Goal: Information Seeking & Learning: Learn about a topic

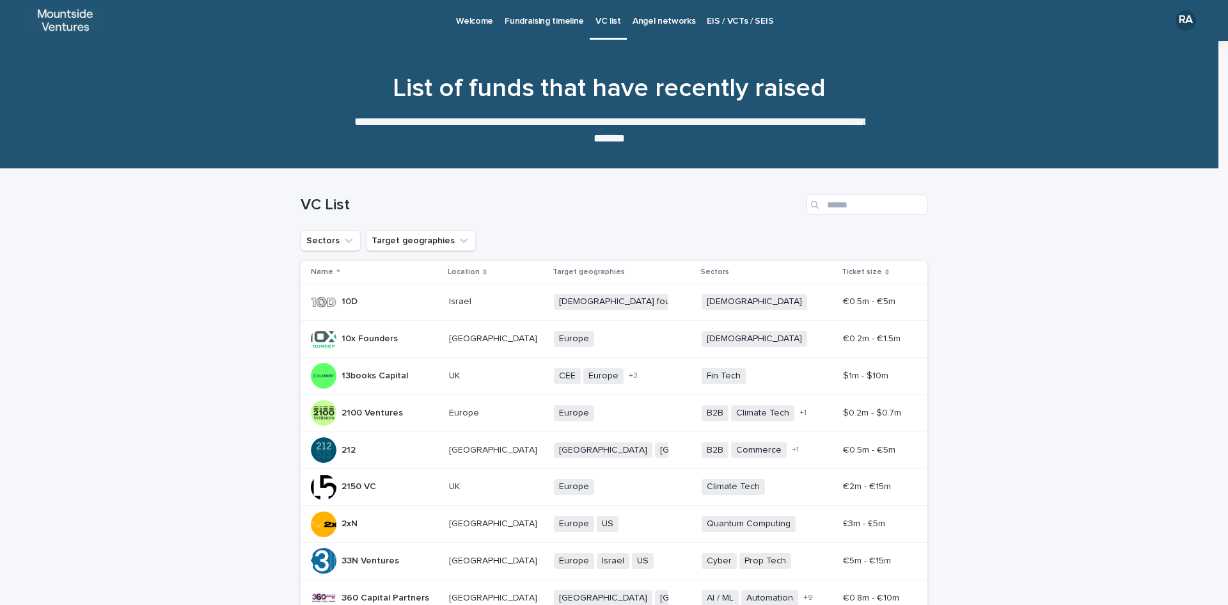
click at [638, 22] on p "Angel networks" at bounding box center [664, 13] width 63 height 27
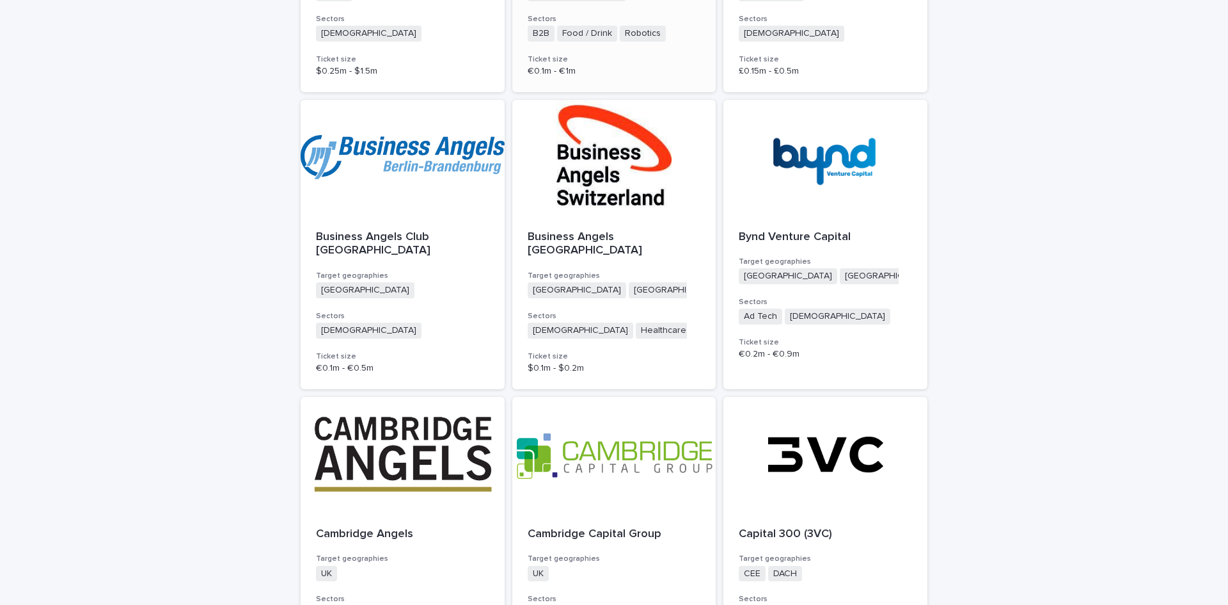
scroll to position [3157, 0]
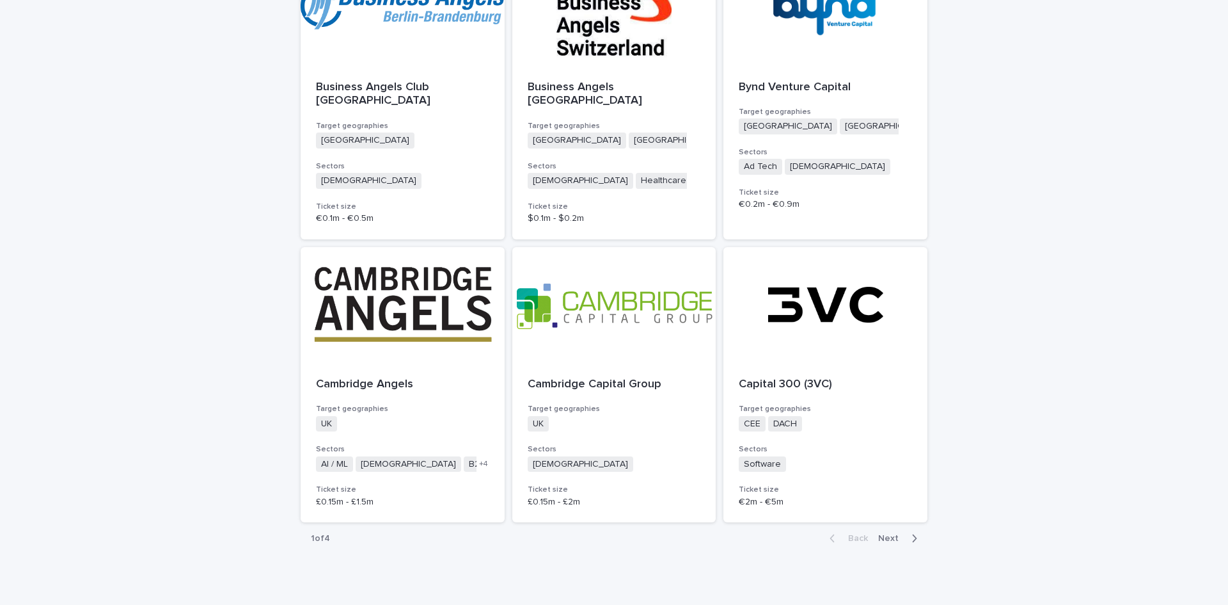
click at [892, 534] on span "Next" at bounding box center [892, 538] width 28 height 9
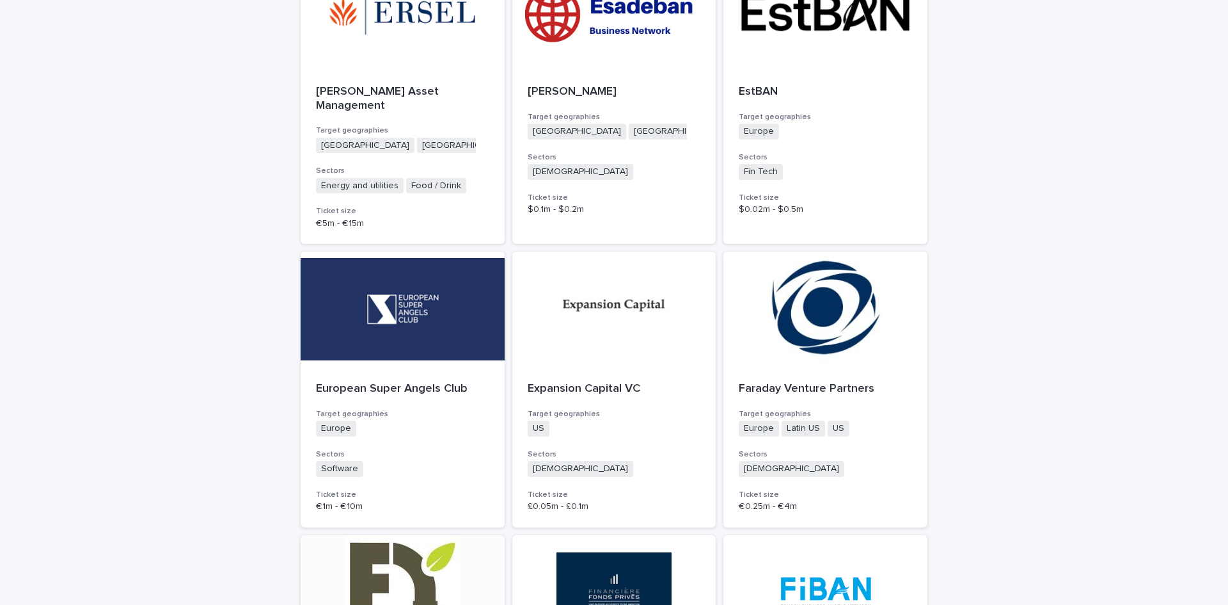
scroll to position [1749, 0]
click at [345, 383] on p "European Super Angels Club" at bounding box center [402, 390] width 173 height 14
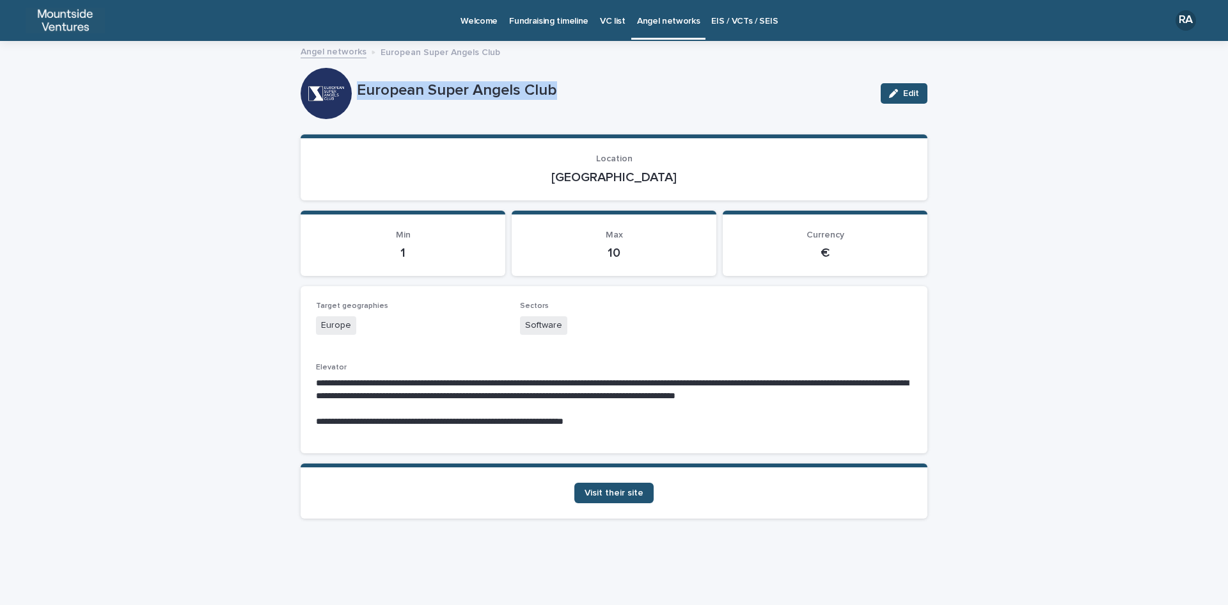
drag, startPoint x: 358, startPoint y: 84, endPoint x: 568, endPoint y: 86, distance: 209.2
click at [568, 86] on p "European Super Angels Club" at bounding box center [614, 90] width 514 height 19
copy p "European Super Angels Club"
drag, startPoint x: 593, startPoint y: 179, endPoint x: 647, endPoint y: 181, distance: 53.8
click at [647, 181] on p "[GEOGRAPHIC_DATA]" at bounding box center [614, 177] width 596 height 15
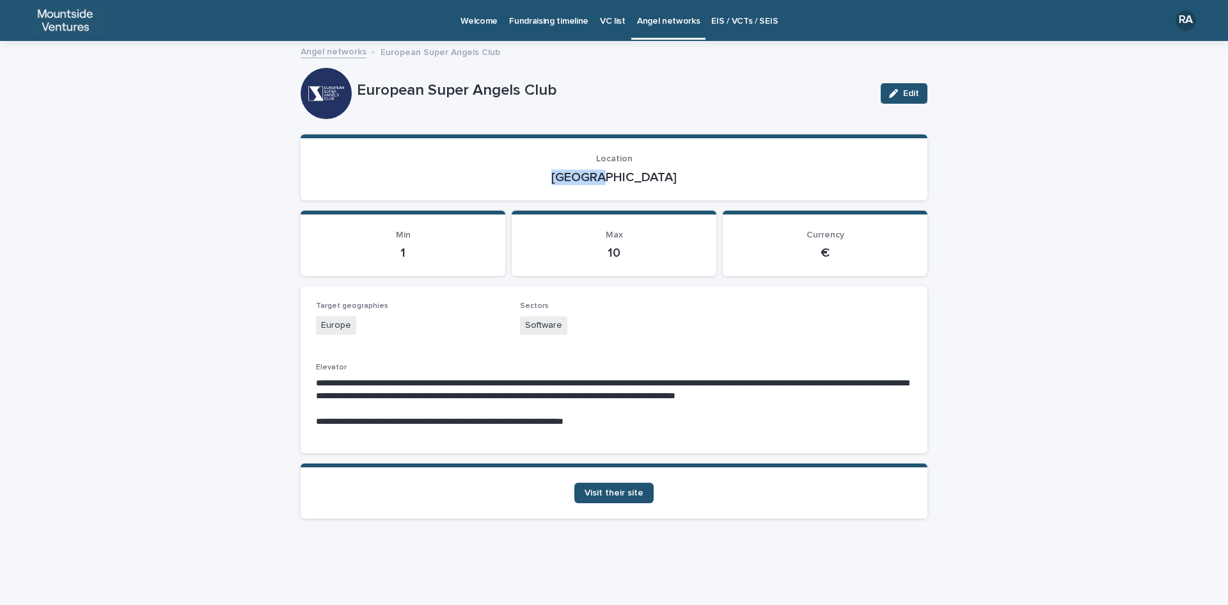
copy p "[GEOGRAPHIC_DATA]"
drag, startPoint x: 524, startPoint y: 322, endPoint x: 580, endPoint y: 325, distance: 55.8
click at [580, 324] on div "Software" at bounding box center [614, 326] width 189 height 21
copy span "Software"
drag, startPoint x: 316, startPoint y: 421, endPoint x: 614, endPoint y: 427, distance: 297.6
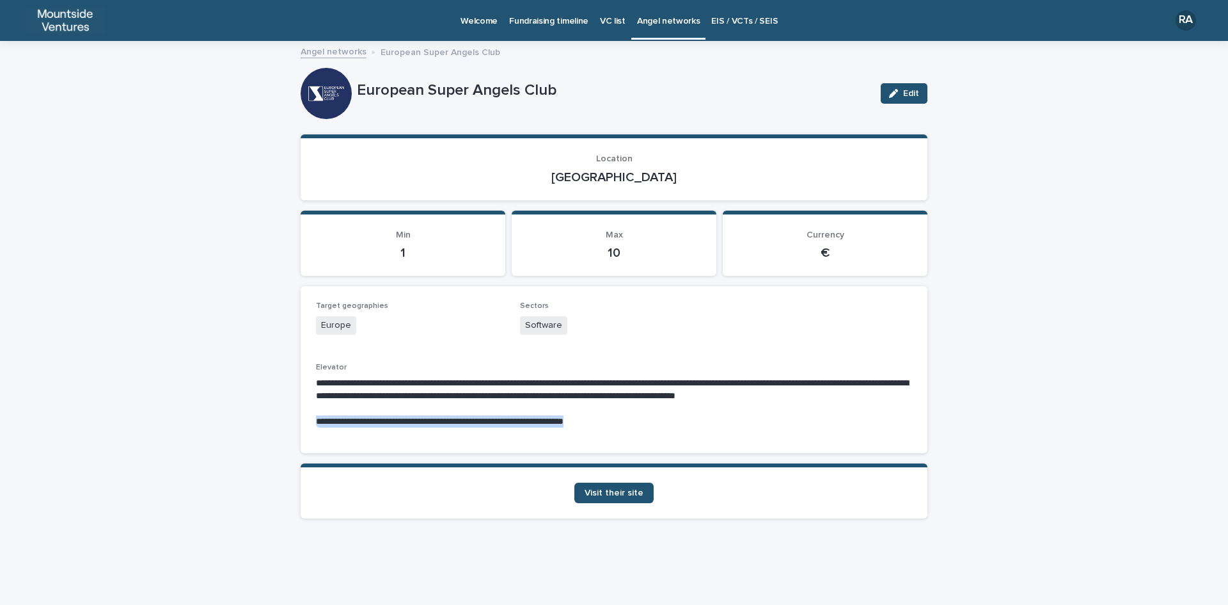
click at [614, 427] on p "**********" at bounding box center [614, 421] width 596 height 13
copy p "**********"
click at [620, 495] on span "Visit their site" at bounding box center [614, 492] width 59 height 9
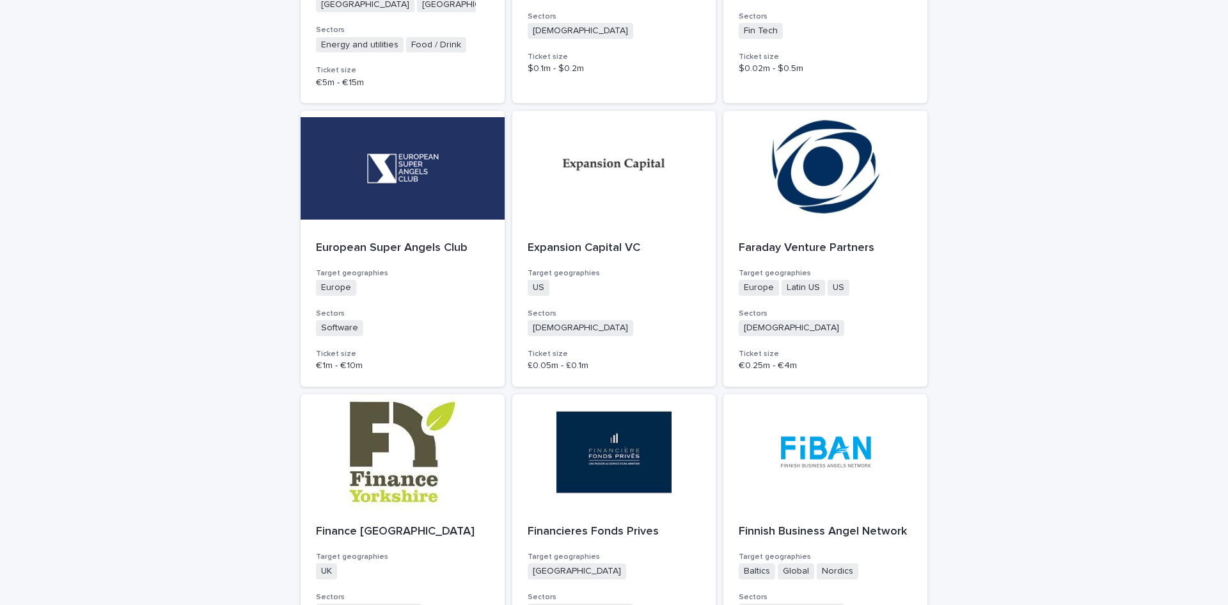
scroll to position [1919, 0]
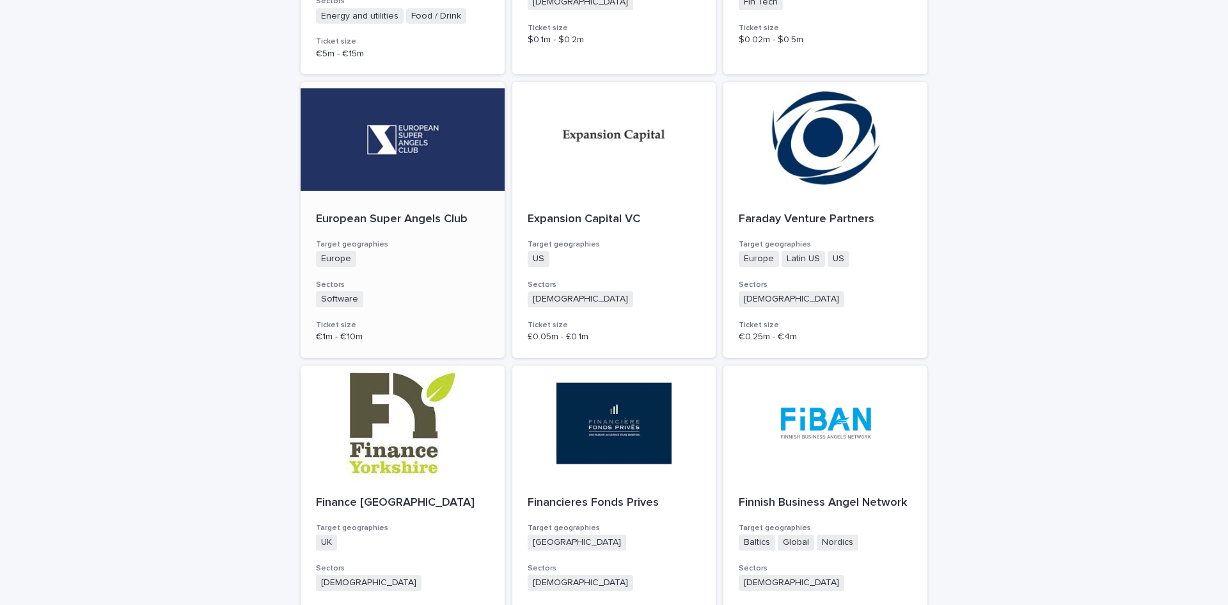
click at [399, 212] on p "European Super Angels Club" at bounding box center [402, 219] width 173 height 14
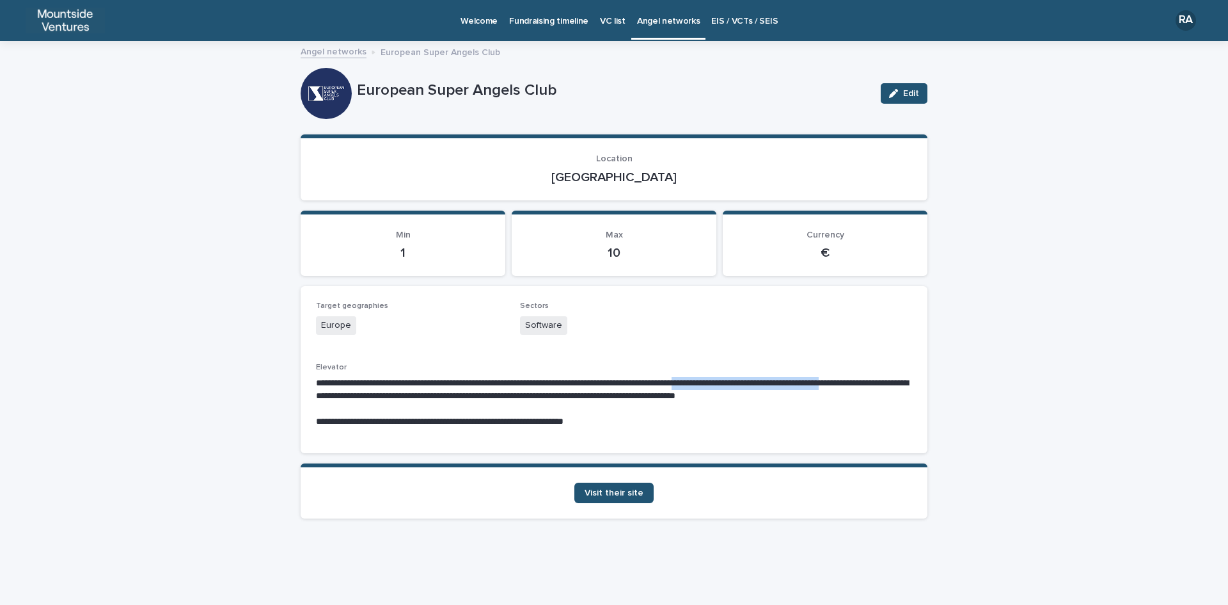
drag, startPoint x: 752, startPoint y: 379, endPoint x: 358, endPoint y: 397, distance: 393.9
click at [358, 397] on p "**********" at bounding box center [614, 390] width 596 height 26
copy p "**********"
click at [627, 491] on span "Visit their site" at bounding box center [614, 492] width 59 height 9
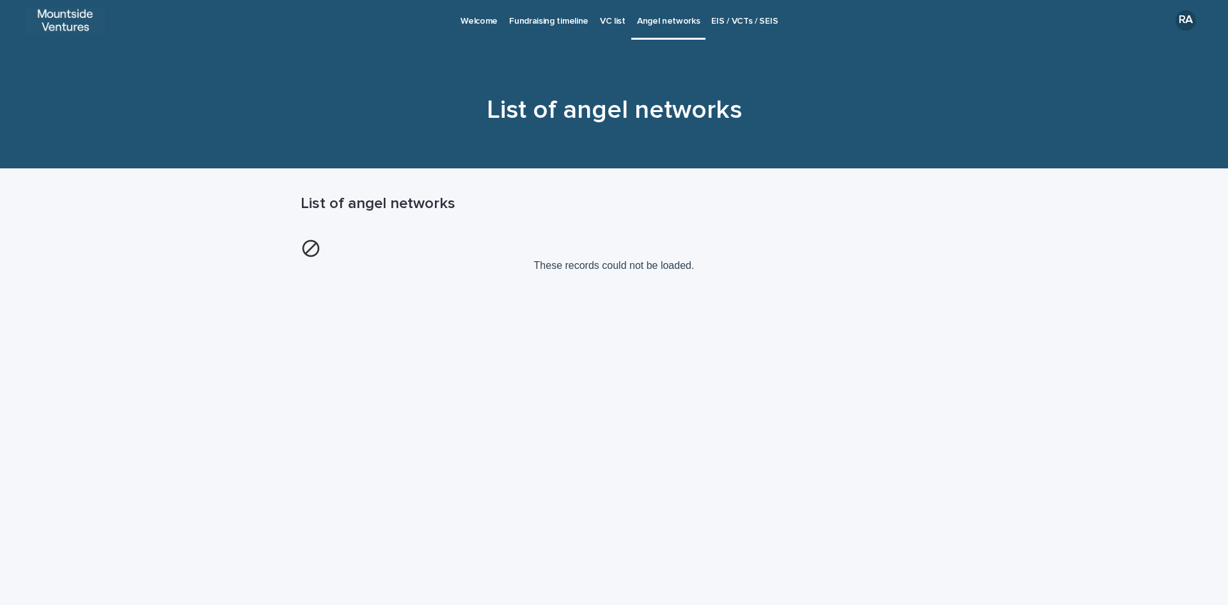
drag, startPoint x: 1228, startPoint y: 505, endPoint x: 1223, endPoint y: 522, distance: 17.8
click at [1228, 516] on div "Loading... Saving… Loading... Saving… List of angel networks These records coul…" at bounding box center [614, 387] width 1228 height 436
click at [970, 327] on div "Loading... Saving… Loading... Saving… List of angel networks These records coul…" at bounding box center [614, 387] width 1228 height 436
click at [664, 366] on div "Loading... Saving… Loading... Saving… List of angel networks These records coul…" at bounding box center [614, 371] width 640 height 404
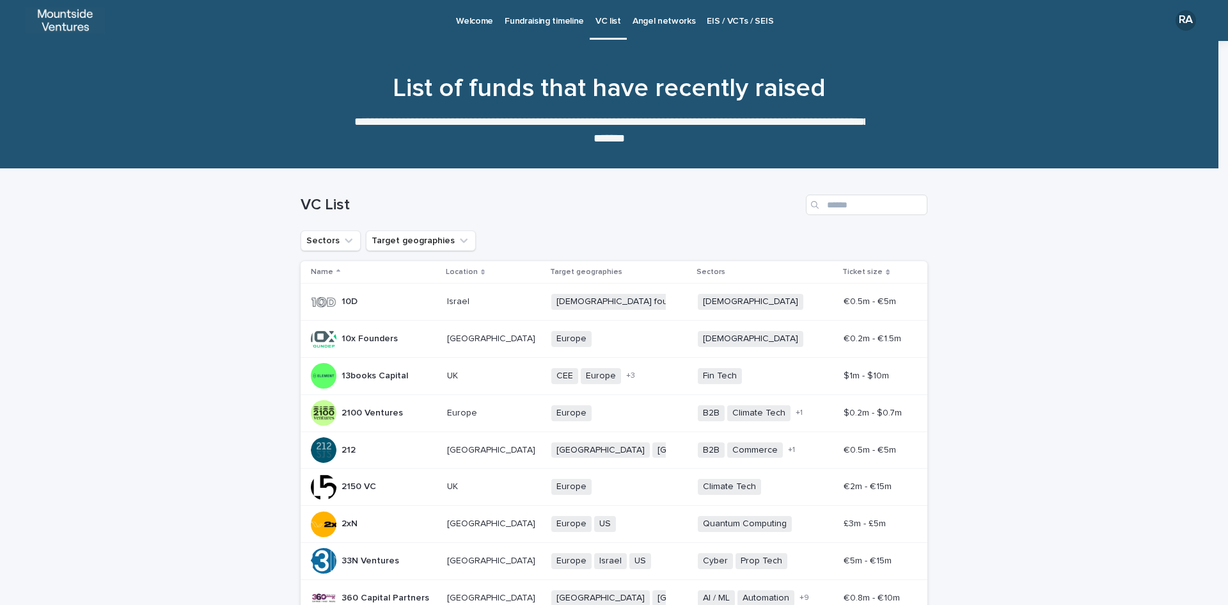
click at [654, 24] on p "Angel networks" at bounding box center [664, 13] width 63 height 27
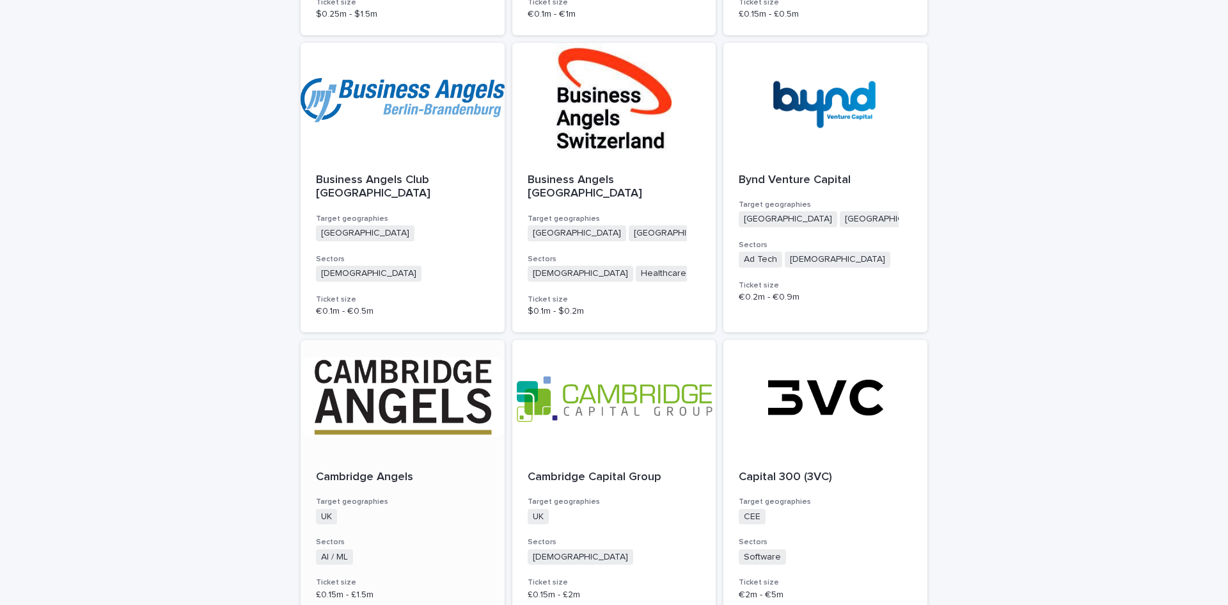
scroll to position [3157, 0]
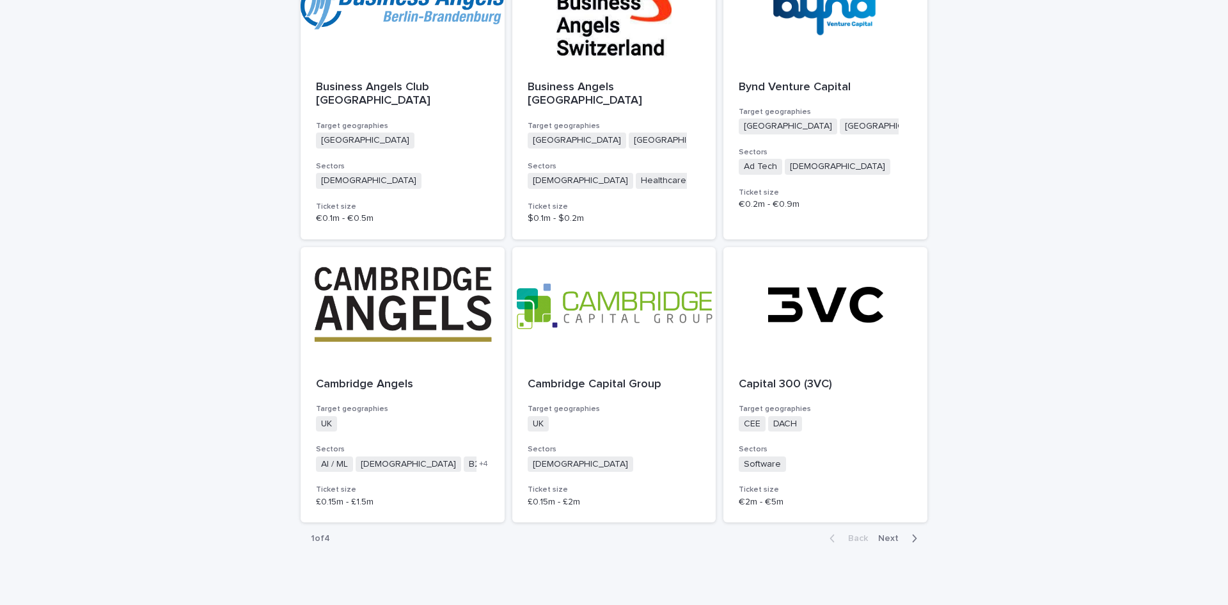
click at [879, 534] on span "Next" at bounding box center [892, 538] width 28 height 9
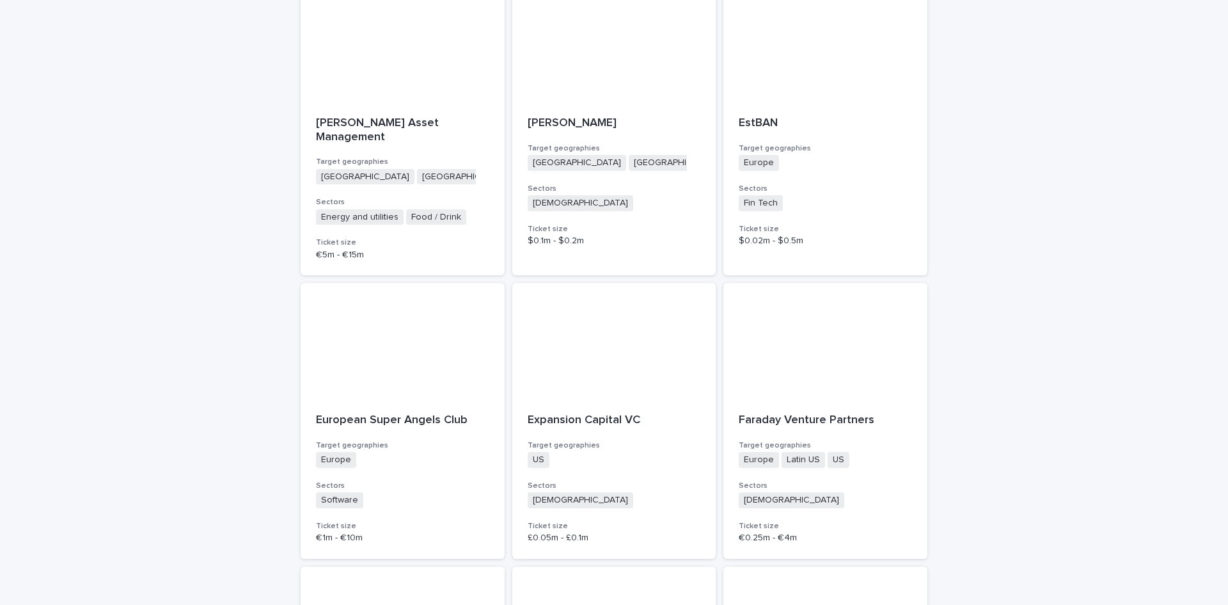
scroll to position [1813, 0]
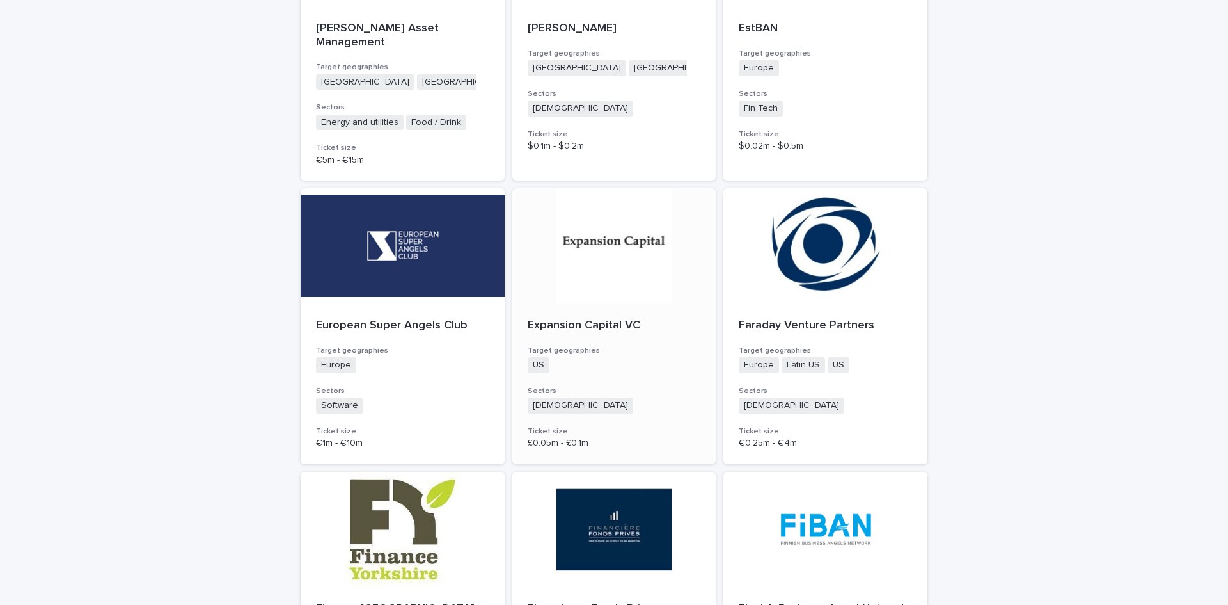
click at [597, 319] on p "Expansion Capital VC" at bounding box center [614, 326] width 173 height 14
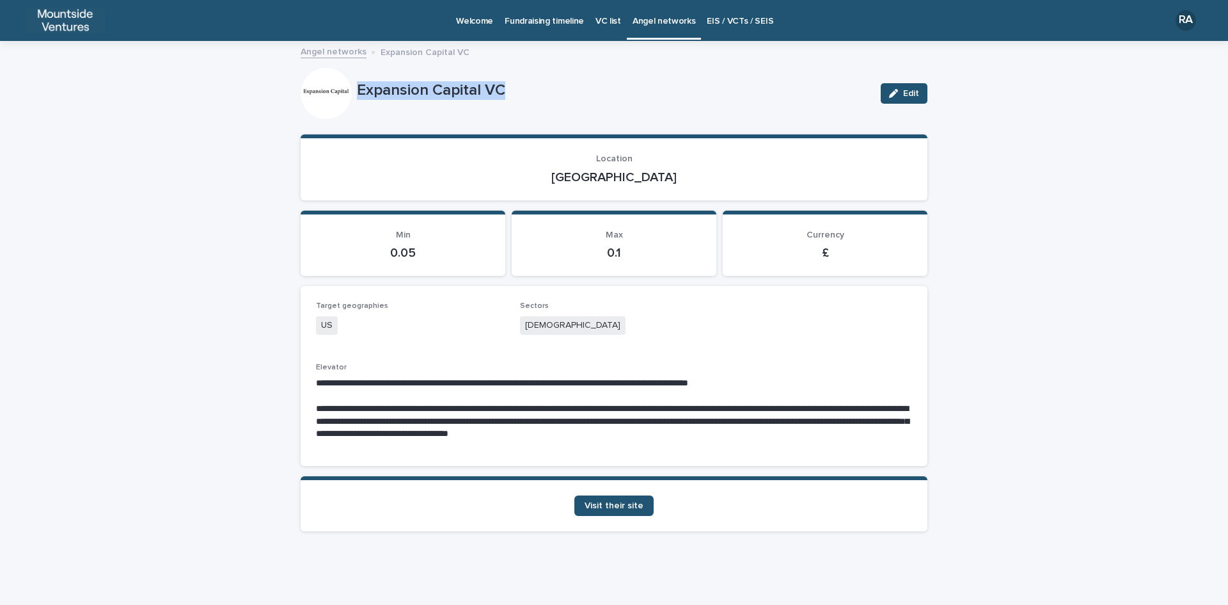
drag, startPoint x: 351, startPoint y: 88, endPoint x: 524, endPoint y: 88, distance: 173.4
click at [524, 88] on div "Expansion Capital VC Edit" at bounding box center [614, 93] width 627 height 51
copy div "Expansion Capital VC"
drag, startPoint x: 587, startPoint y: 177, endPoint x: 646, endPoint y: 183, distance: 59.2
click at [646, 183] on p "[GEOGRAPHIC_DATA]" at bounding box center [614, 177] width 596 height 15
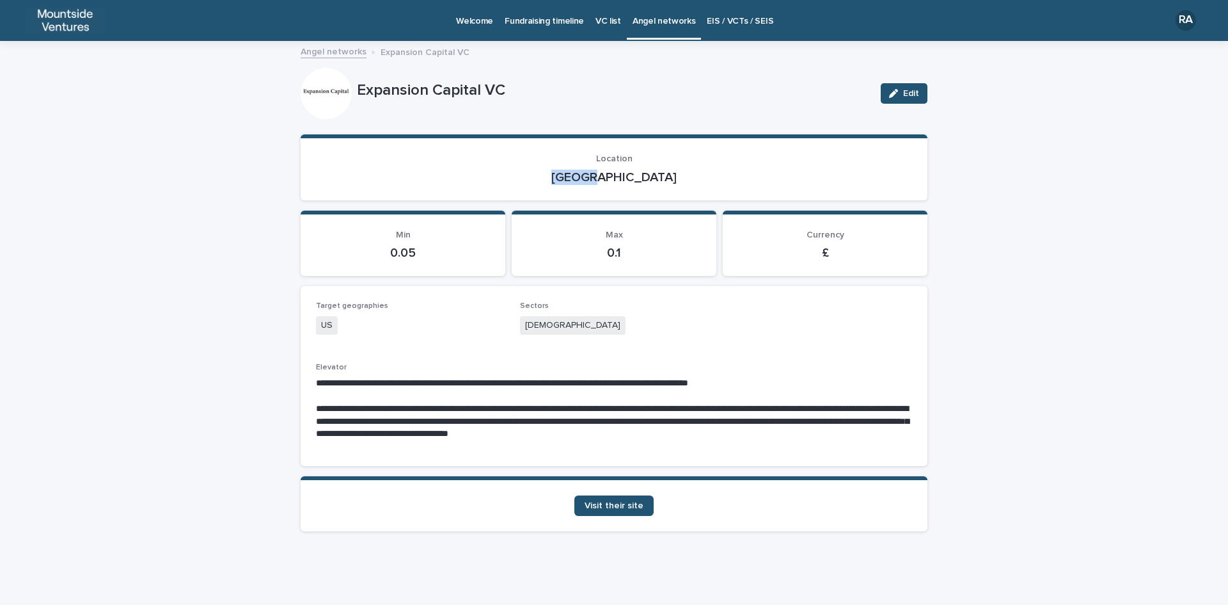
copy p "[GEOGRAPHIC_DATA]"
drag, startPoint x: 519, startPoint y: 324, endPoint x: 578, endPoint y: 331, distance: 59.3
click at [578, 331] on div "[DEMOGRAPHIC_DATA]" at bounding box center [614, 326] width 189 height 21
copy span "[DEMOGRAPHIC_DATA]"
click at [616, 505] on span "Visit their site" at bounding box center [614, 505] width 59 height 9
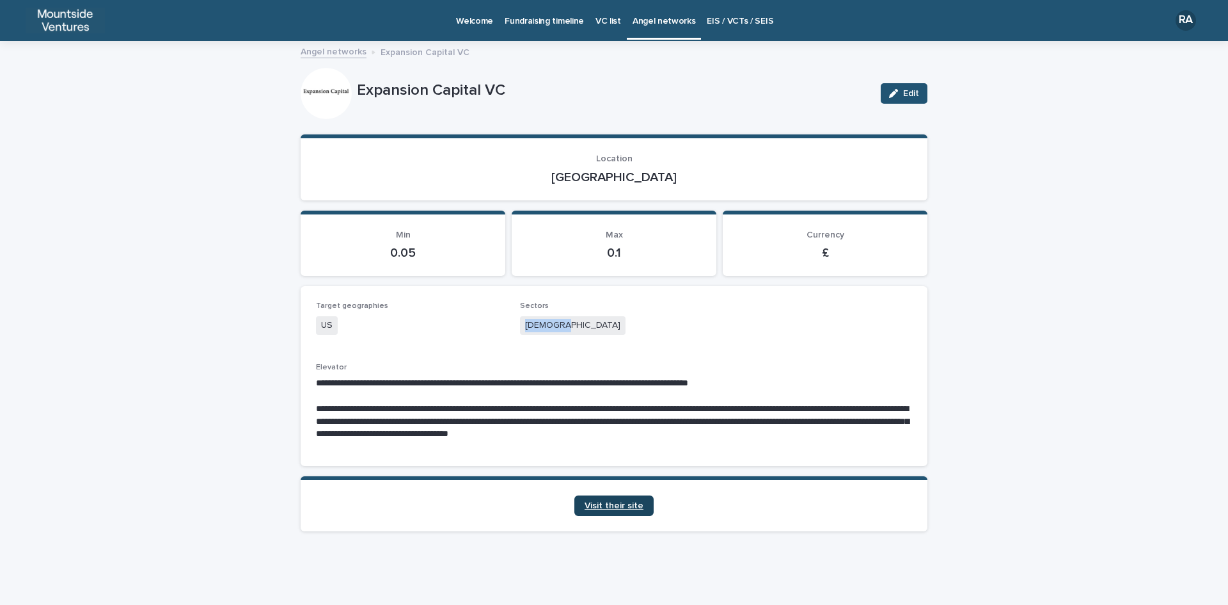
click at [614, 509] on span "Visit their site" at bounding box center [614, 505] width 59 height 9
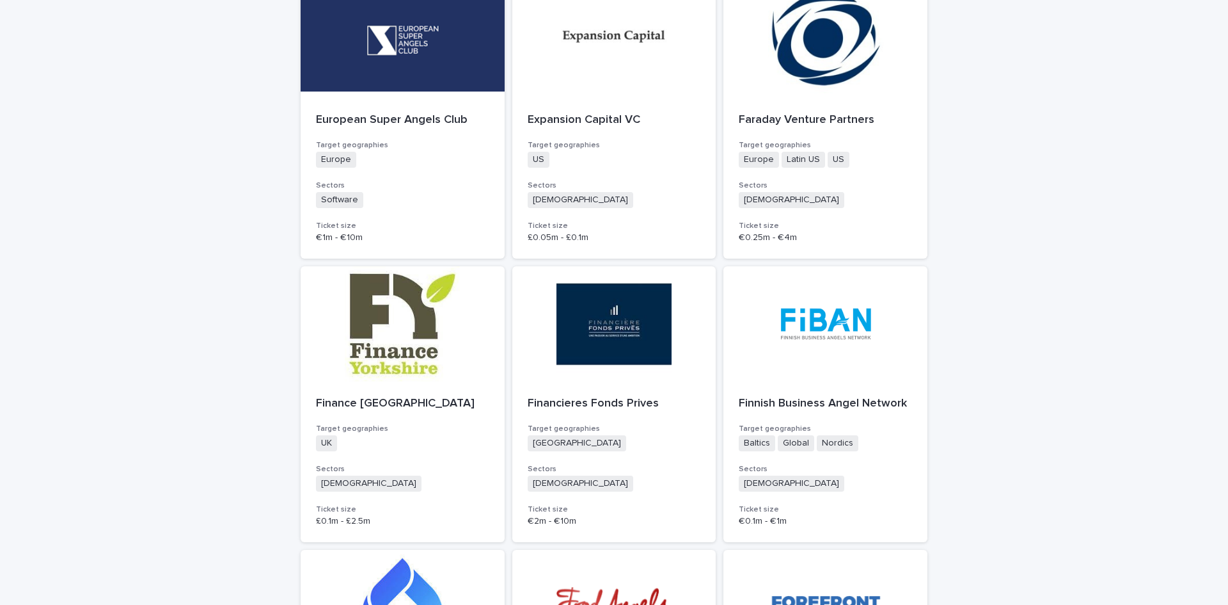
scroll to position [2047, 0]
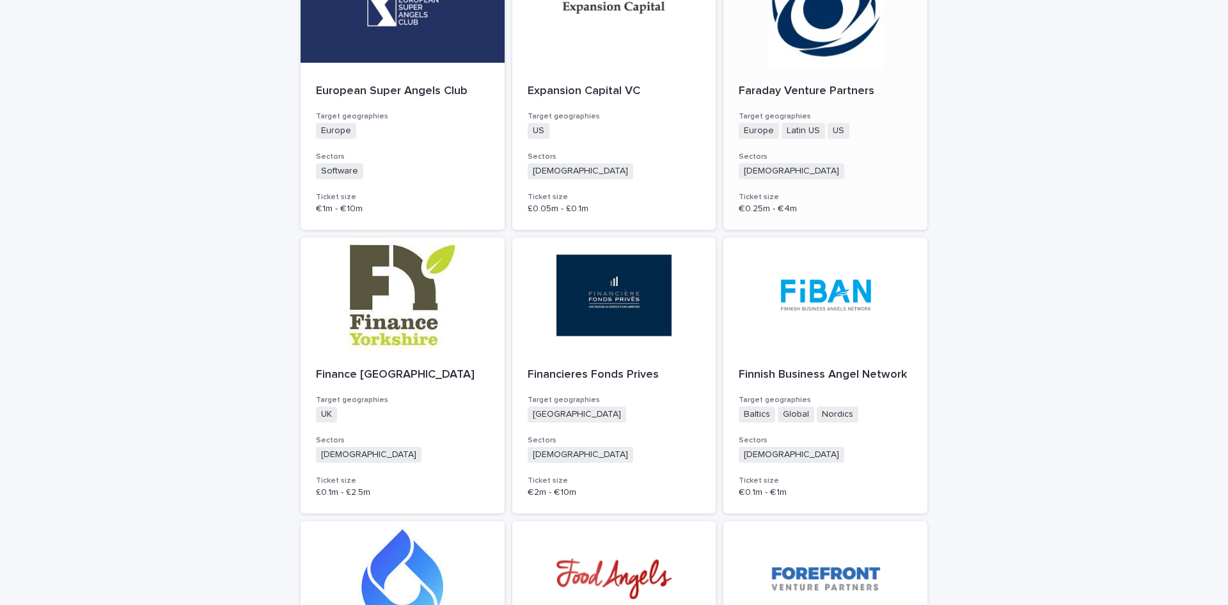
click at [826, 84] on p "Faraday Venture Partners" at bounding box center [825, 91] width 173 height 14
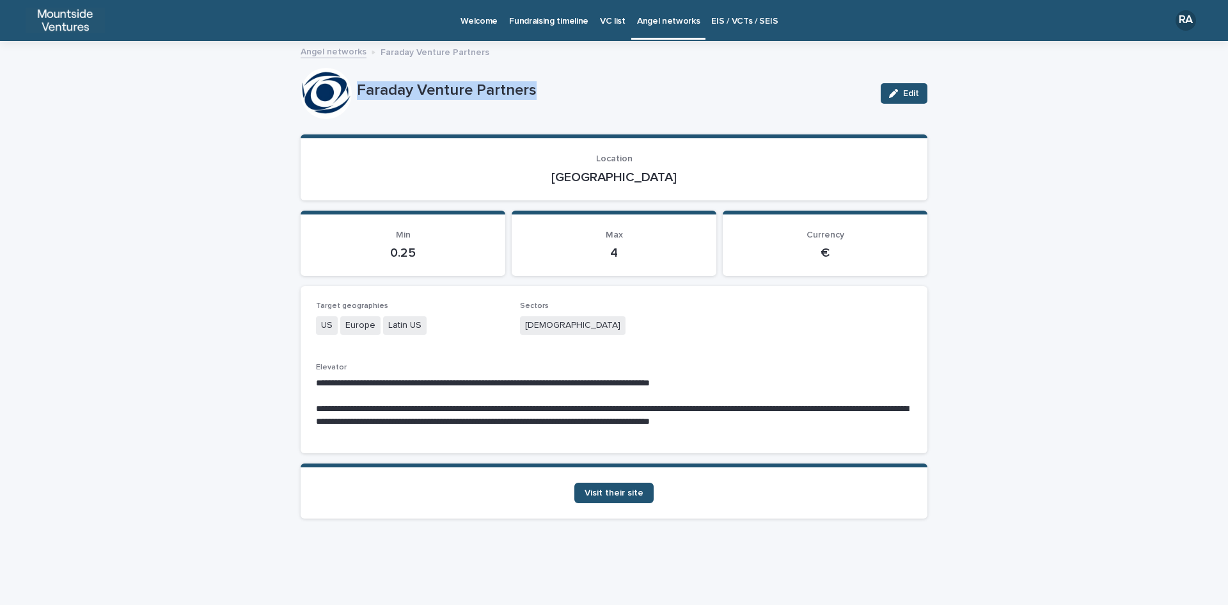
drag, startPoint x: 356, startPoint y: 84, endPoint x: 535, endPoint y: 109, distance: 180.2
click at [535, 109] on div "Faraday Venture Partners Edit" at bounding box center [614, 93] width 627 height 51
copy div "Faraday Venture Partners"
drag, startPoint x: 593, startPoint y: 175, endPoint x: 646, endPoint y: 180, distance: 52.7
click at [646, 180] on p "[GEOGRAPHIC_DATA]" at bounding box center [614, 177] width 596 height 15
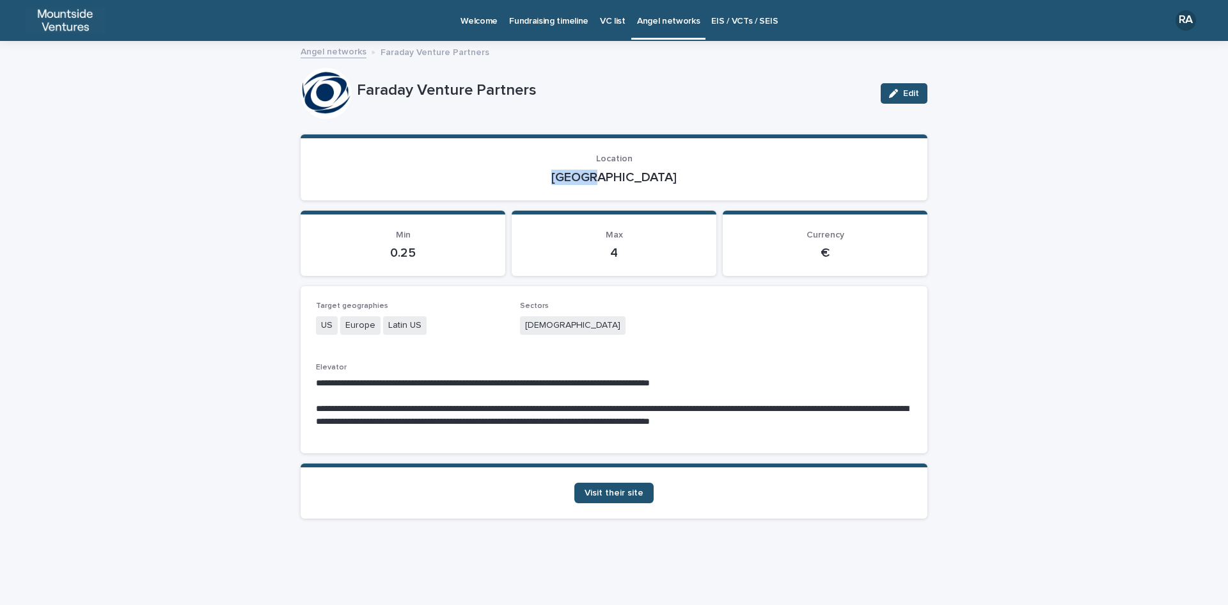
copy p "[GEOGRAPHIC_DATA]"
drag, startPoint x: 525, startPoint y: 323, endPoint x: 588, endPoint y: 323, distance: 62.7
click at [588, 323] on div "[DEMOGRAPHIC_DATA]" at bounding box center [614, 326] width 189 height 21
copy span "[DEMOGRAPHIC_DATA]"
drag, startPoint x: 506, startPoint y: 382, endPoint x: 769, endPoint y: 382, distance: 263.0
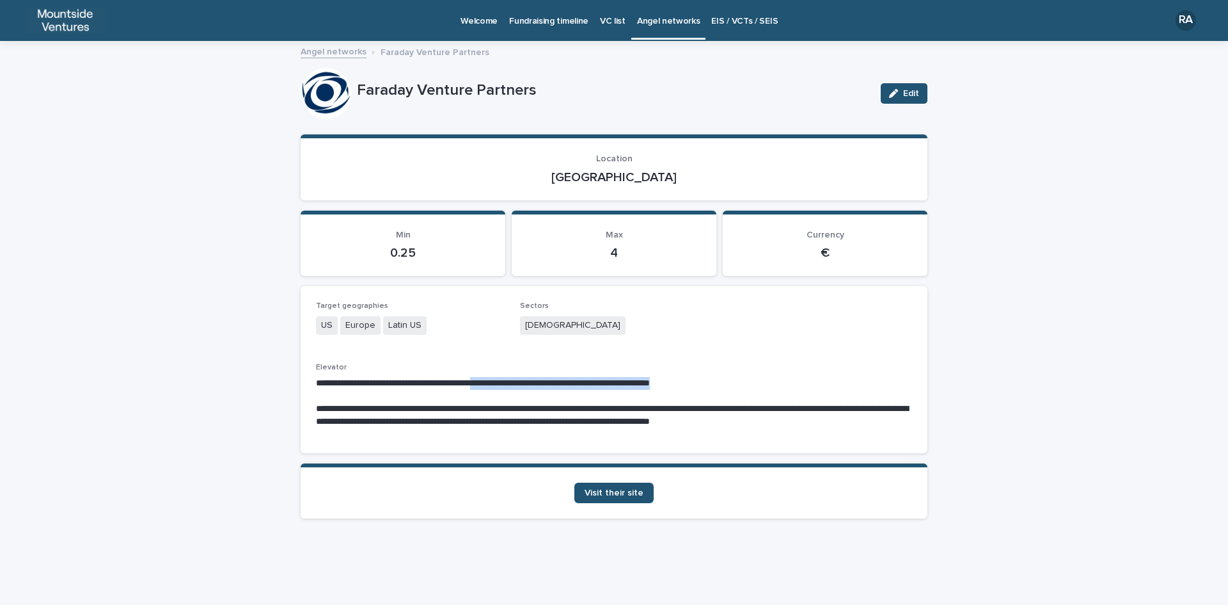
click at [769, 382] on p "**********" at bounding box center [614, 383] width 596 height 13
copy p "**********"
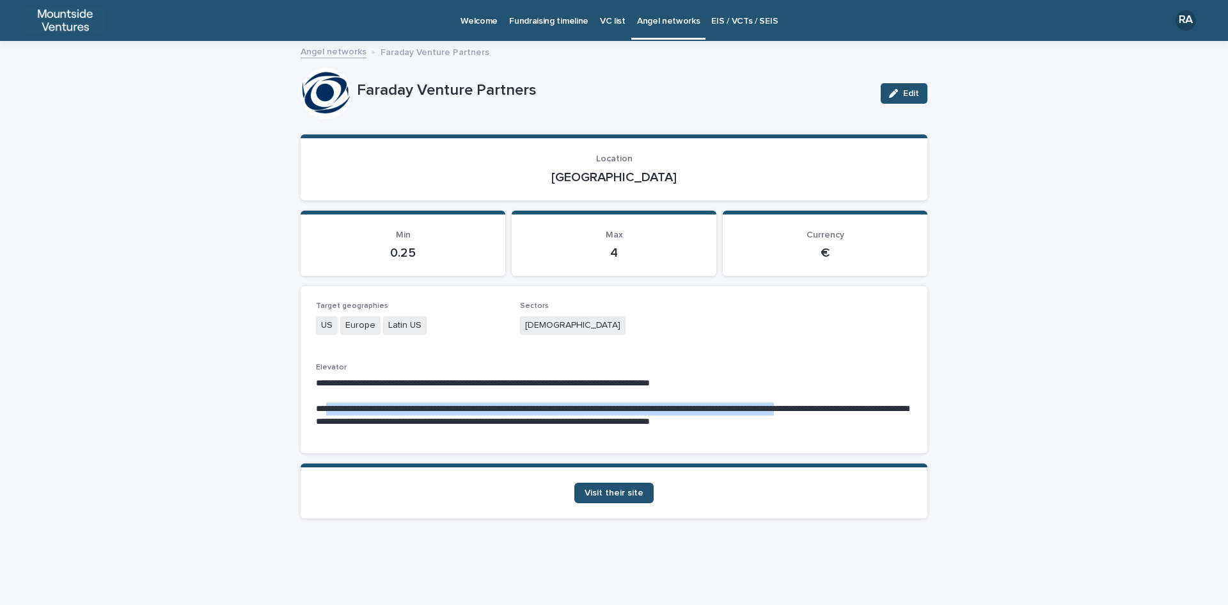
drag, startPoint x: 332, startPoint y: 406, endPoint x: 872, endPoint y: 411, distance: 540.0
click at [872, 411] on p "**********" at bounding box center [614, 415] width 596 height 26
copy p "**********"
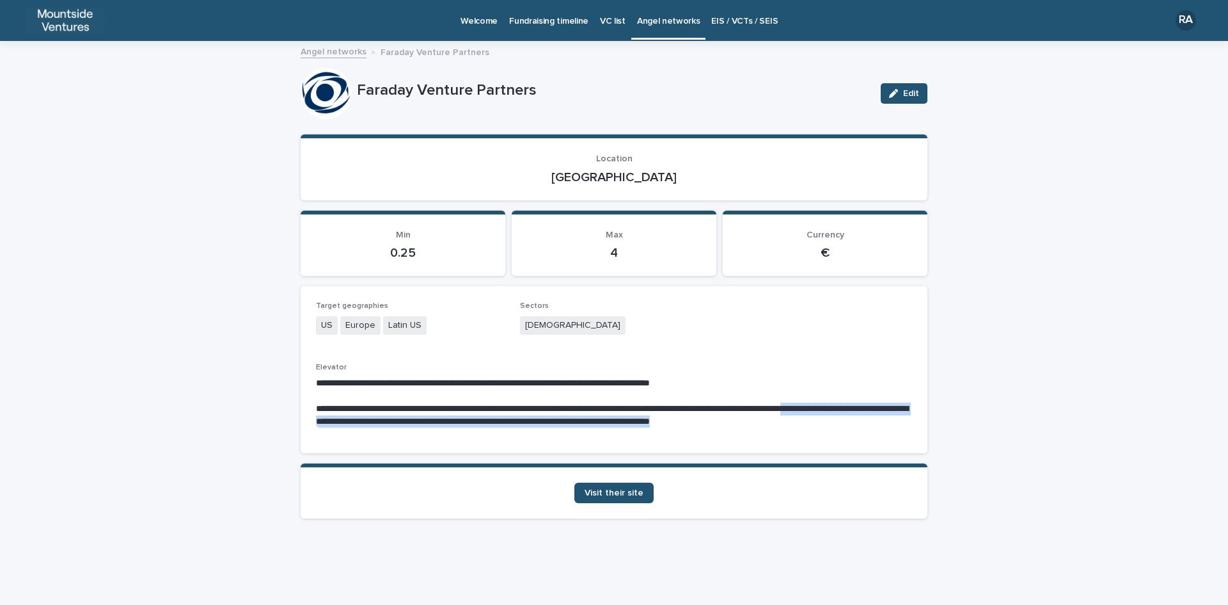
drag, startPoint x: 878, startPoint y: 405, endPoint x: 896, endPoint y: 421, distance: 23.5
click at [896, 421] on p "**********" at bounding box center [614, 415] width 596 height 26
copy p "**********"
click at [619, 495] on span "Visit their site" at bounding box center [614, 492] width 59 height 9
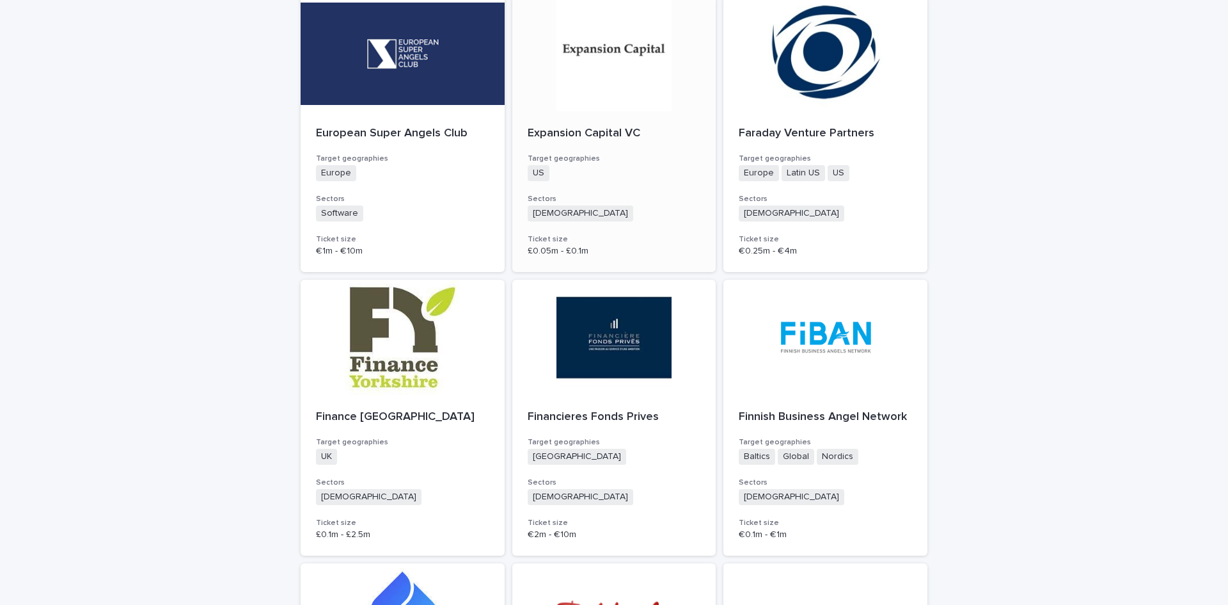
scroll to position [1983, 0]
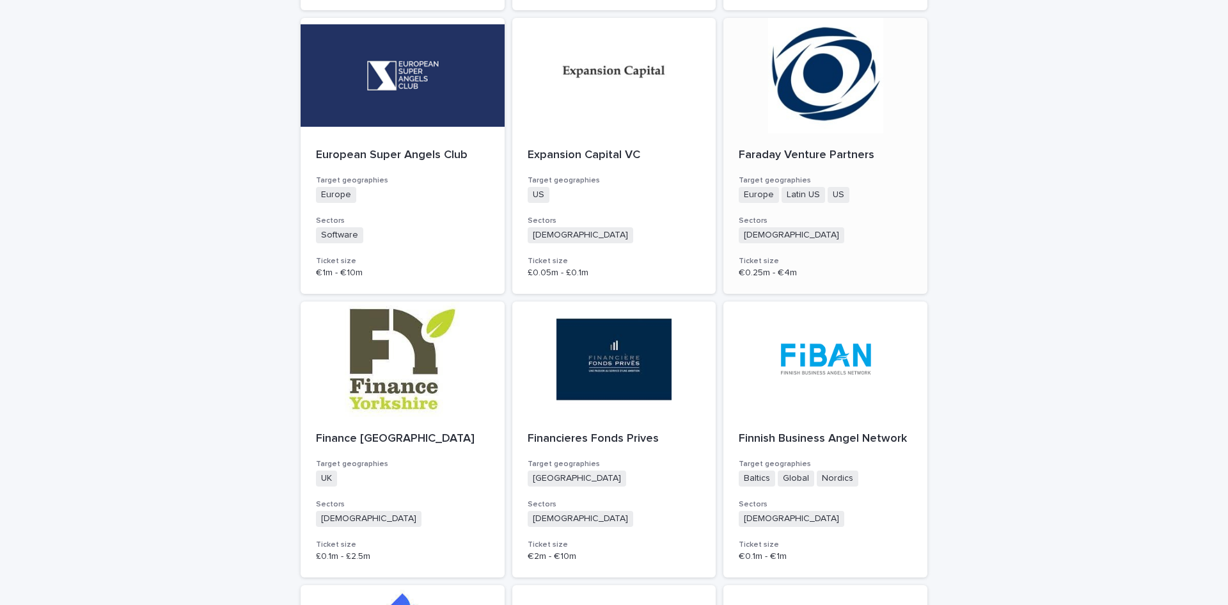
click at [768, 148] on p "Faraday Venture Partners" at bounding box center [825, 155] width 173 height 14
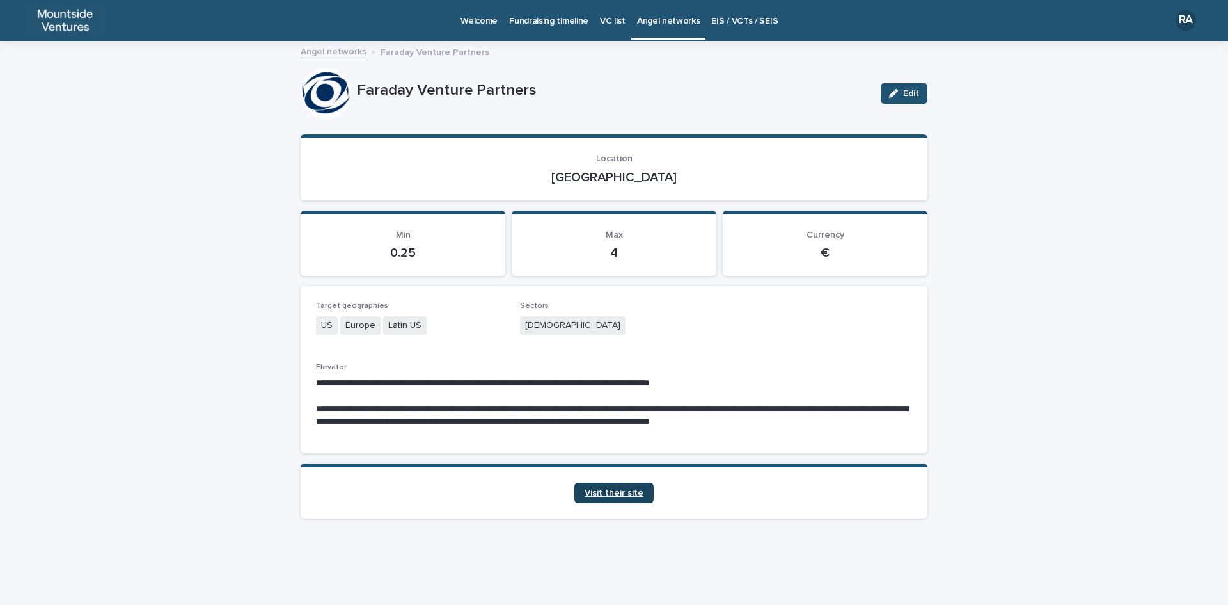
click at [624, 490] on span "Visit their site" at bounding box center [614, 492] width 59 height 9
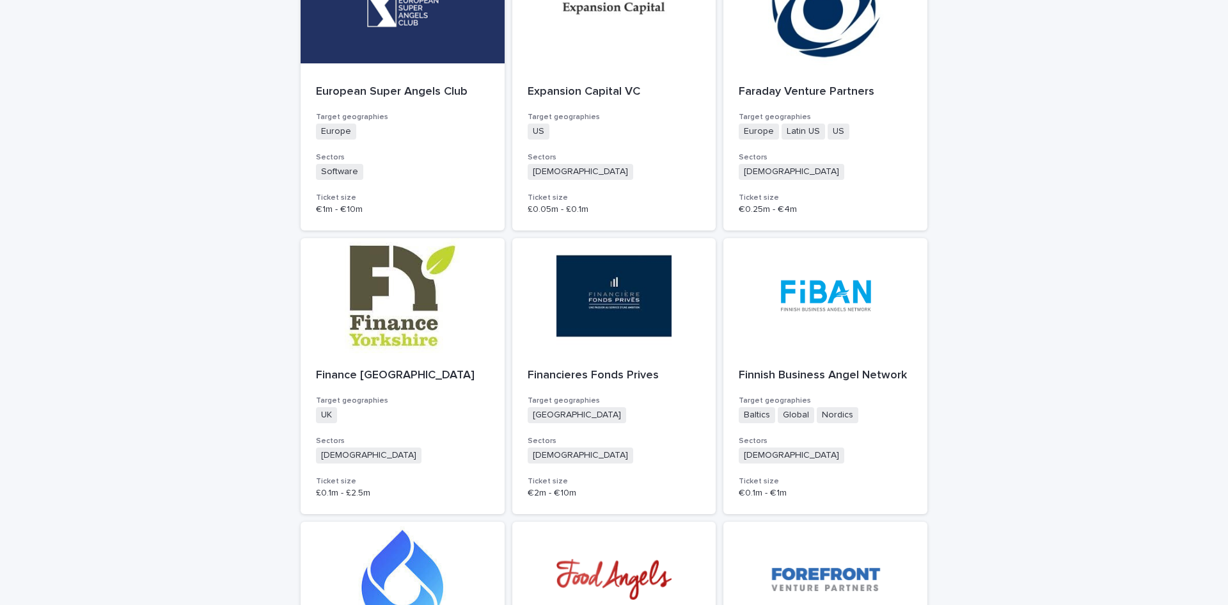
scroll to position [2047, 0]
click at [420, 299] on div at bounding box center [403, 294] width 204 height 115
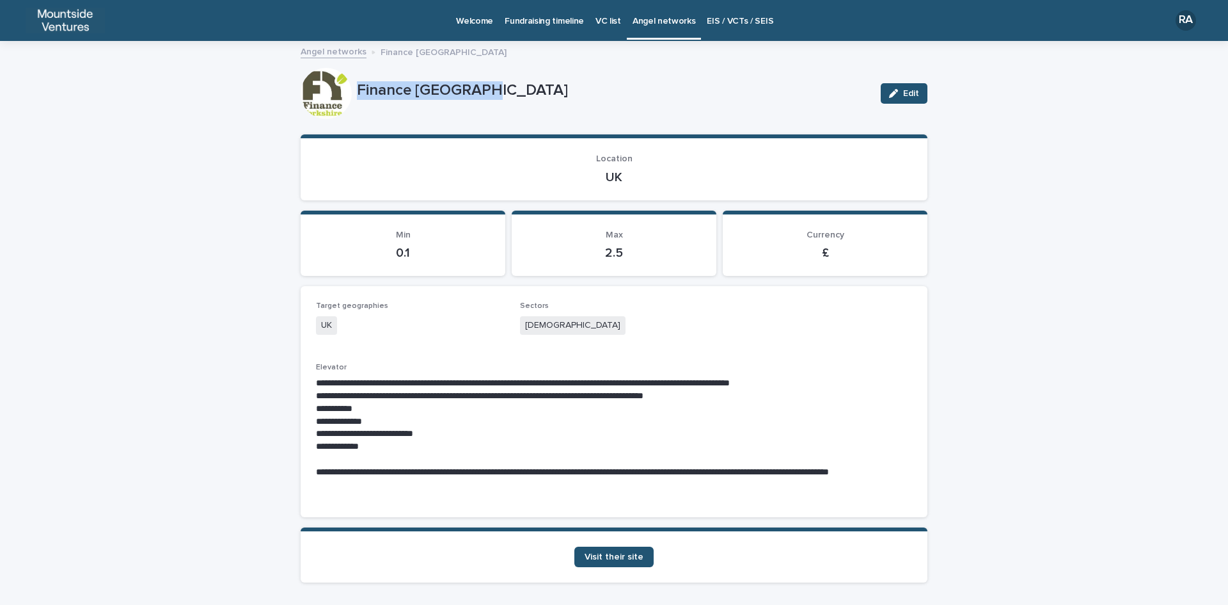
drag, startPoint x: 352, startPoint y: 89, endPoint x: 489, endPoint y: 91, distance: 137.6
click at [489, 91] on p "Finance [GEOGRAPHIC_DATA]" at bounding box center [614, 90] width 514 height 19
copy p "Finance [GEOGRAPHIC_DATA]"
drag, startPoint x: 601, startPoint y: 176, endPoint x: 628, endPoint y: 173, distance: 27.7
click at [628, 173] on p "UK" at bounding box center [614, 177] width 596 height 15
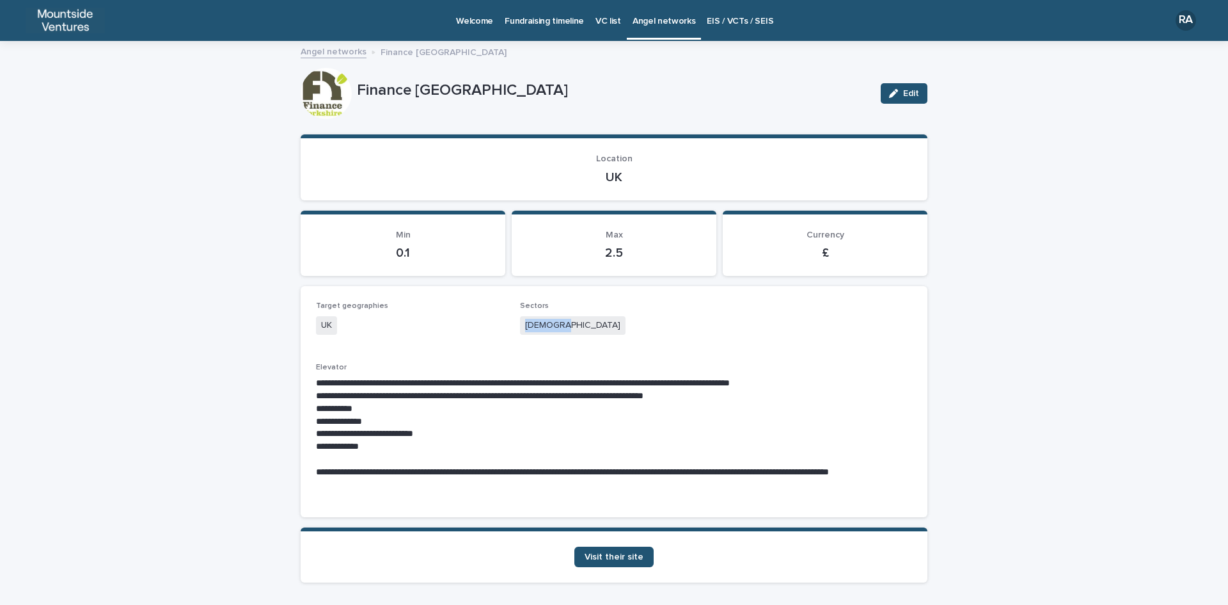
drag, startPoint x: 520, startPoint y: 324, endPoint x: 576, endPoint y: 331, distance: 56.7
click at [576, 331] on div "[DEMOGRAPHIC_DATA]" at bounding box center [614, 326] width 189 height 21
click at [605, 557] on span "Visit their site" at bounding box center [614, 556] width 59 height 9
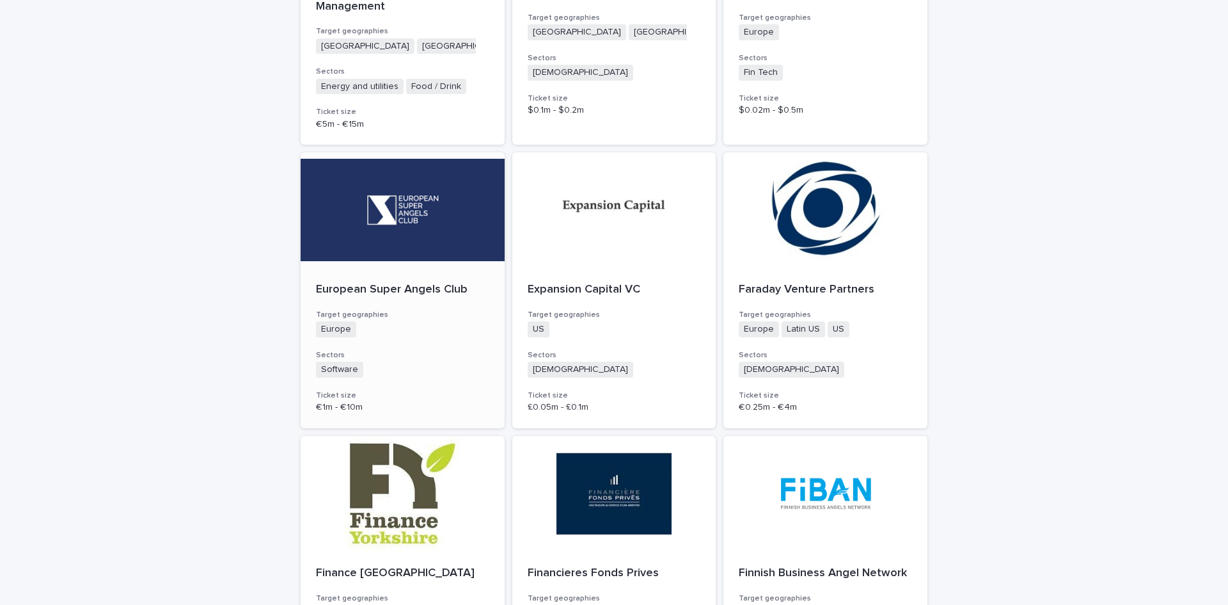
scroll to position [1919, 0]
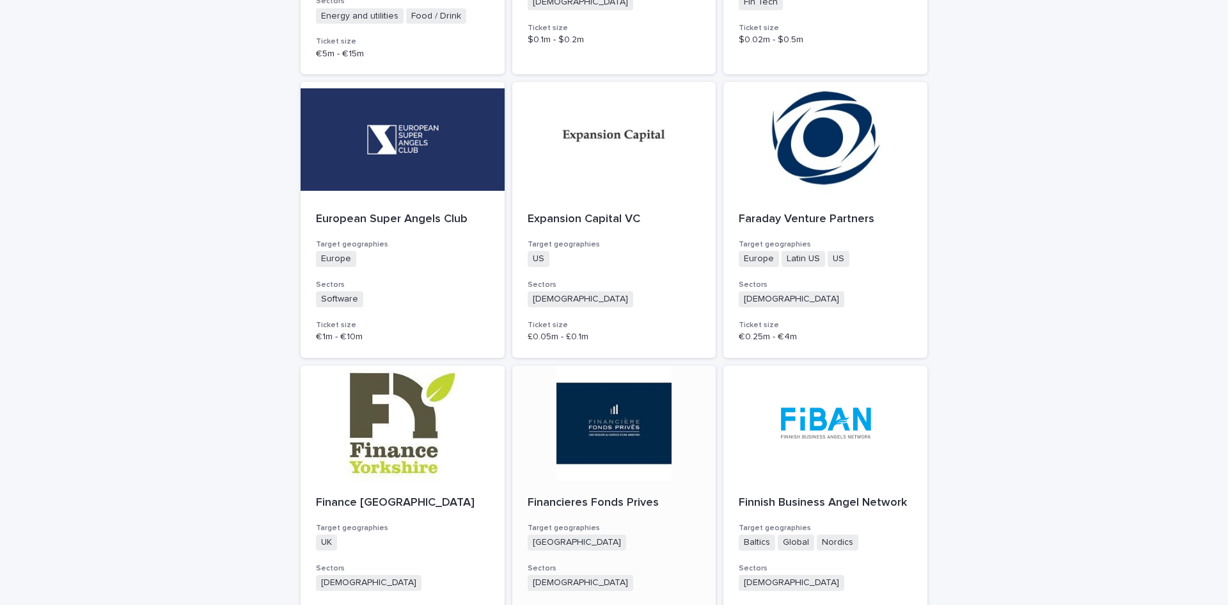
click at [618, 496] on p "Financieres Fonds Prives" at bounding box center [614, 503] width 173 height 14
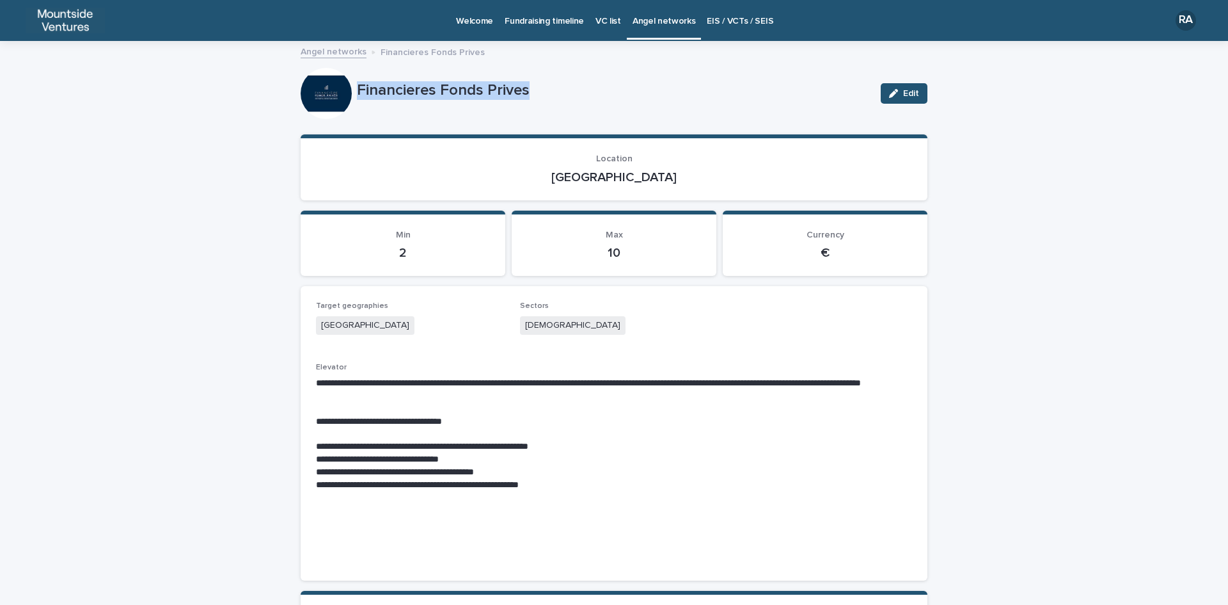
drag, startPoint x: 353, startPoint y: 86, endPoint x: 553, endPoint y: 83, distance: 200.3
click at [553, 83] on p "Financieres Fonds Prives" at bounding box center [614, 90] width 514 height 19
drag, startPoint x: 587, startPoint y: 173, endPoint x: 640, endPoint y: 173, distance: 53.7
click at [640, 173] on p "[GEOGRAPHIC_DATA]" at bounding box center [614, 177] width 596 height 15
drag, startPoint x: 520, startPoint y: 321, endPoint x: 564, endPoint y: 322, distance: 44.8
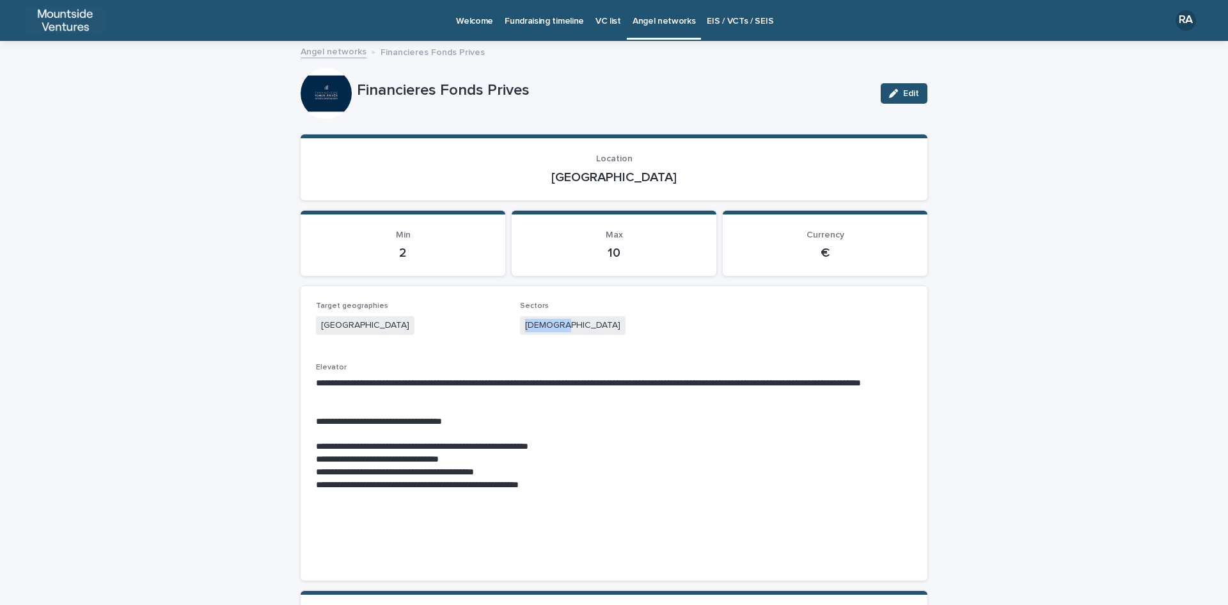
click at [564, 322] on div "[DEMOGRAPHIC_DATA]" at bounding box center [614, 326] width 189 height 21
drag, startPoint x: 317, startPoint y: 445, endPoint x: 562, endPoint y: 434, distance: 245.9
click at [562, 434] on div "**********" at bounding box center [614, 466] width 596 height 178
click at [321, 435] on p at bounding box center [614, 433] width 596 height 13
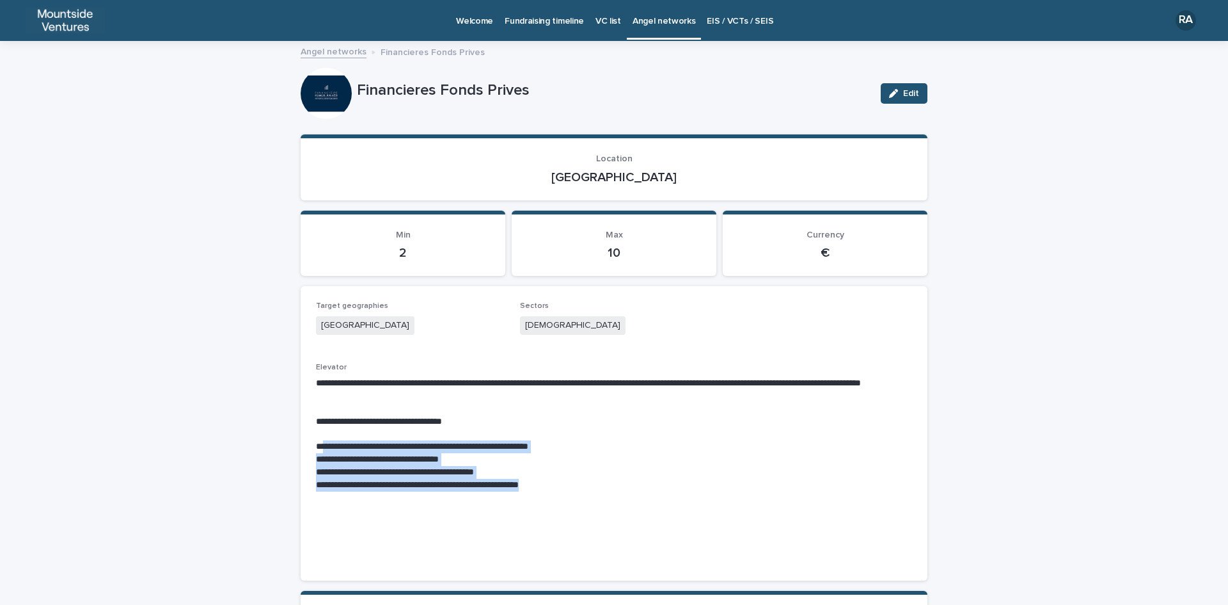
drag, startPoint x: 322, startPoint y: 447, endPoint x: 590, endPoint y: 486, distance: 270.4
click at [590, 486] on div "**********" at bounding box center [614, 466] width 596 height 178
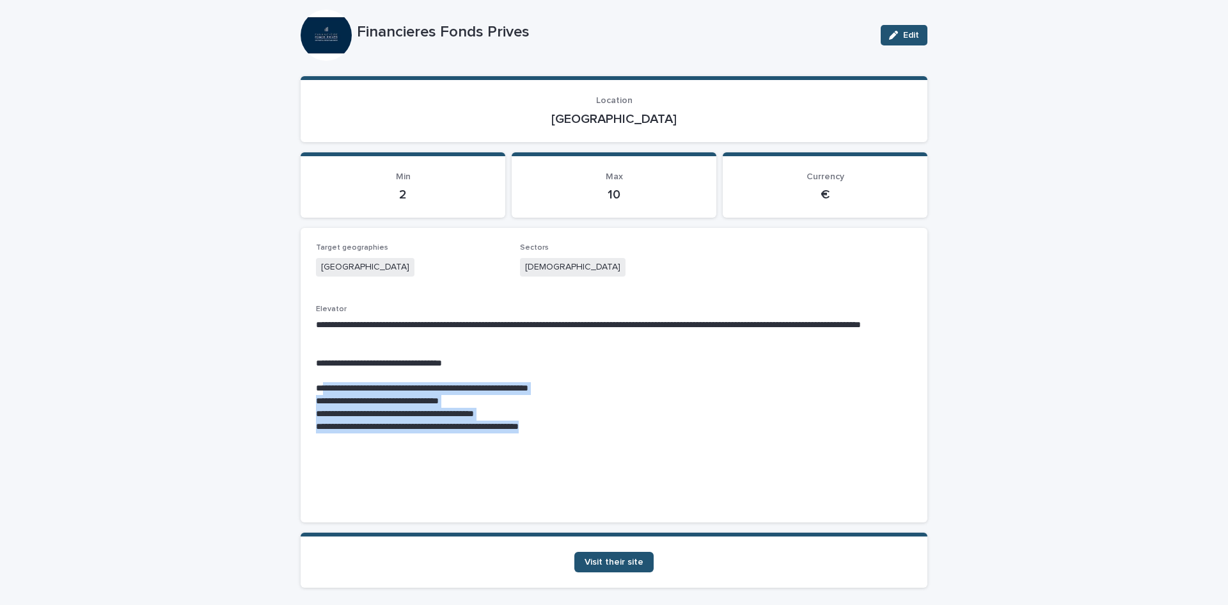
scroll to position [115, 0]
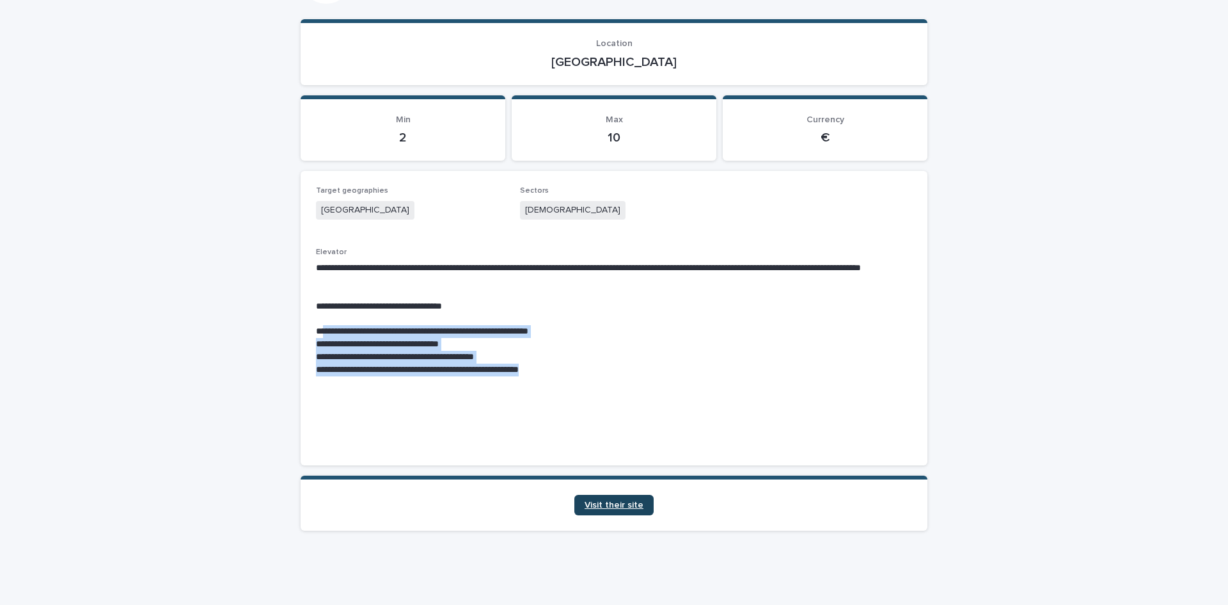
click at [618, 504] on span "Visit their site" at bounding box center [614, 504] width 59 height 9
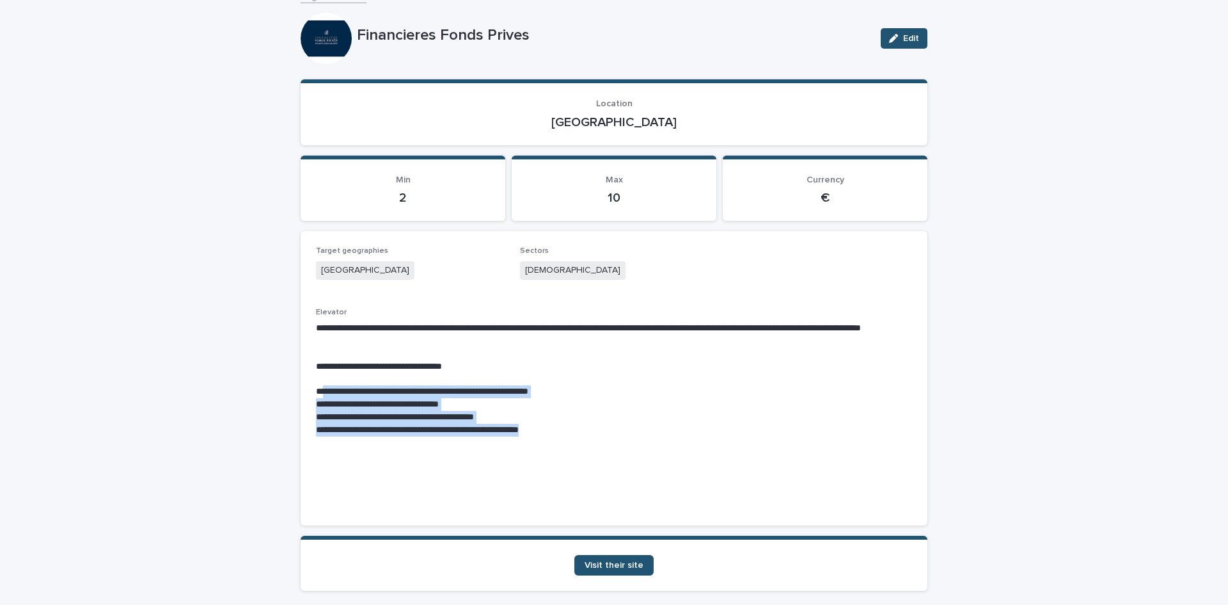
scroll to position [0, 0]
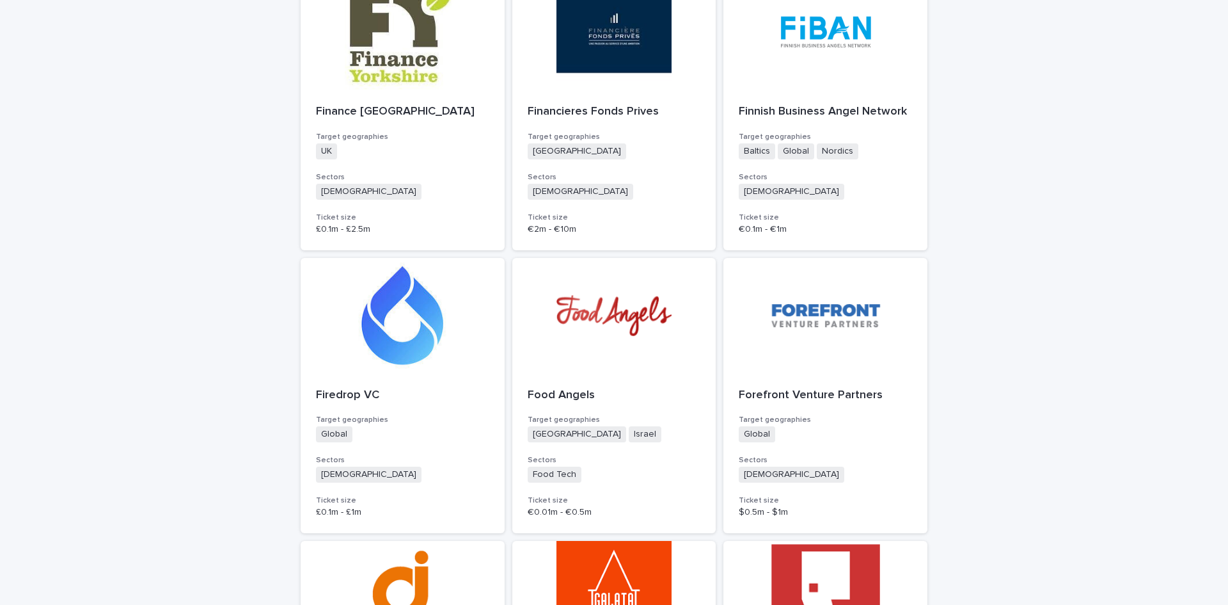
scroll to position [2175, 0]
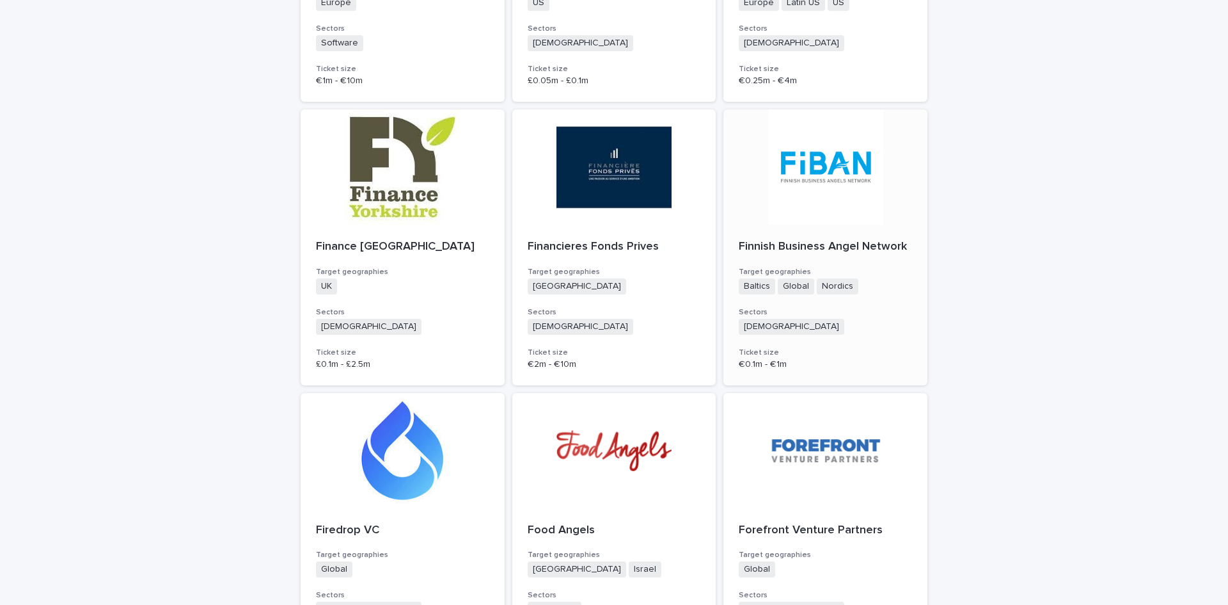
click at [805, 240] on p "Finnish Business Angel Network" at bounding box center [825, 247] width 173 height 14
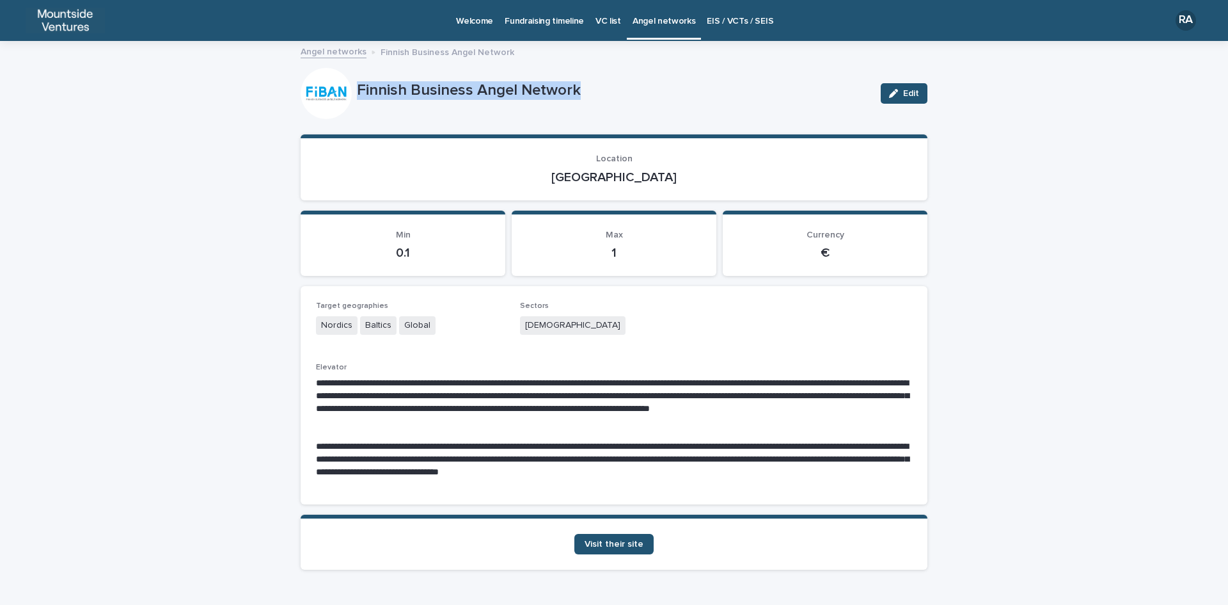
drag, startPoint x: 351, startPoint y: 84, endPoint x: 596, endPoint y: 102, distance: 246.4
click at [596, 102] on div "Finnish Business Angel Network Edit" at bounding box center [614, 93] width 627 height 51
drag, startPoint x: 587, startPoint y: 178, endPoint x: 670, endPoint y: 177, distance: 82.5
click at [670, 177] on p "[GEOGRAPHIC_DATA]" at bounding box center [614, 177] width 596 height 15
drag, startPoint x: 518, startPoint y: 327, endPoint x: 571, endPoint y: 328, distance: 53.1
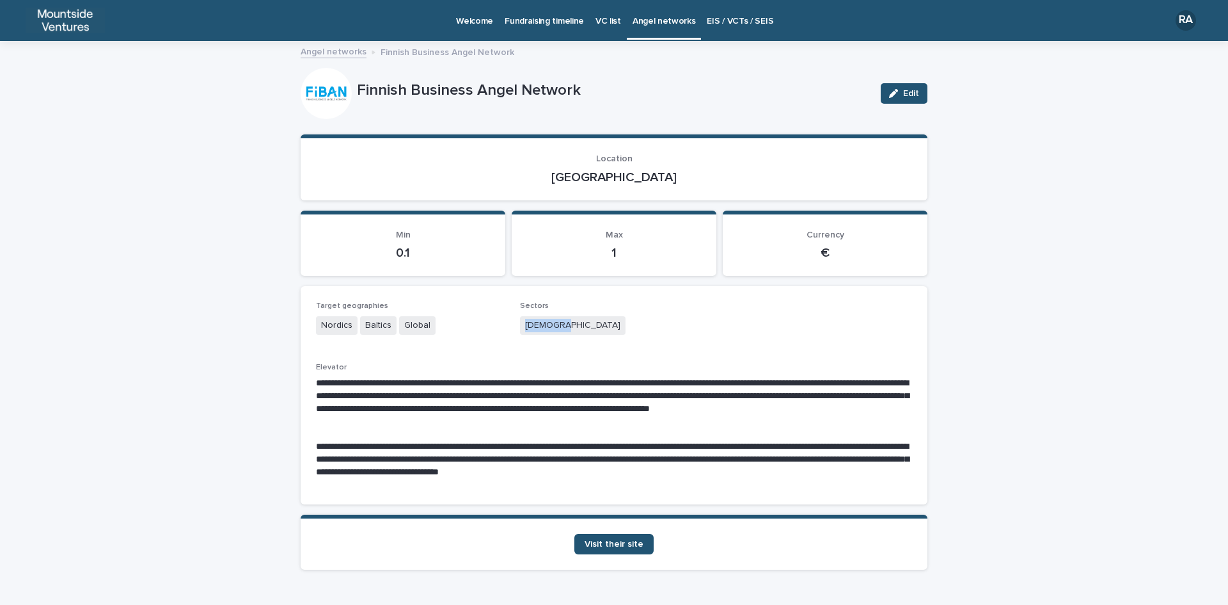
click at [571, 328] on div "[DEMOGRAPHIC_DATA]" at bounding box center [614, 326] width 189 height 21
click at [609, 544] on span "Visit their site" at bounding box center [614, 543] width 59 height 9
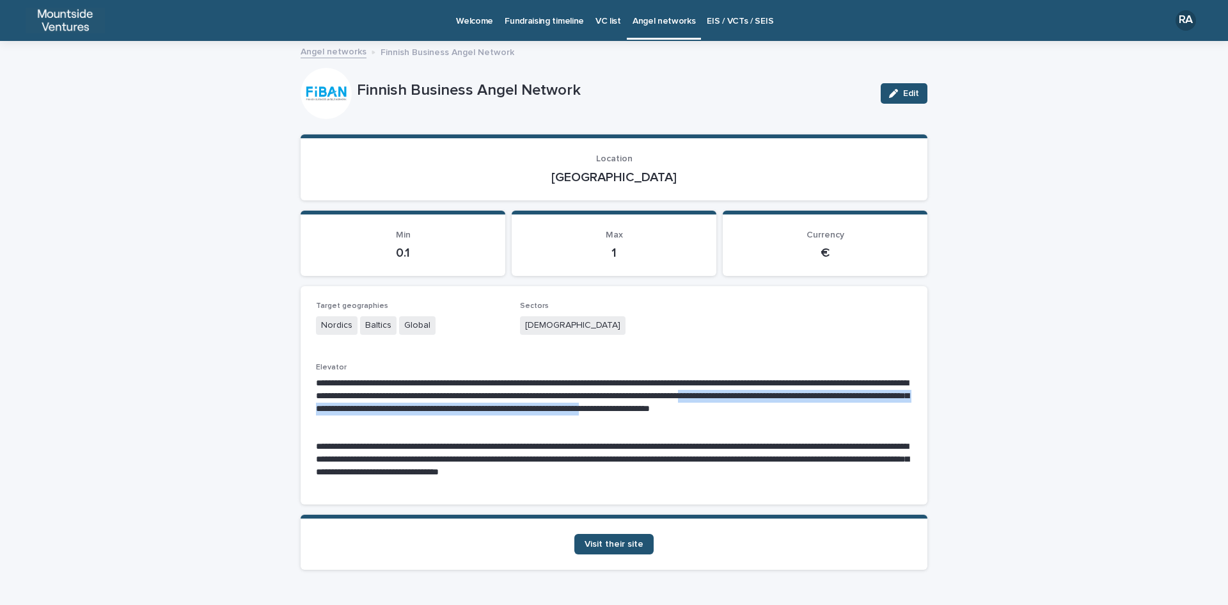
drag, startPoint x: 880, startPoint y: 393, endPoint x: 903, endPoint y: 406, distance: 26.3
click at [903, 406] on p "**********" at bounding box center [614, 402] width 596 height 51
click at [880, 393] on p "**********" at bounding box center [614, 402] width 596 height 51
drag, startPoint x: 880, startPoint y: 392, endPoint x: 916, endPoint y: 420, distance: 46.1
click at [916, 420] on div "**********" at bounding box center [614, 395] width 627 height 218
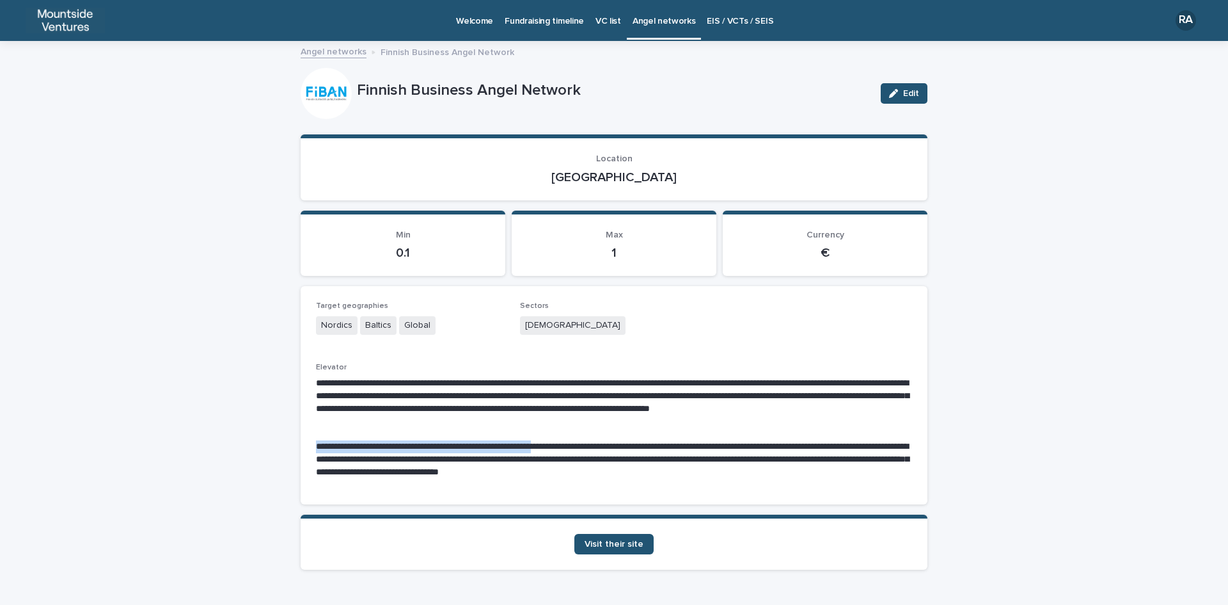
drag, startPoint x: 309, startPoint y: 445, endPoint x: 569, endPoint y: 446, distance: 259.8
click at [569, 446] on div "**********" at bounding box center [614, 395] width 627 height 218
click at [505, 424] on p "**********" at bounding box center [614, 402] width 596 height 51
drag, startPoint x: 483, startPoint y: 447, endPoint x: 822, endPoint y: 449, distance: 339.1
click at [822, 449] on p "**********" at bounding box center [614, 459] width 596 height 38
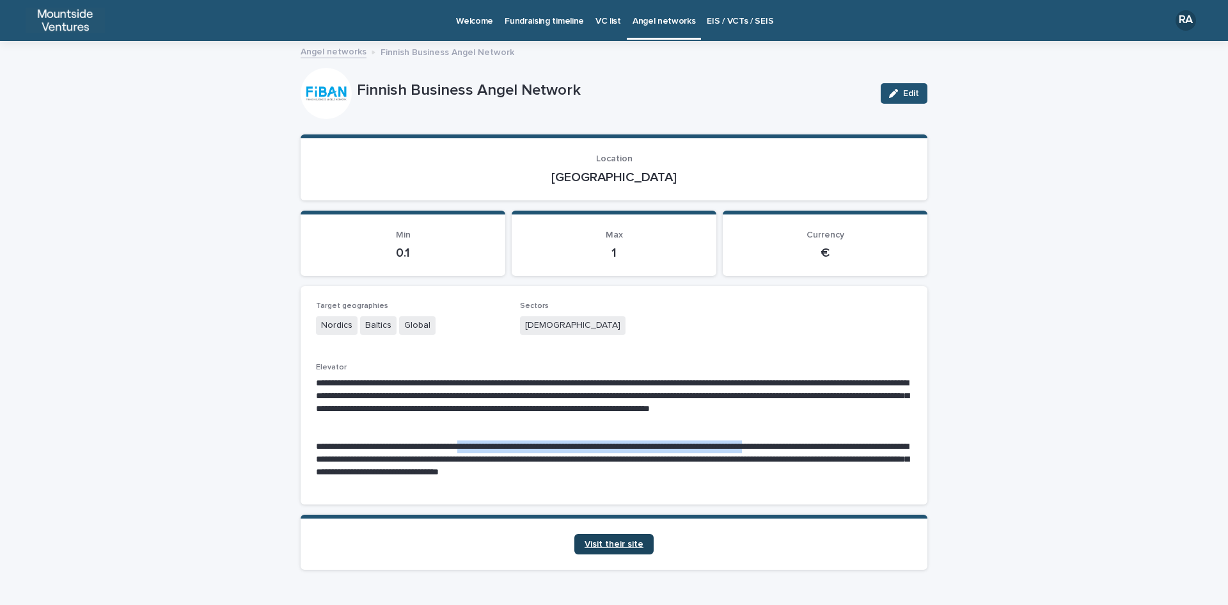
click at [610, 544] on span "Visit their site" at bounding box center [614, 543] width 59 height 9
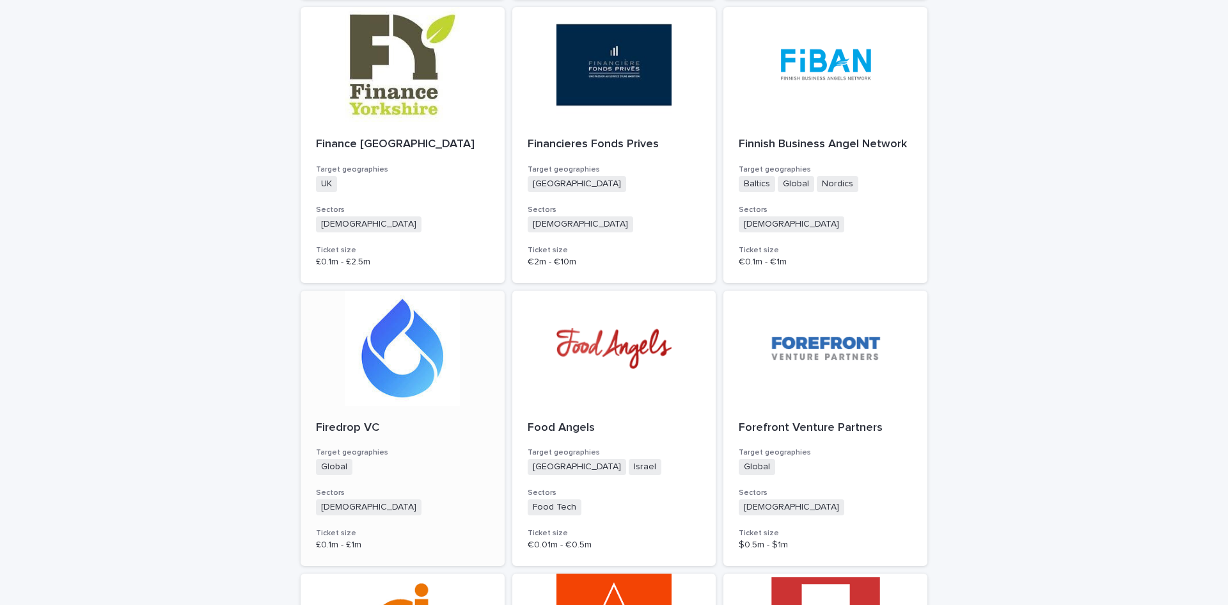
scroll to position [2239, 0]
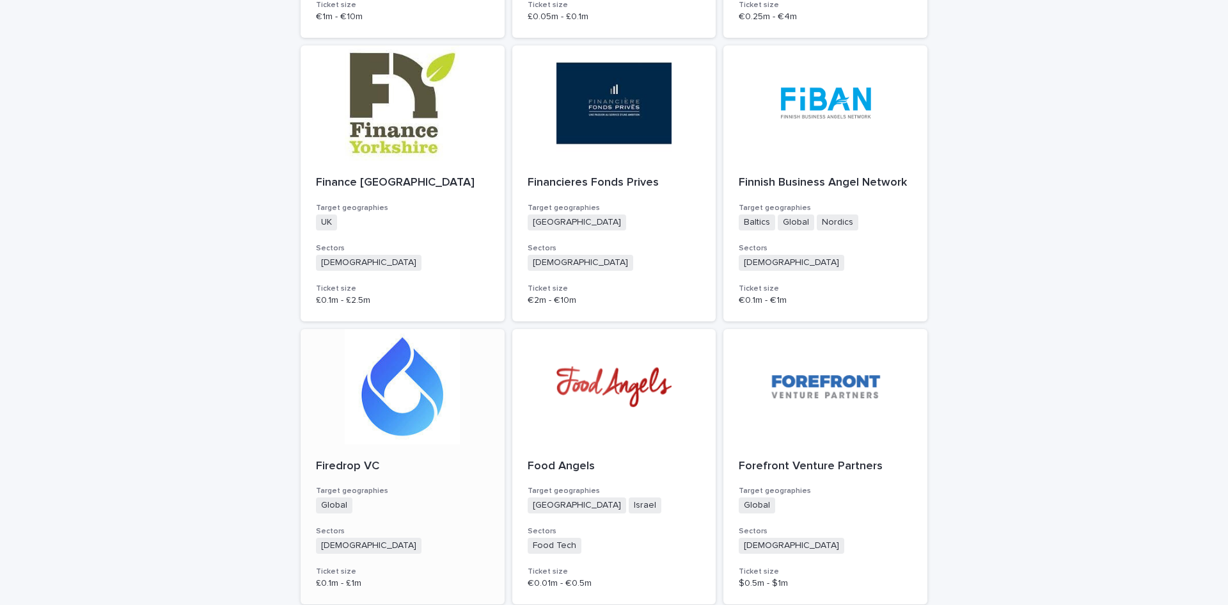
click at [343, 459] on p "Firedrop VC" at bounding box center [402, 466] width 173 height 14
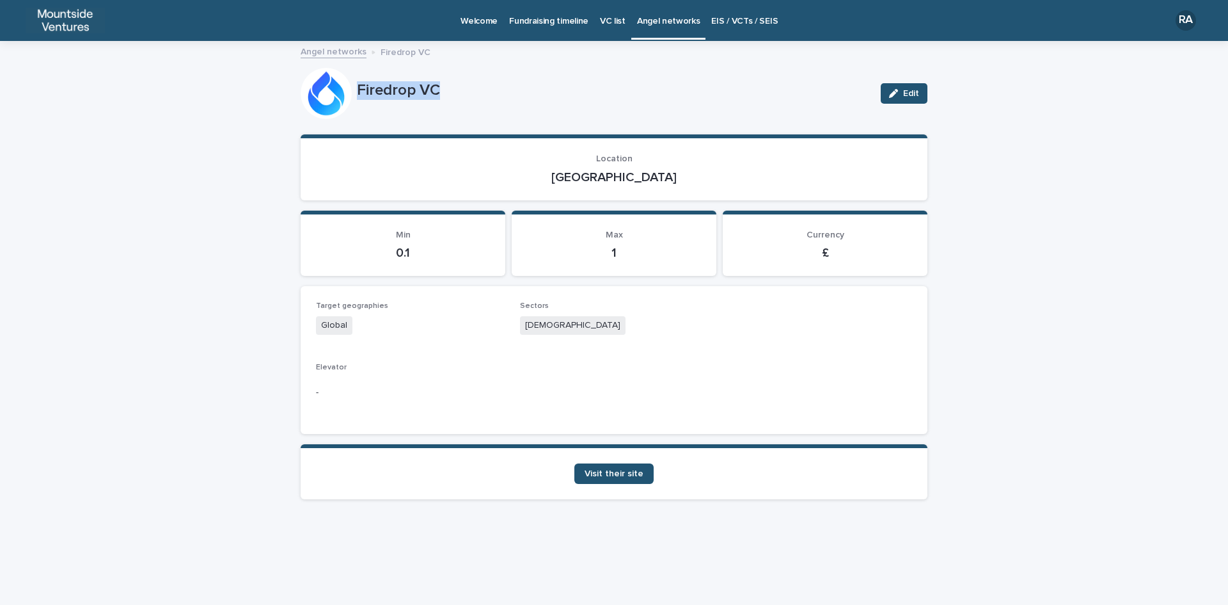
drag, startPoint x: 356, startPoint y: 86, endPoint x: 454, endPoint y: 86, distance: 97.9
click at [454, 86] on div "Firedrop VC Edit" at bounding box center [614, 93] width 627 height 51
drag, startPoint x: 592, startPoint y: 178, endPoint x: 651, endPoint y: 178, distance: 59.5
click at [651, 178] on p "[GEOGRAPHIC_DATA]" at bounding box center [614, 177] width 596 height 15
drag, startPoint x: 525, startPoint y: 324, endPoint x: 576, endPoint y: 324, distance: 51.2
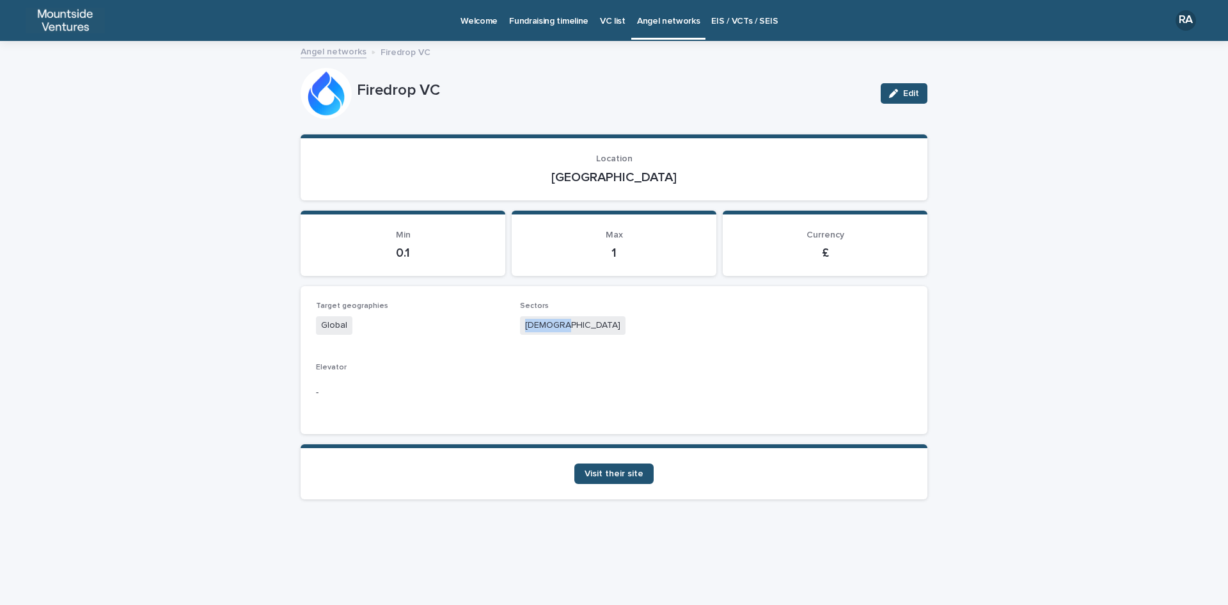
click at [576, 324] on div "[DEMOGRAPHIC_DATA]" at bounding box center [614, 326] width 189 height 21
click at [620, 471] on span "Visit their site" at bounding box center [614, 473] width 59 height 9
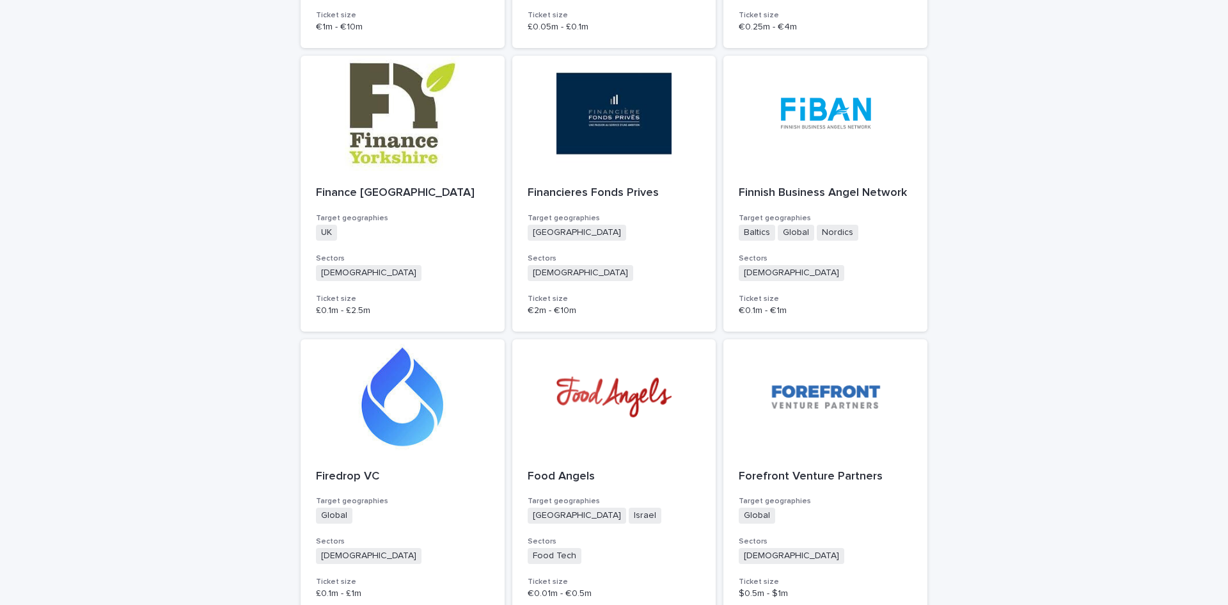
scroll to position [2239, 0]
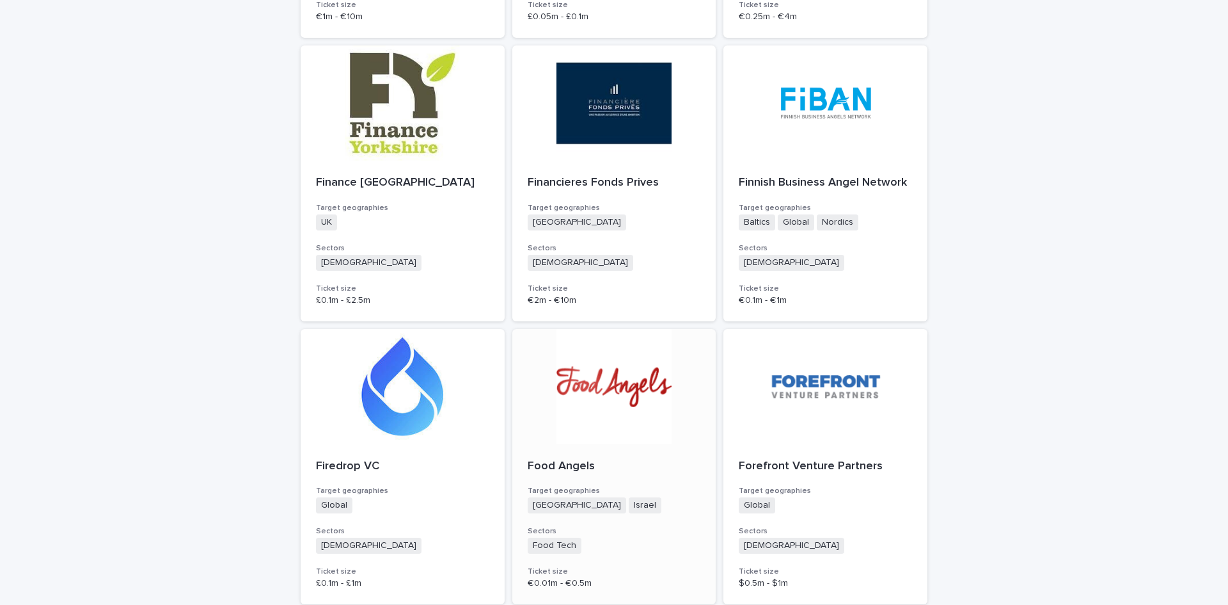
click at [564, 459] on p "Food Angels" at bounding box center [614, 466] width 173 height 14
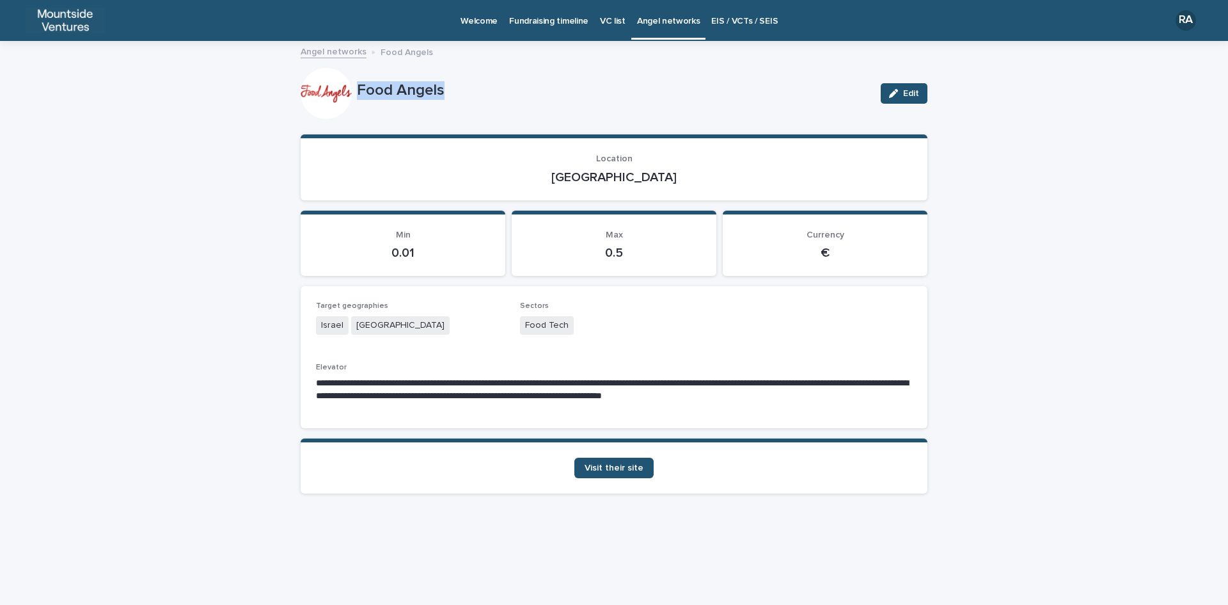
drag, startPoint x: 359, startPoint y: 88, endPoint x: 457, endPoint y: 88, distance: 98.5
click at [457, 88] on p "Food Angels" at bounding box center [614, 90] width 514 height 19
drag, startPoint x: 585, startPoint y: 173, endPoint x: 658, endPoint y: 177, distance: 72.4
click at [658, 177] on p "[GEOGRAPHIC_DATA]" at bounding box center [614, 177] width 596 height 15
drag, startPoint x: 523, startPoint y: 321, endPoint x: 589, endPoint y: 321, distance: 66.5
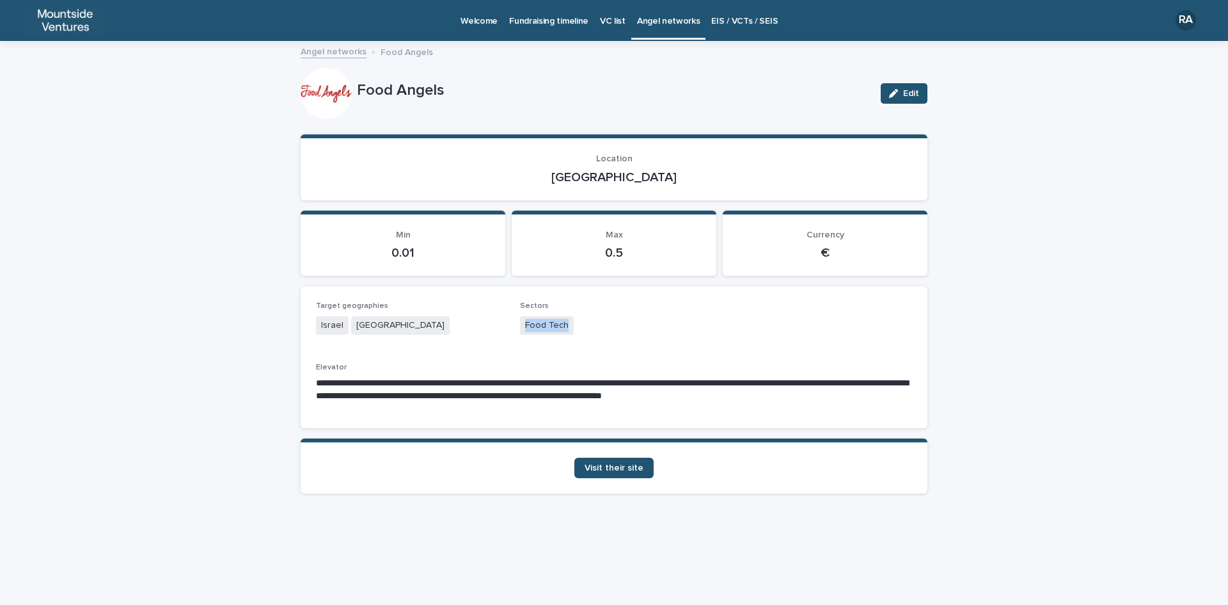
click at [589, 321] on div "Food Tech" at bounding box center [614, 326] width 189 height 21
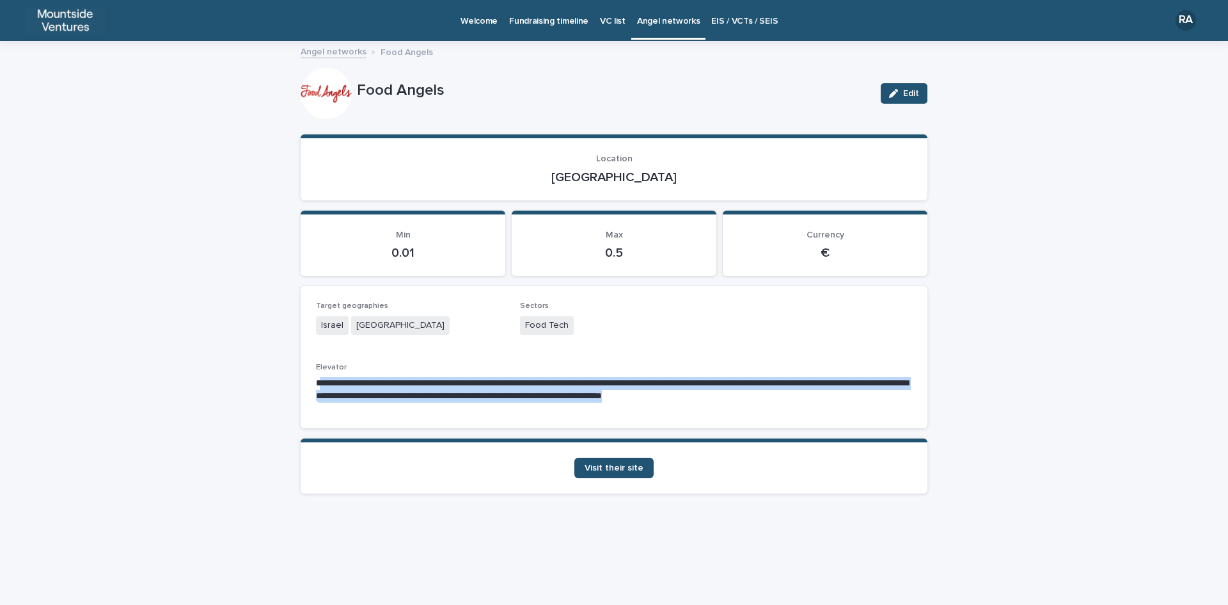
drag, startPoint x: 319, startPoint y: 382, endPoint x: 851, endPoint y: 397, distance: 532.5
click at [851, 397] on p "**********" at bounding box center [614, 390] width 596 height 26
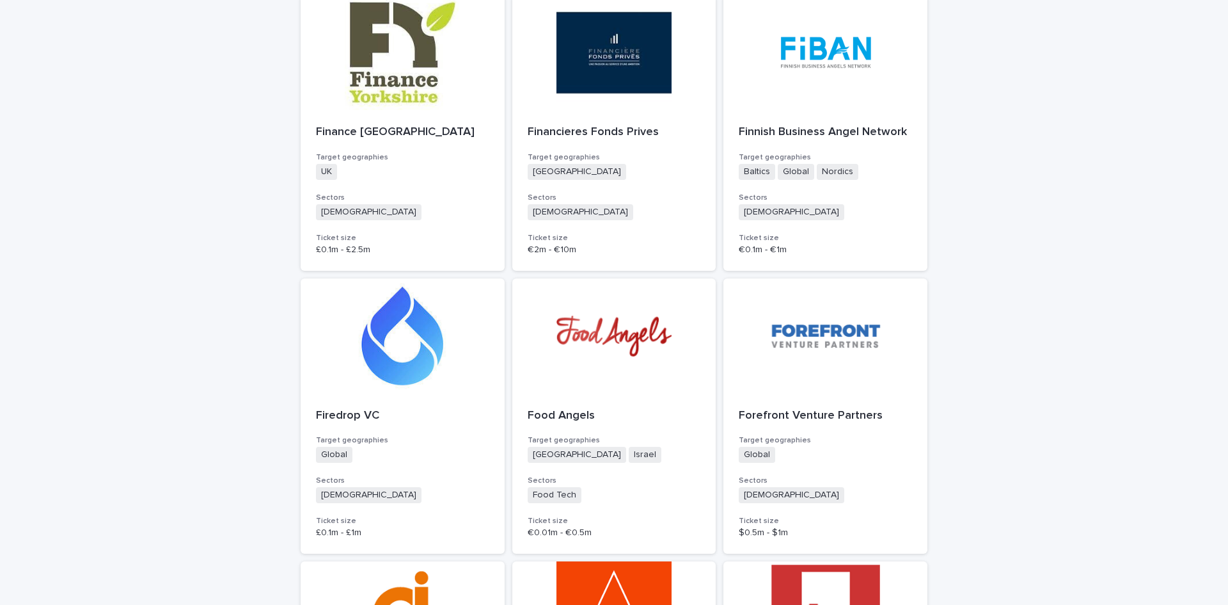
scroll to position [2431, 0]
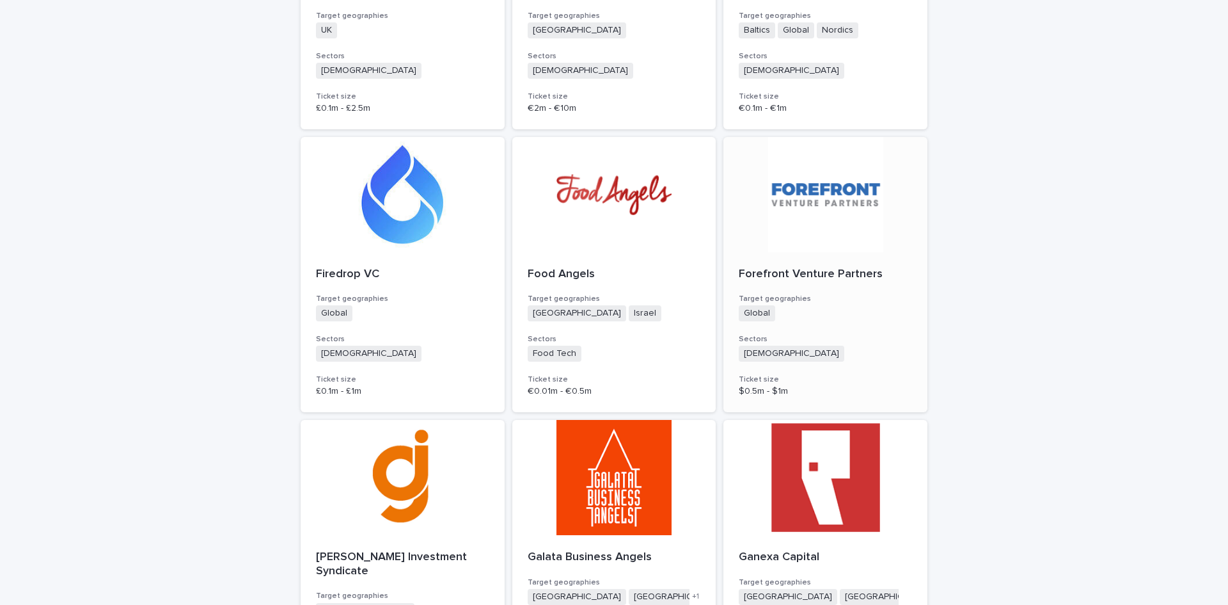
click at [795, 154] on div at bounding box center [826, 194] width 204 height 115
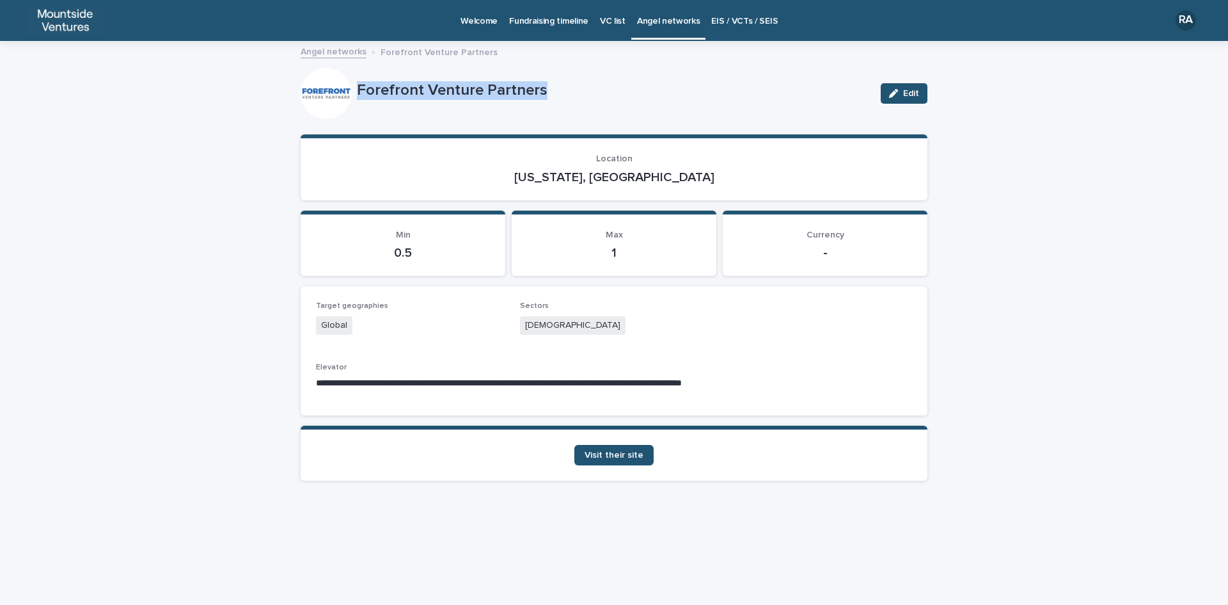
drag, startPoint x: 356, startPoint y: 91, endPoint x: 543, endPoint y: 98, distance: 186.9
click at [543, 98] on div "Forefront Venture Partners Edit" at bounding box center [614, 93] width 627 height 51
drag, startPoint x: 579, startPoint y: 175, endPoint x: 653, endPoint y: 174, distance: 74.2
click at [653, 174] on p "[US_STATE], [GEOGRAPHIC_DATA]" at bounding box center [614, 177] width 596 height 15
drag, startPoint x: 521, startPoint y: 322, endPoint x: 584, endPoint y: 322, distance: 63.3
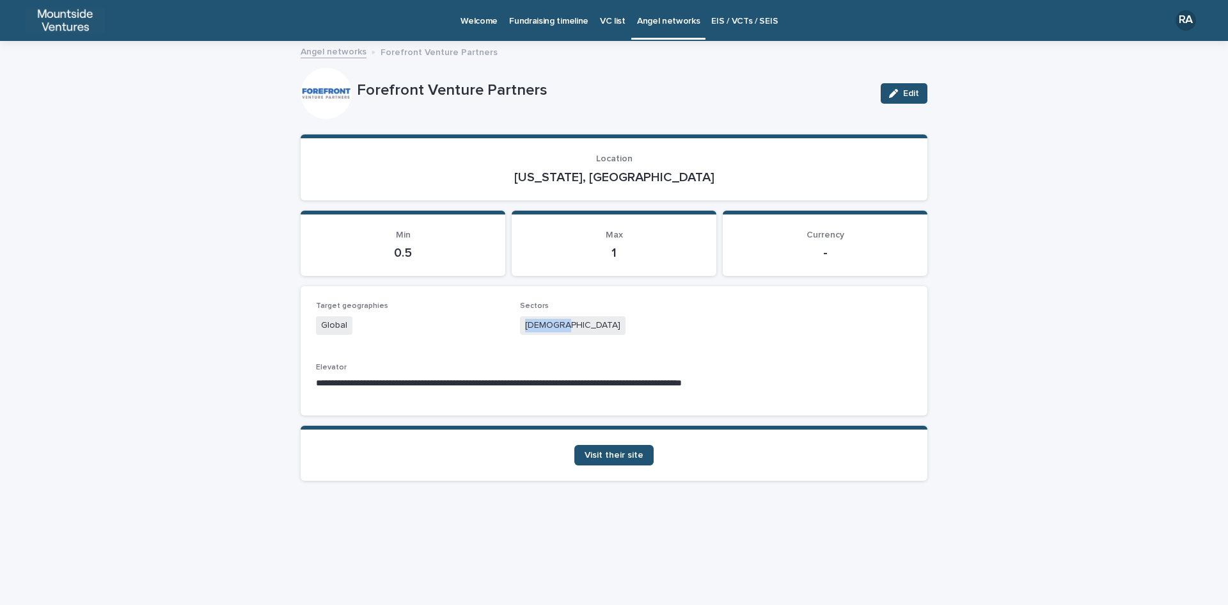
click at [584, 322] on div "[DEMOGRAPHIC_DATA]" at bounding box center [614, 326] width 189 height 21
drag, startPoint x: 315, startPoint y: 380, endPoint x: 782, endPoint y: 379, distance: 467.1
click at [782, 379] on div "**********" at bounding box center [614, 350] width 627 height 129
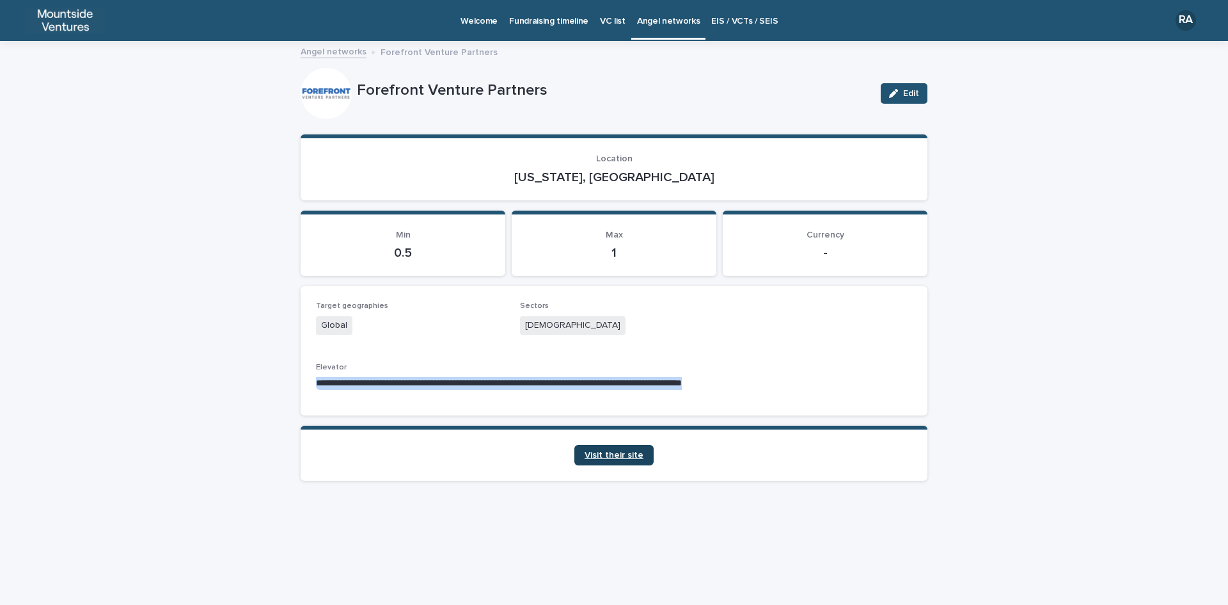
click at [613, 457] on span "Visit their site" at bounding box center [614, 454] width 59 height 9
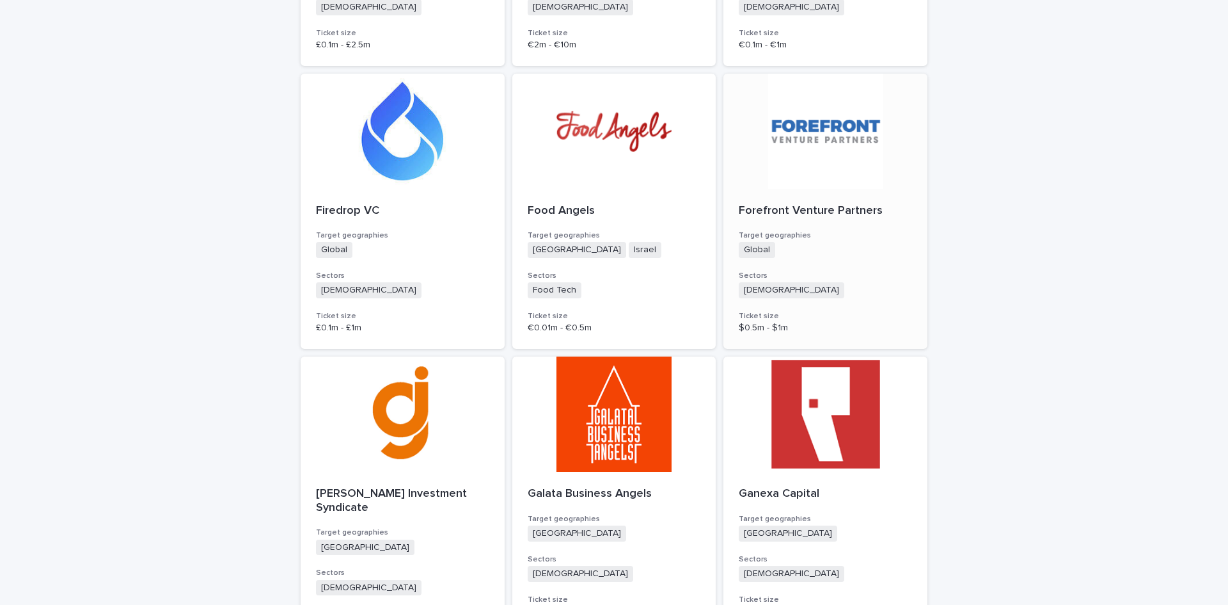
scroll to position [2495, 0]
click at [370, 486] on p "[PERSON_NAME] Investment Syndicate" at bounding box center [402, 500] width 173 height 28
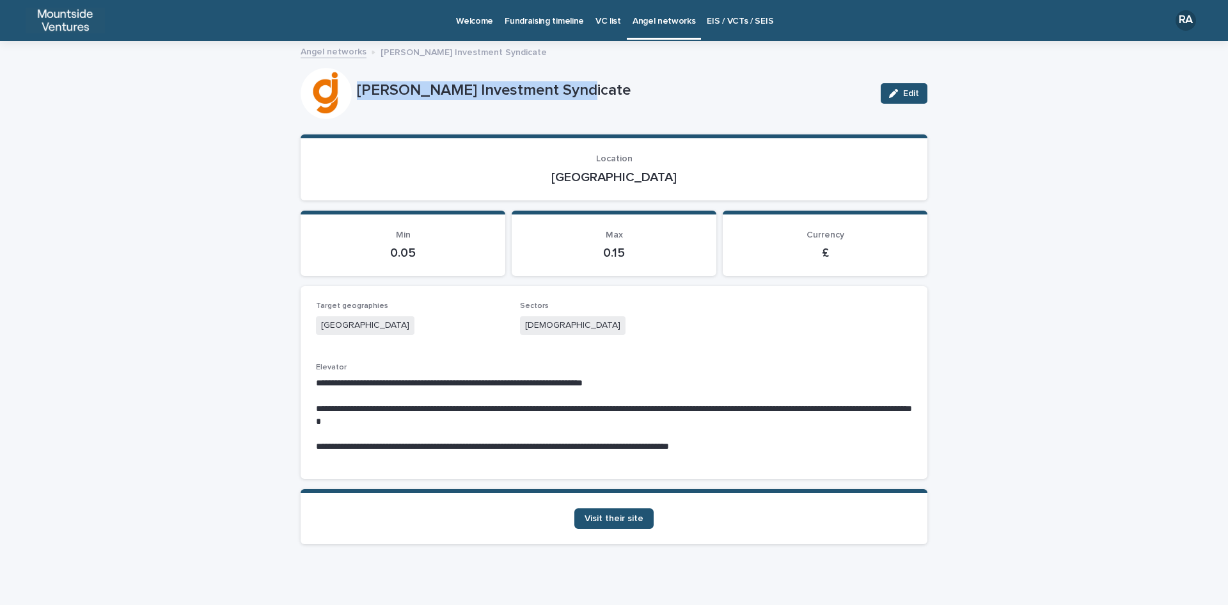
drag, startPoint x: 353, startPoint y: 87, endPoint x: 560, endPoint y: 89, distance: 207.3
click at [560, 89] on p "[PERSON_NAME] Investment Syndicate" at bounding box center [614, 90] width 514 height 19
drag, startPoint x: 583, startPoint y: 175, endPoint x: 677, endPoint y: 175, distance: 94.1
click at [677, 175] on p "[GEOGRAPHIC_DATA]" at bounding box center [614, 177] width 596 height 15
drag, startPoint x: 520, startPoint y: 328, endPoint x: 568, endPoint y: 328, distance: 47.3
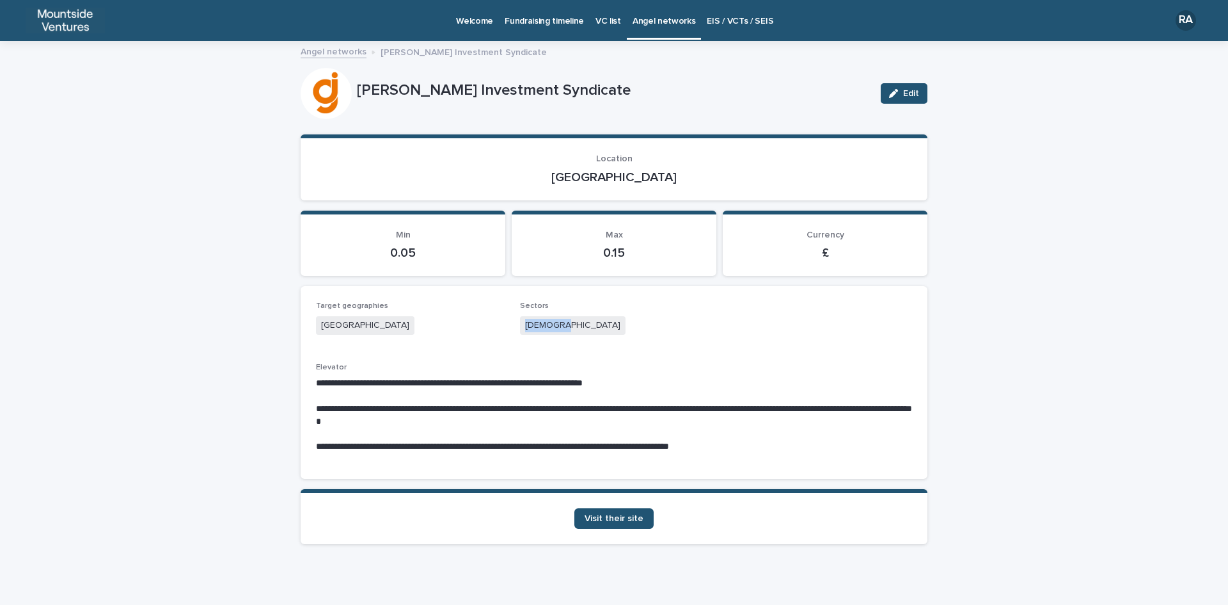
click at [568, 328] on div "[DEMOGRAPHIC_DATA]" at bounding box center [614, 326] width 189 height 21
click at [621, 523] on link "Visit their site" at bounding box center [614, 518] width 79 height 20
drag, startPoint x: 312, startPoint y: 381, endPoint x: 679, endPoint y: 379, distance: 366.6
click at [679, 379] on p "**********" at bounding box center [614, 383] width 596 height 13
click at [342, 382] on p "**********" at bounding box center [614, 383] width 596 height 13
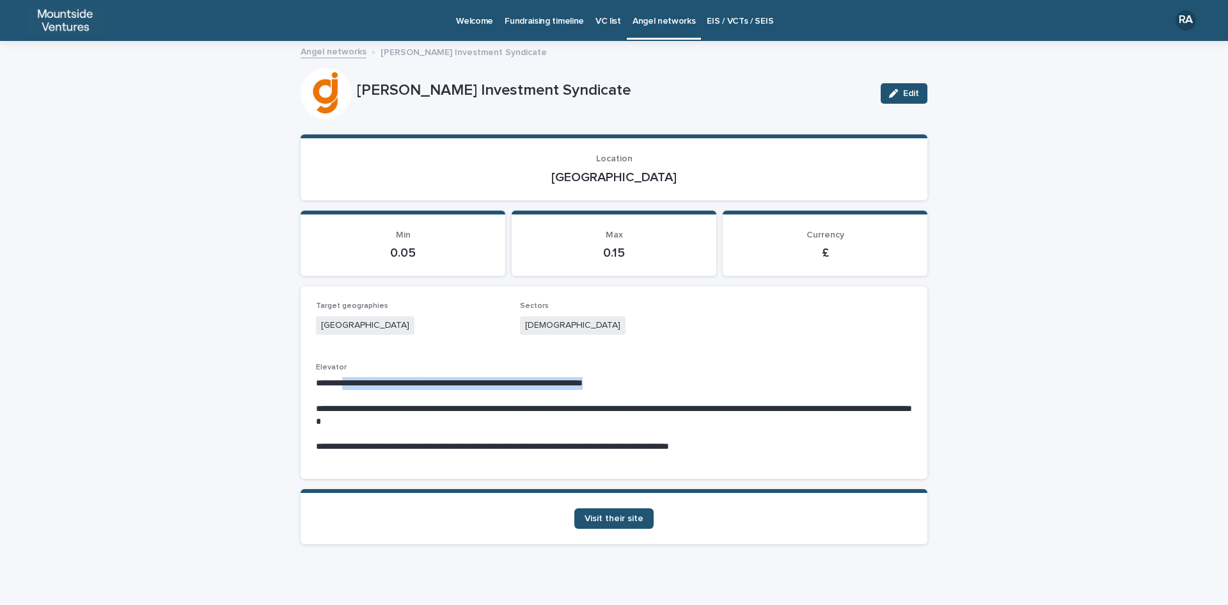
drag, startPoint x: 342, startPoint y: 382, endPoint x: 640, endPoint y: 386, distance: 297.5
click at [640, 386] on p "**********" at bounding box center [614, 383] width 596 height 13
click at [537, 367] on p "Elevator" at bounding box center [614, 367] width 596 height 9
drag, startPoint x: 434, startPoint y: 383, endPoint x: 649, endPoint y: 383, distance: 214.3
click at [649, 383] on p "**********" at bounding box center [614, 383] width 596 height 13
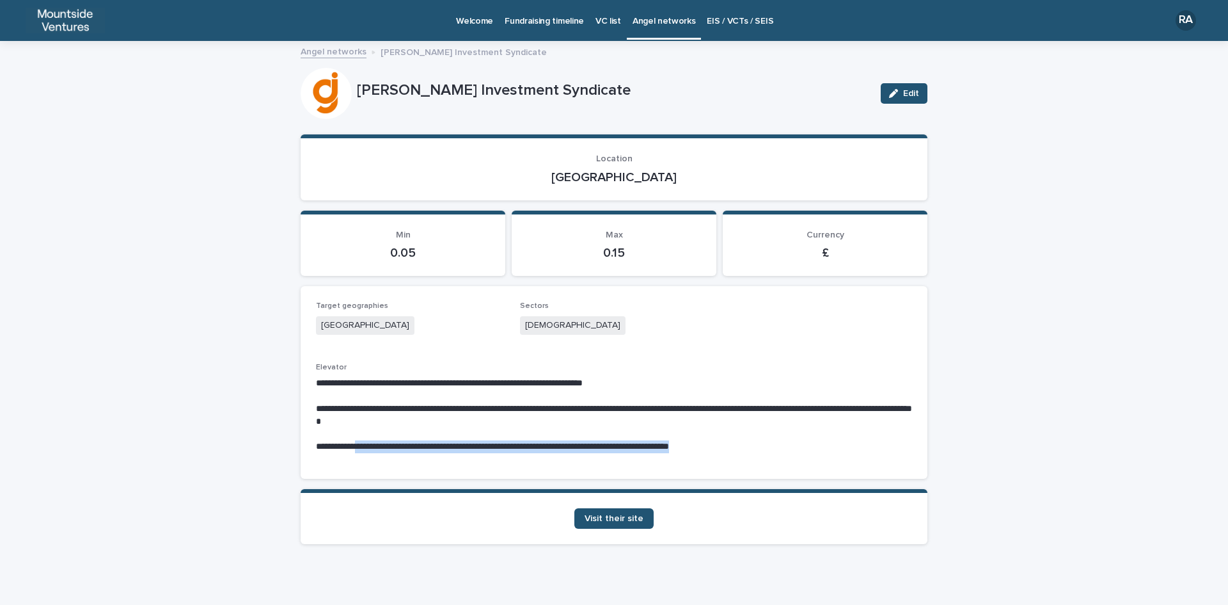
drag, startPoint x: 358, startPoint y: 443, endPoint x: 754, endPoint y: 445, distance: 395.4
click at [754, 445] on p "**********" at bounding box center [614, 446] width 596 height 13
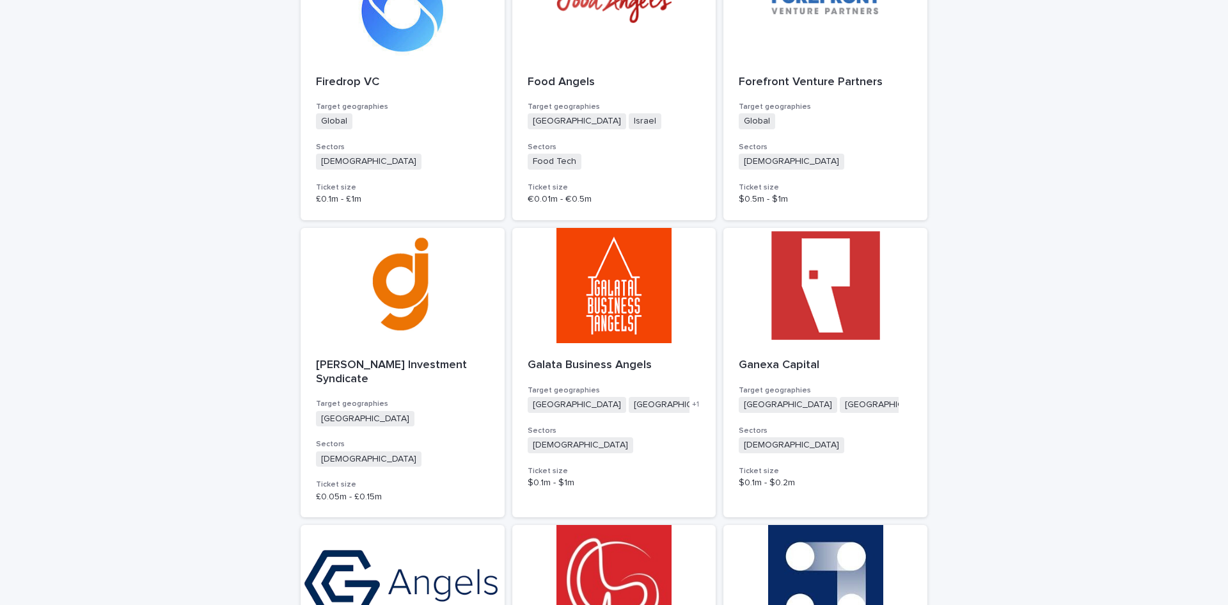
scroll to position [2815, 0]
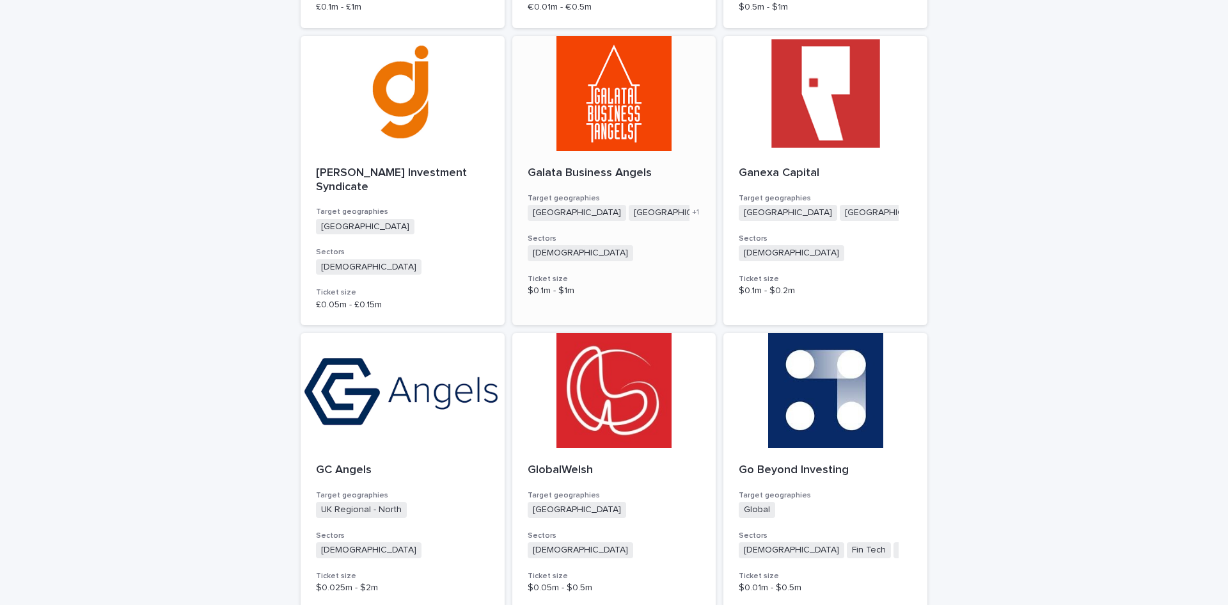
click at [578, 166] on p "Galata Business Angels" at bounding box center [614, 173] width 173 height 14
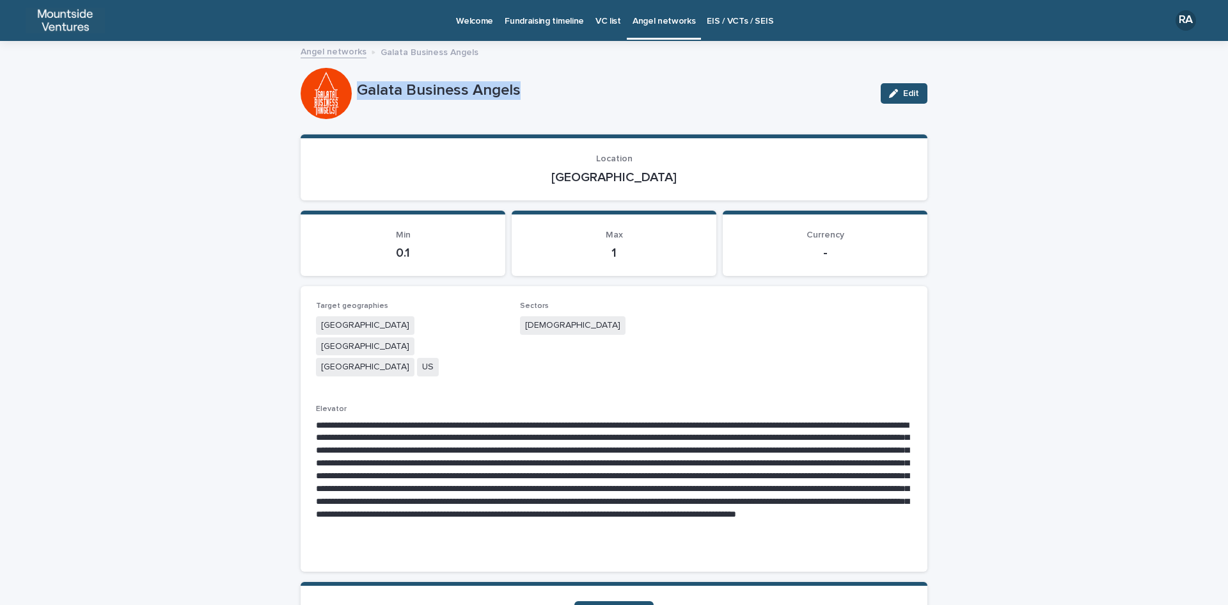
drag, startPoint x: 354, startPoint y: 88, endPoint x: 526, endPoint y: 94, distance: 172.2
click at [526, 94] on p "Galata Business Angels" at bounding box center [614, 90] width 514 height 19
drag, startPoint x: 586, startPoint y: 175, endPoint x: 642, endPoint y: 179, distance: 55.8
click at [642, 179] on p "[GEOGRAPHIC_DATA]" at bounding box center [614, 177] width 596 height 15
drag, startPoint x: 518, startPoint y: 322, endPoint x: 568, endPoint y: 334, distance: 51.2
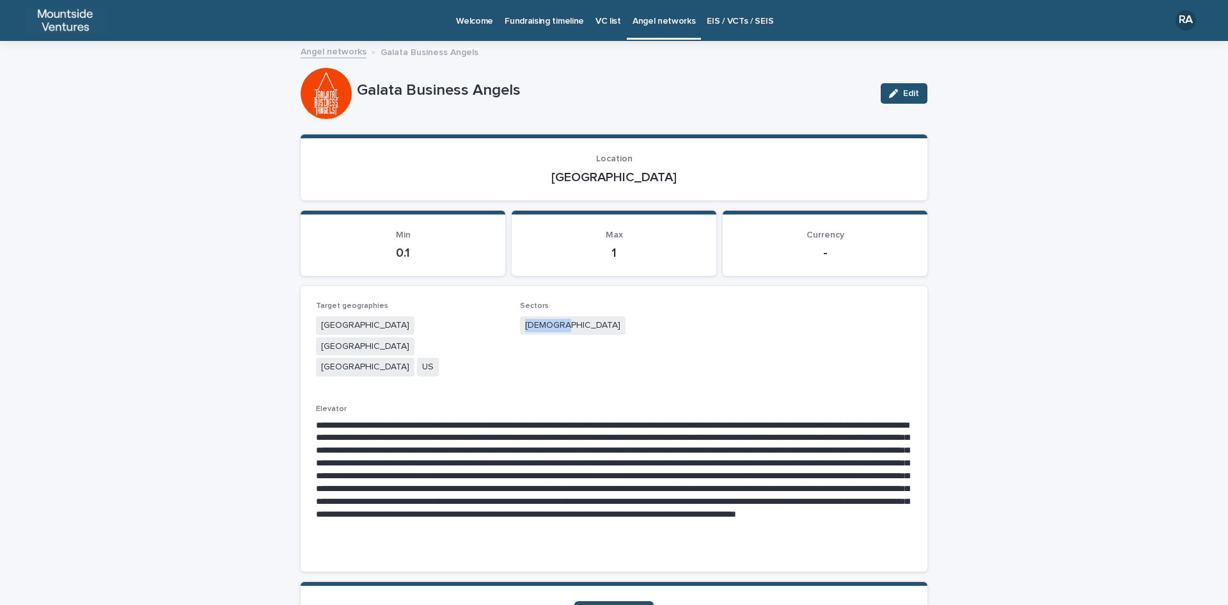
click at [568, 334] on div "[DEMOGRAPHIC_DATA]" at bounding box center [614, 326] width 189 height 21
click at [606, 604] on span "Visit their site" at bounding box center [614, 611] width 59 height 9
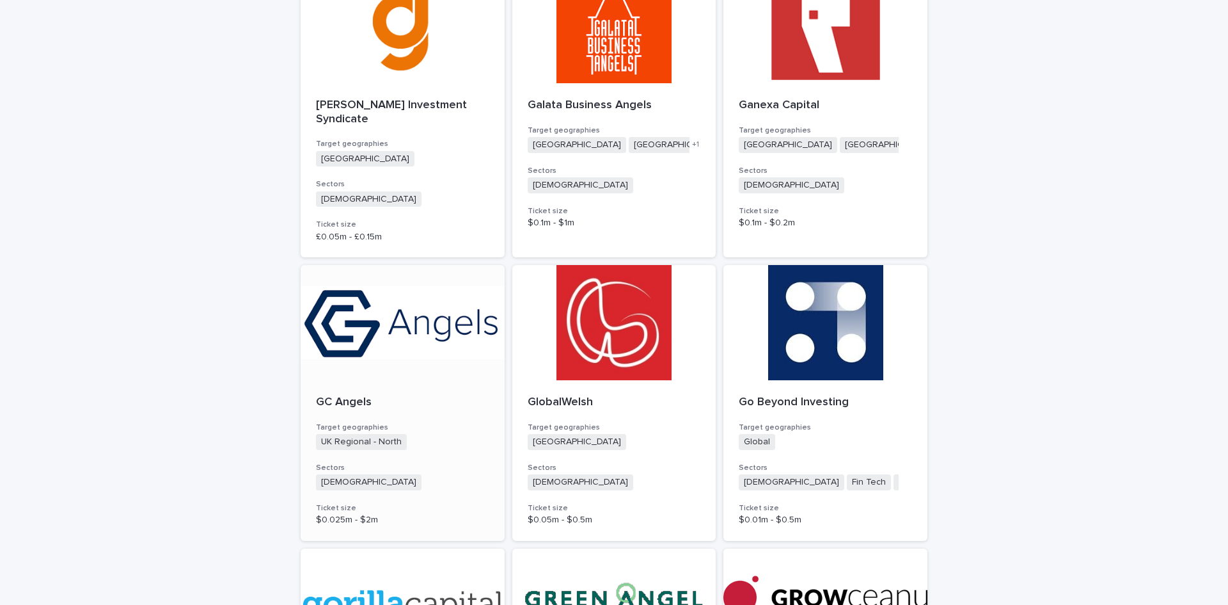
scroll to position [2879, 0]
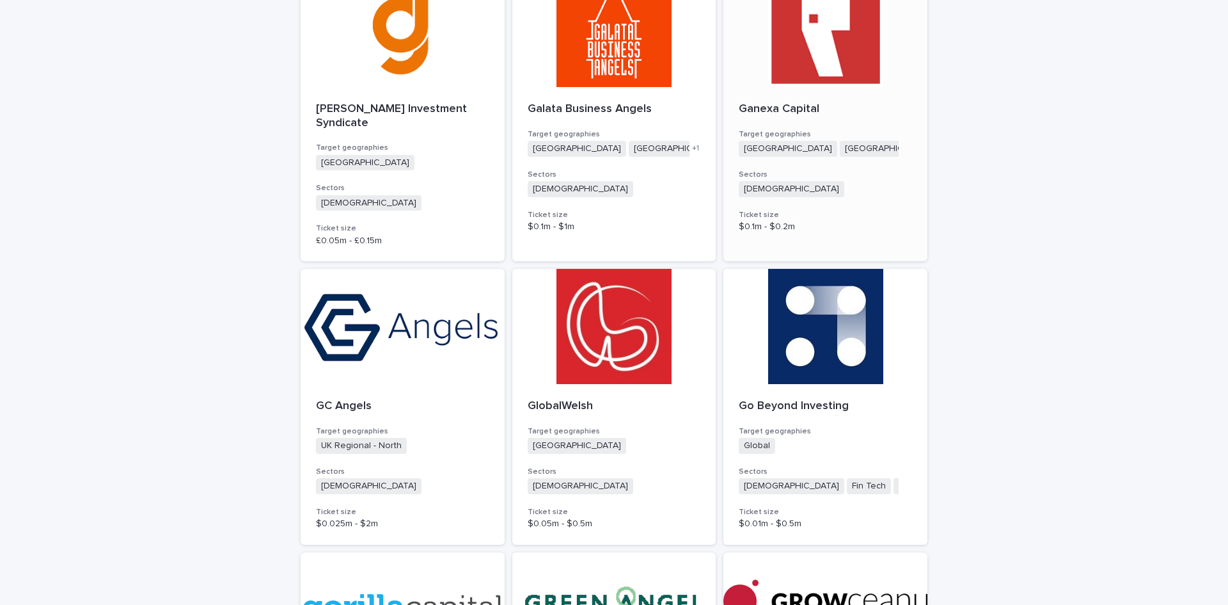
click at [761, 102] on p "Ganexa Capital" at bounding box center [825, 109] width 173 height 14
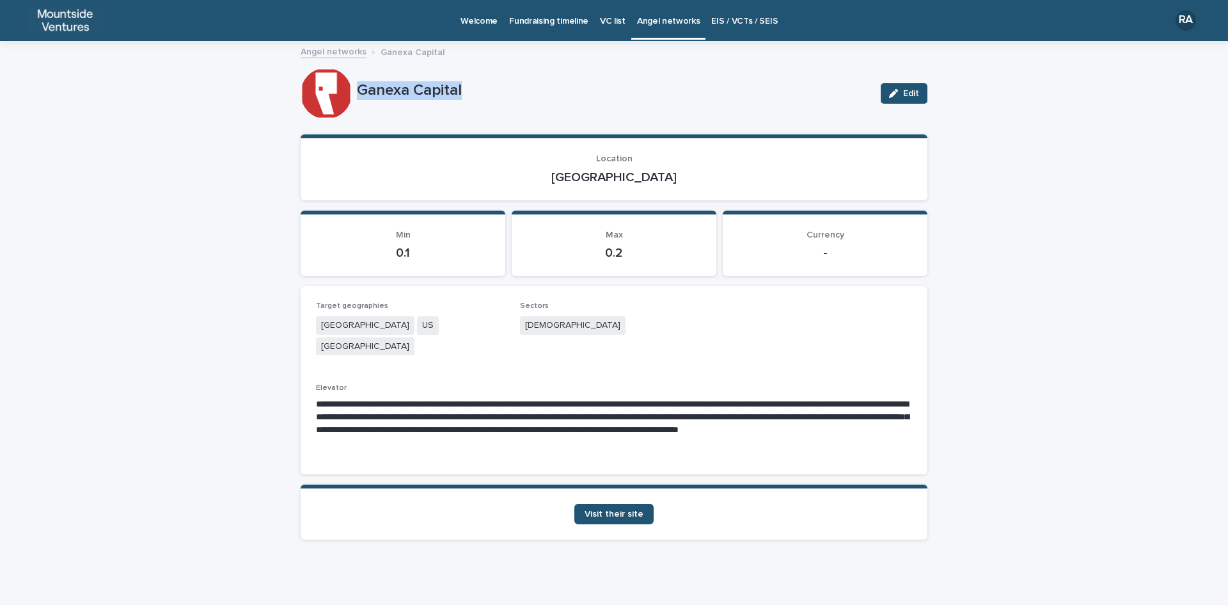
drag, startPoint x: 358, startPoint y: 88, endPoint x: 472, endPoint y: 94, distance: 114.1
click at [472, 94] on p "Ganexa Capital" at bounding box center [614, 90] width 514 height 19
drag, startPoint x: 594, startPoint y: 178, endPoint x: 642, endPoint y: 180, distance: 47.4
click at [642, 180] on p "[GEOGRAPHIC_DATA]" at bounding box center [614, 177] width 596 height 15
drag, startPoint x: 525, startPoint y: 321, endPoint x: 576, endPoint y: 324, distance: 51.3
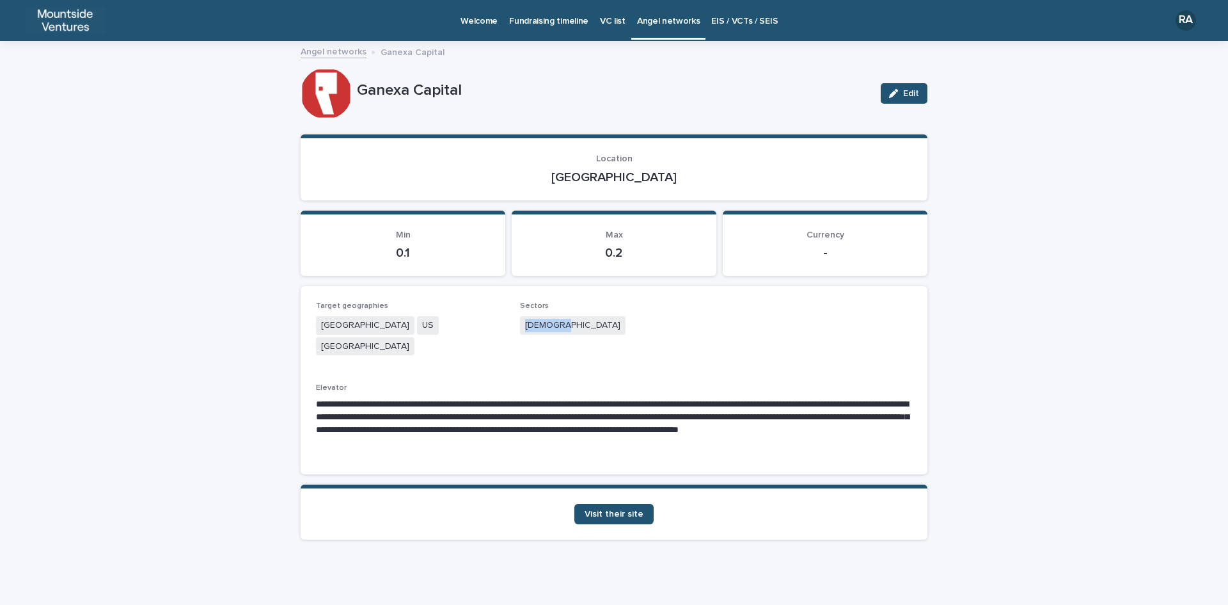
click at [576, 324] on div "[DEMOGRAPHIC_DATA]" at bounding box center [614, 326] width 189 height 21
click at [629, 509] on span "Visit their site" at bounding box center [614, 513] width 59 height 9
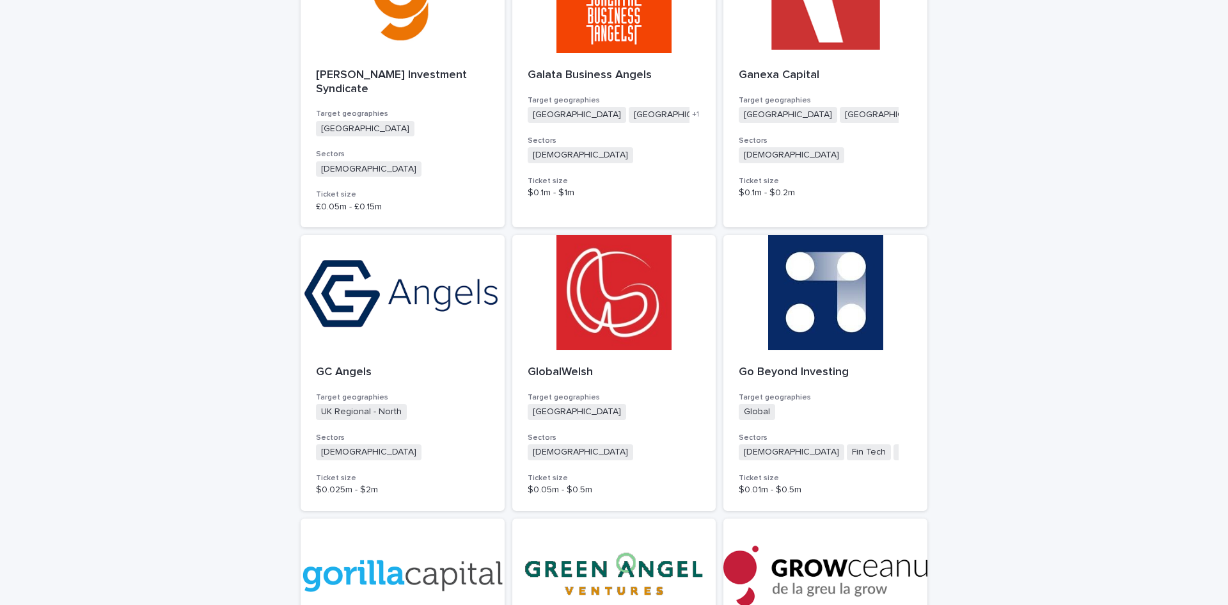
scroll to position [3007, 0]
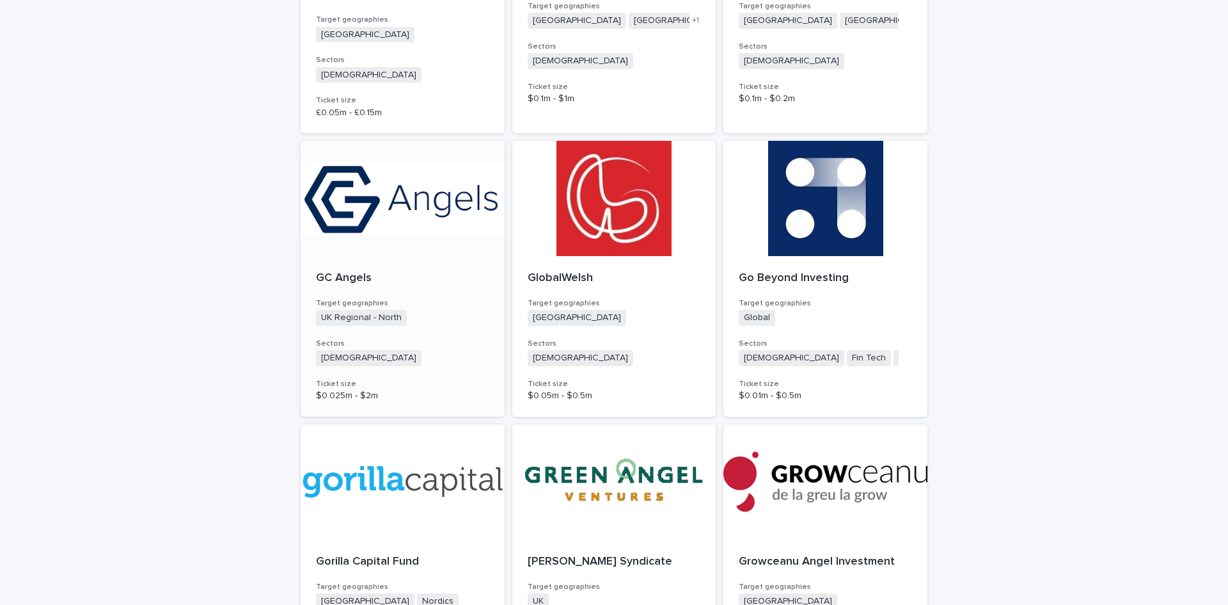
click at [319, 271] on p "GC Angels" at bounding box center [402, 278] width 173 height 14
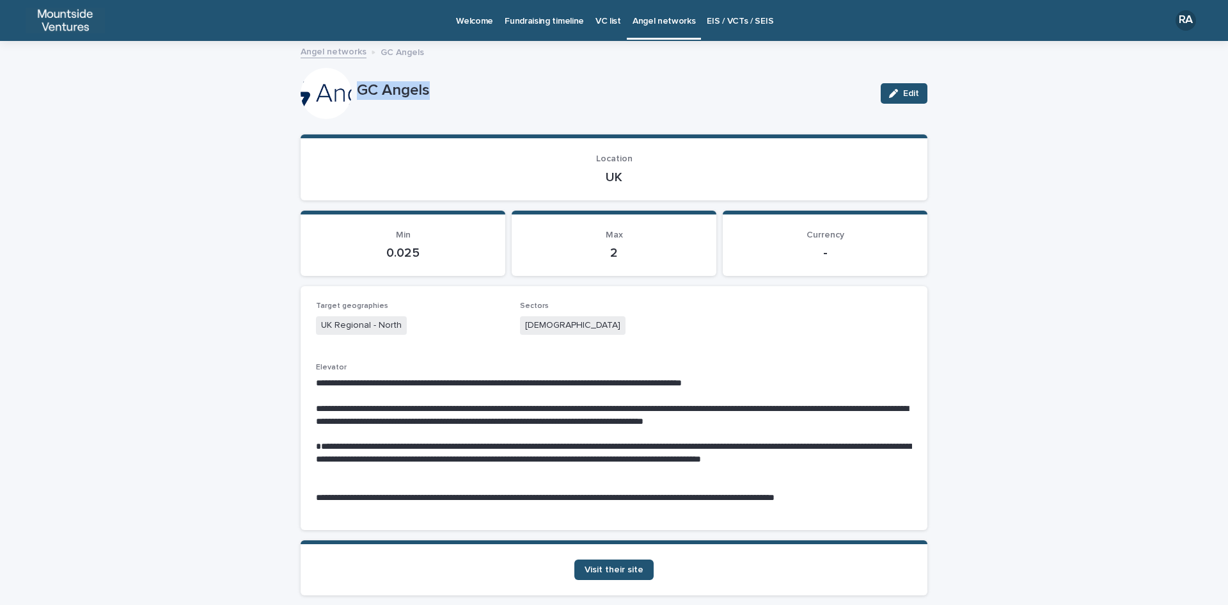
drag, startPoint x: 353, startPoint y: 91, endPoint x: 450, endPoint y: 91, distance: 97.3
click at [450, 91] on p "GC Angels" at bounding box center [614, 90] width 514 height 19
drag, startPoint x: 599, startPoint y: 176, endPoint x: 642, endPoint y: 178, distance: 42.9
click at [642, 178] on p "UK" at bounding box center [614, 177] width 596 height 15
drag, startPoint x: 514, startPoint y: 324, endPoint x: 578, endPoint y: 326, distance: 63.4
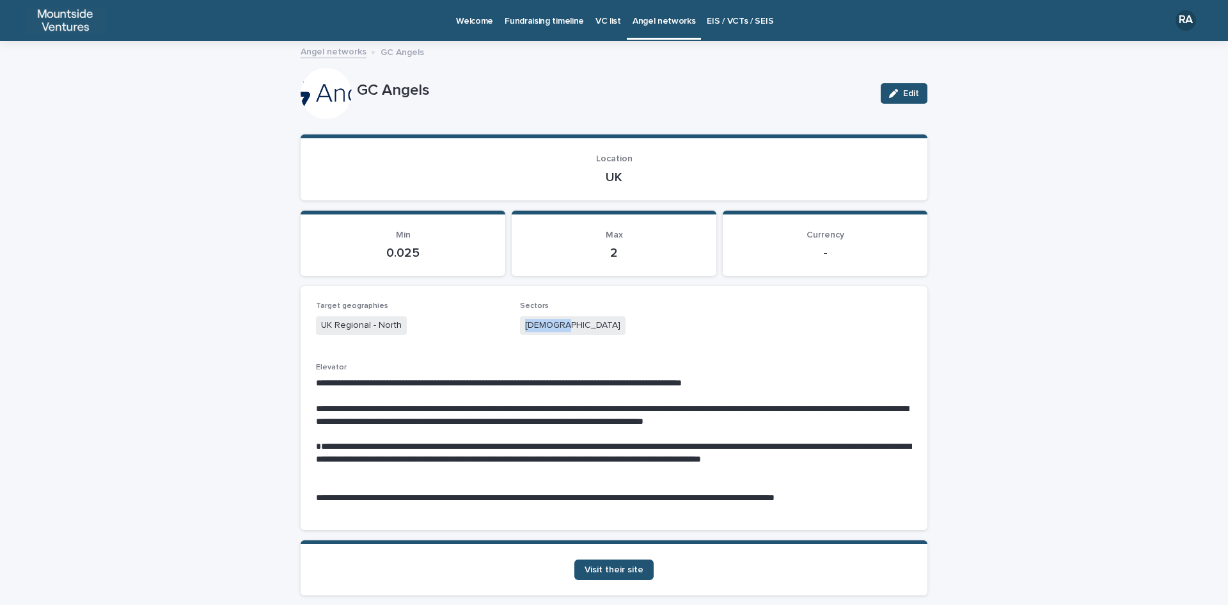
click at [578, 326] on div "**********" at bounding box center [614, 407] width 596 height 212
click at [607, 570] on span "Visit their site" at bounding box center [614, 569] width 59 height 9
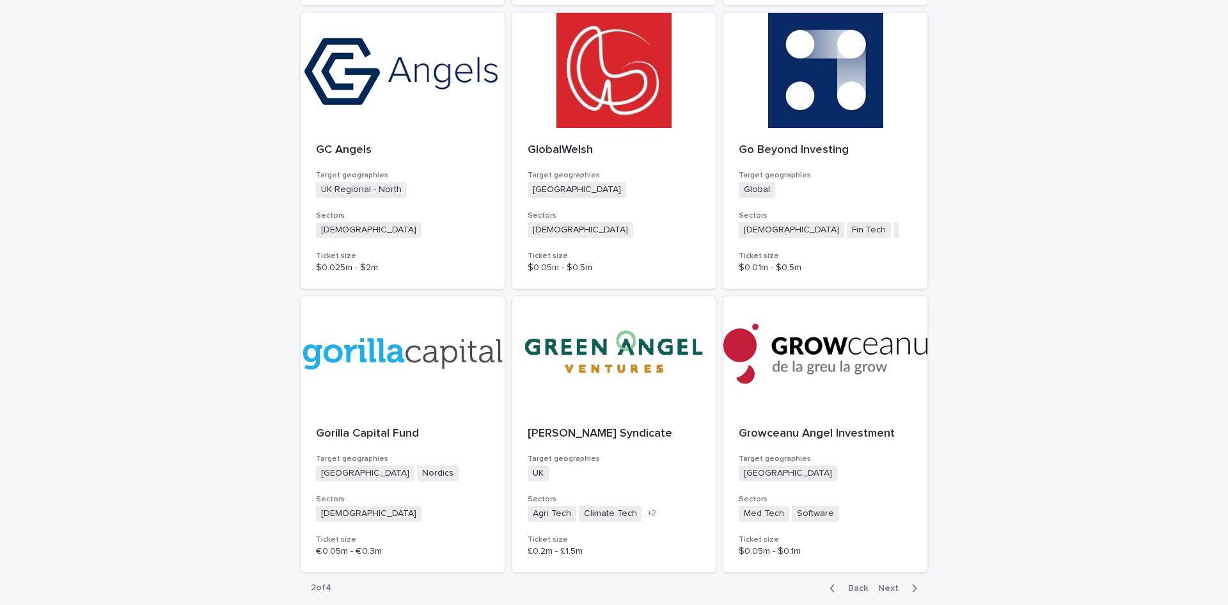
scroll to position [3157, 0]
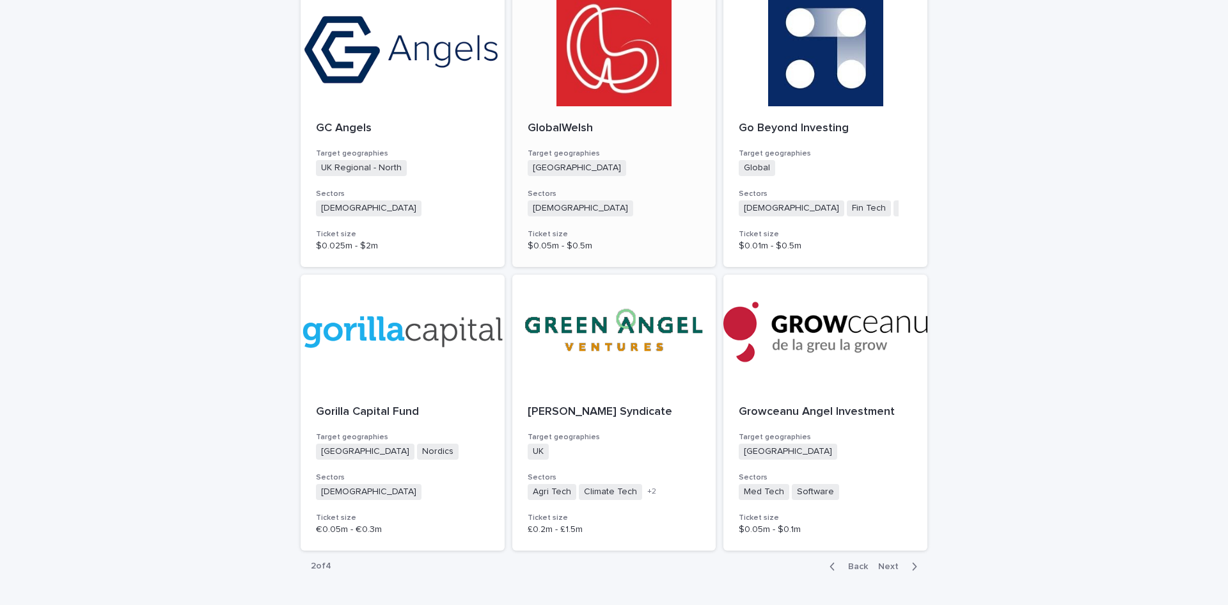
click at [574, 122] on p "GlobalWelsh" at bounding box center [614, 129] width 173 height 14
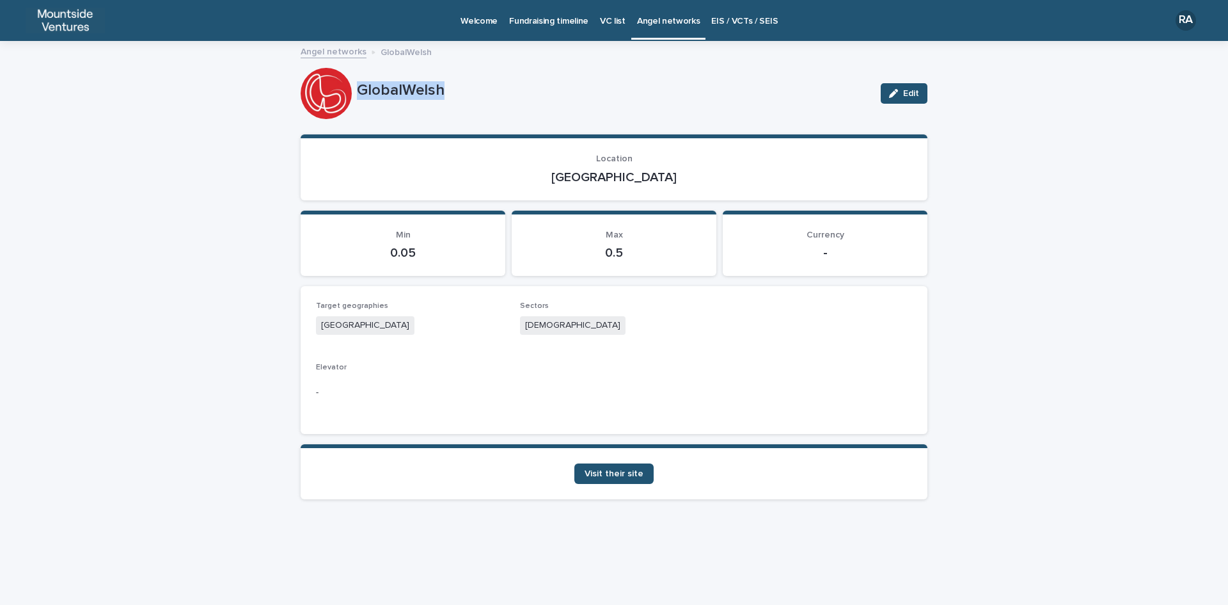
drag, startPoint x: 358, startPoint y: 89, endPoint x: 472, endPoint y: 89, distance: 114.5
click at [472, 89] on p "GlobalWelsh" at bounding box center [614, 90] width 514 height 19
drag, startPoint x: 592, startPoint y: 172, endPoint x: 653, endPoint y: 174, distance: 61.5
click at [650, 173] on p "[GEOGRAPHIC_DATA]" at bounding box center [614, 177] width 596 height 15
drag, startPoint x: 527, startPoint y: 324, endPoint x: 578, endPoint y: 324, distance: 51.2
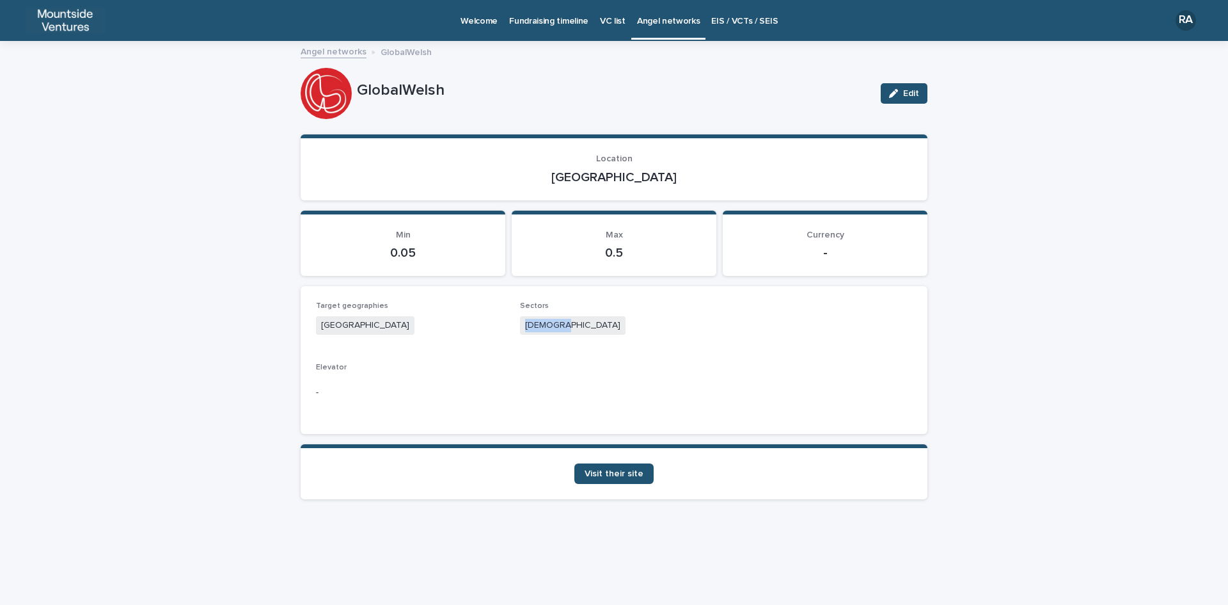
click at [578, 324] on div "[DEMOGRAPHIC_DATA]" at bounding box center [614, 326] width 189 height 21
click at [619, 477] on span "Visit their site" at bounding box center [614, 473] width 59 height 9
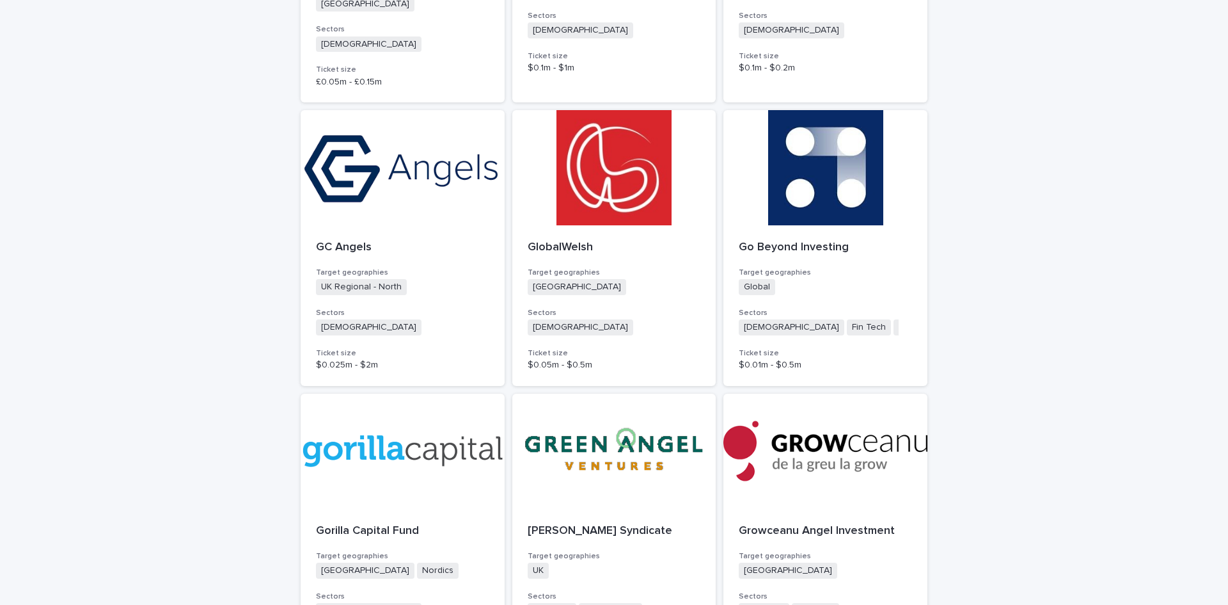
scroll to position [3071, 0]
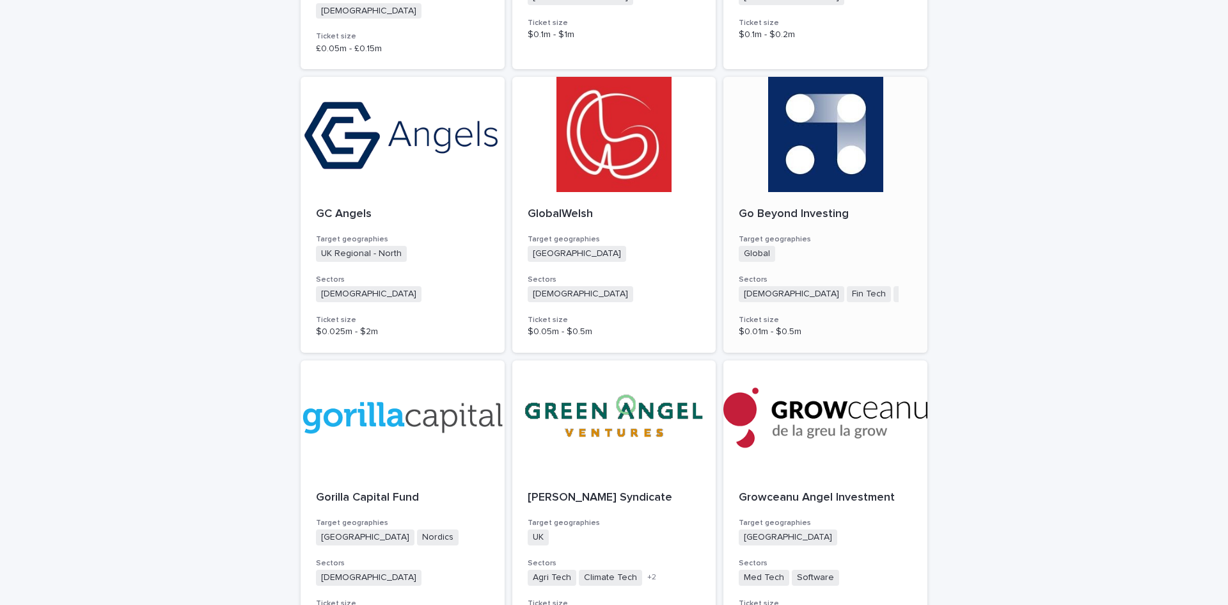
click at [811, 207] on p "Go Beyond Investing" at bounding box center [825, 214] width 173 height 14
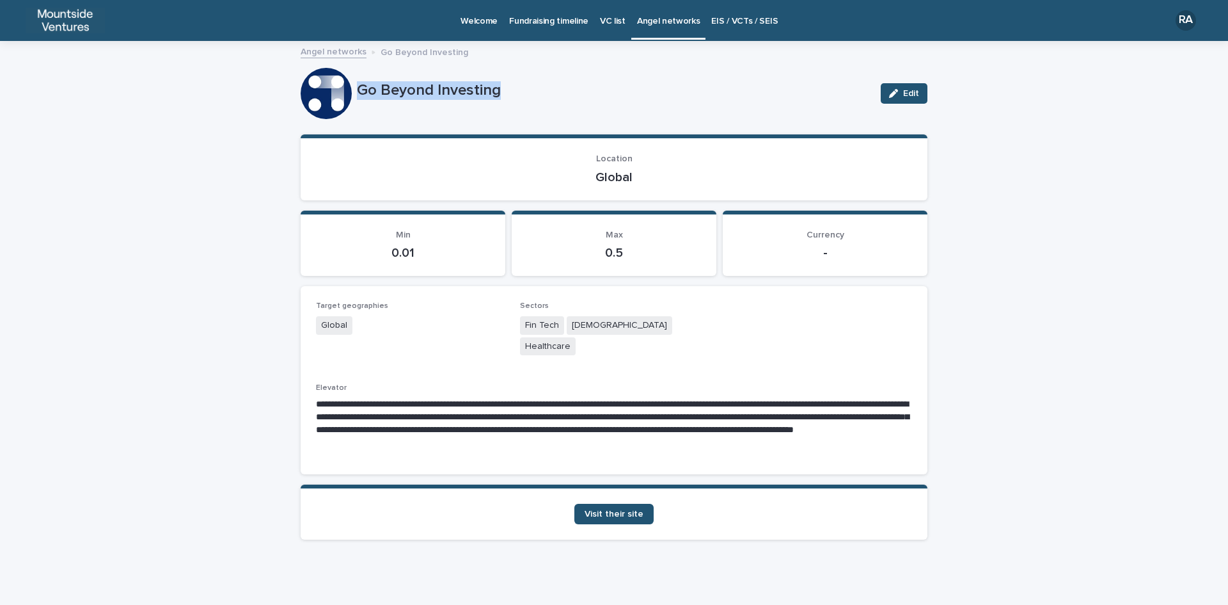
drag, startPoint x: 356, startPoint y: 88, endPoint x: 509, endPoint y: 93, distance: 153.0
click at [512, 93] on div "Go Beyond Investing Edit" at bounding box center [614, 93] width 627 height 51
drag, startPoint x: 594, startPoint y: 177, endPoint x: 648, endPoint y: 180, distance: 53.9
click at [648, 180] on p "Global" at bounding box center [614, 177] width 596 height 15
drag, startPoint x: 525, startPoint y: 324, endPoint x: 698, endPoint y: 326, distance: 173.4
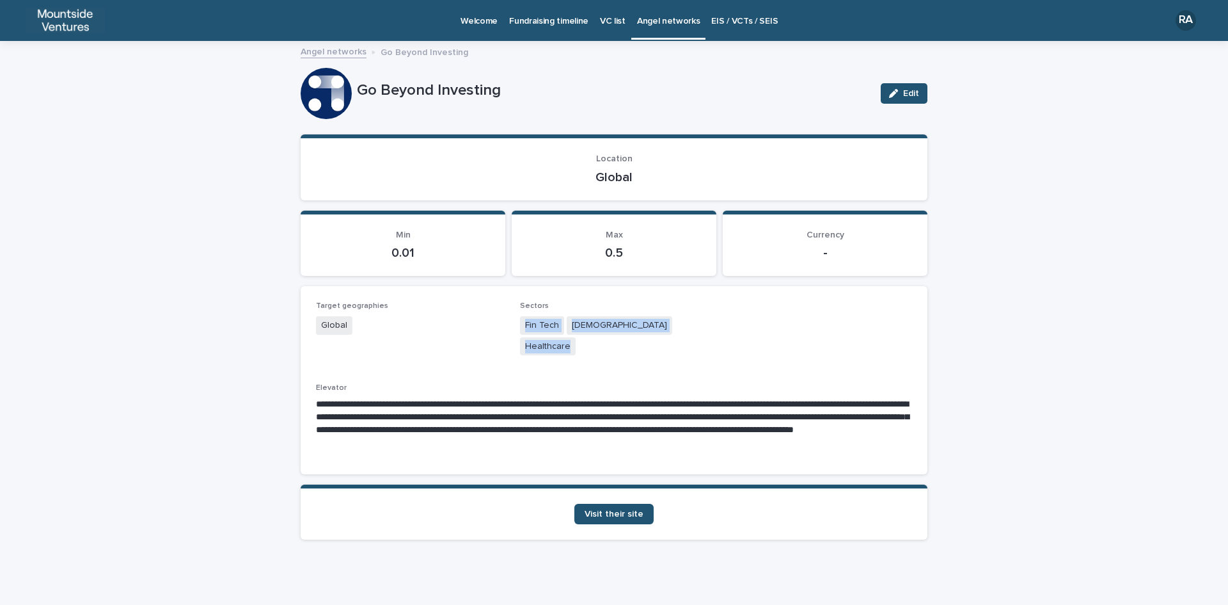
click at [698, 326] on div "Fin Tech Agnostic Healthcare" at bounding box center [614, 337] width 189 height 42
click at [615, 509] on span "Visit their site" at bounding box center [614, 513] width 59 height 9
click at [609, 509] on span "Visit their site" at bounding box center [614, 513] width 59 height 9
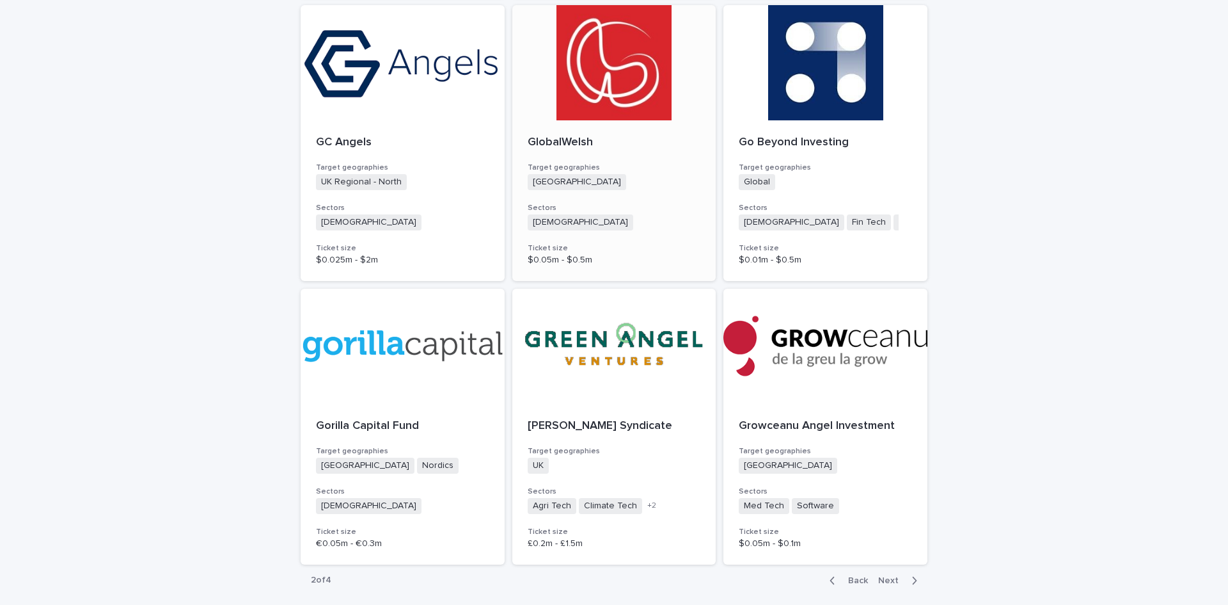
scroll to position [3157, 0]
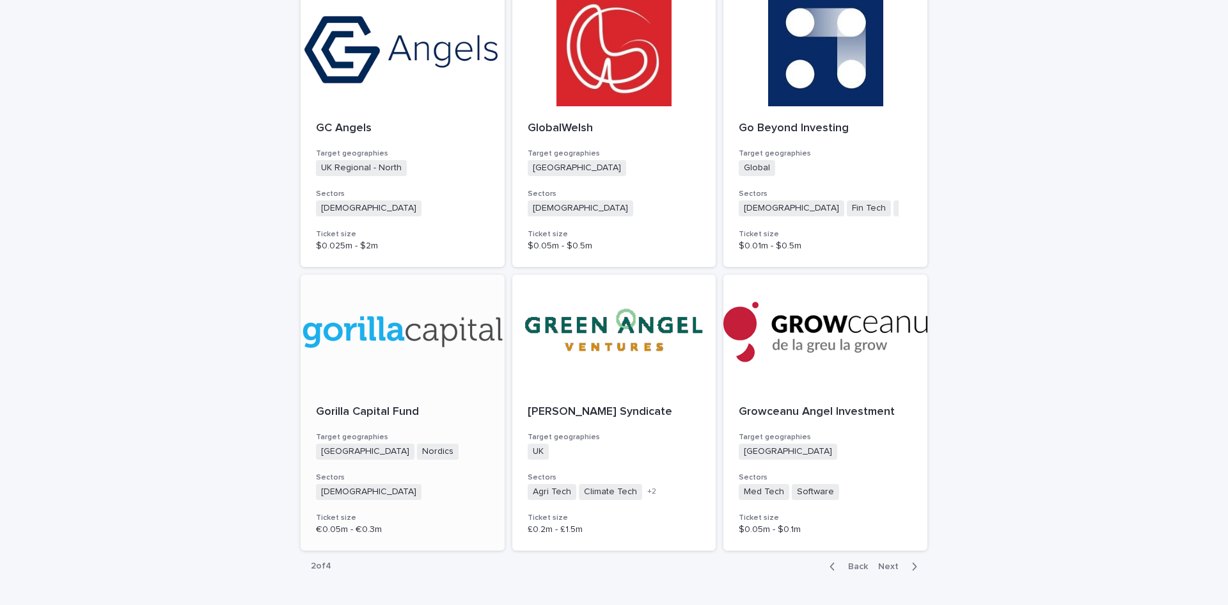
click at [361, 405] on p "Gorilla Capital Fund" at bounding box center [402, 412] width 173 height 14
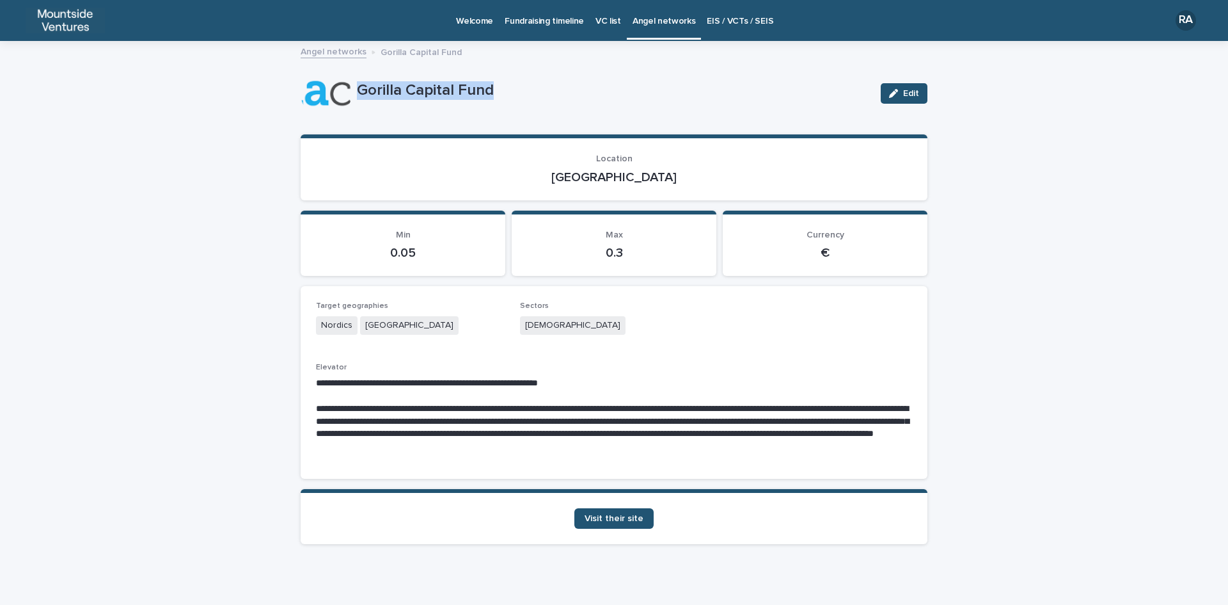
drag, startPoint x: 355, startPoint y: 86, endPoint x: 502, endPoint y: 90, distance: 146.6
click at [502, 90] on p "Gorilla Capital Fund" at bounding box center [614, 90] width 514 height 19
drag, startPoint x: 585, startPoint y: 175, endPoint x: 653, endPoint y: 191, distance: 69.1
click at [653, 191] on section "Location [GEOGRAPHIC_DATA]" at bounding box center [614, 167] width 627 height 66
drag, startPoint x: 521, startPoint y: 321, endPoint x: 581, endPoint y: 331, distance: 60.9
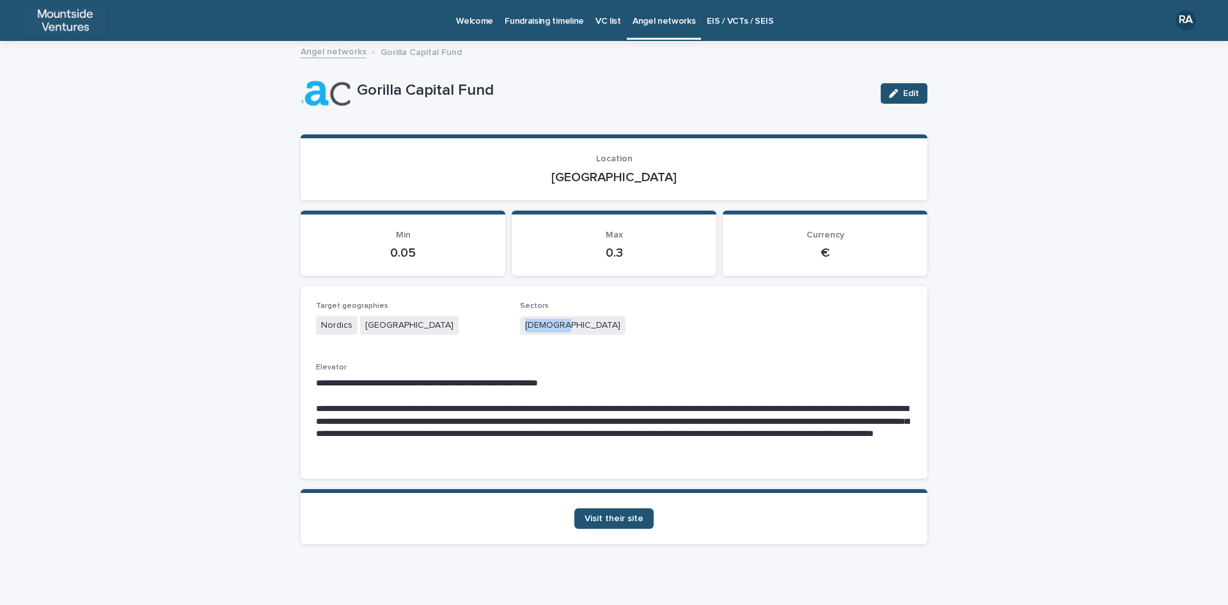
click at [581, 331] on div "[DEMOGRAPHIC_DATA]" at bounding box center [614, 326] width 189 height 21
click at [616, 517] on span "Visit their site" at bounding box center [614, 518] width 59 height 9
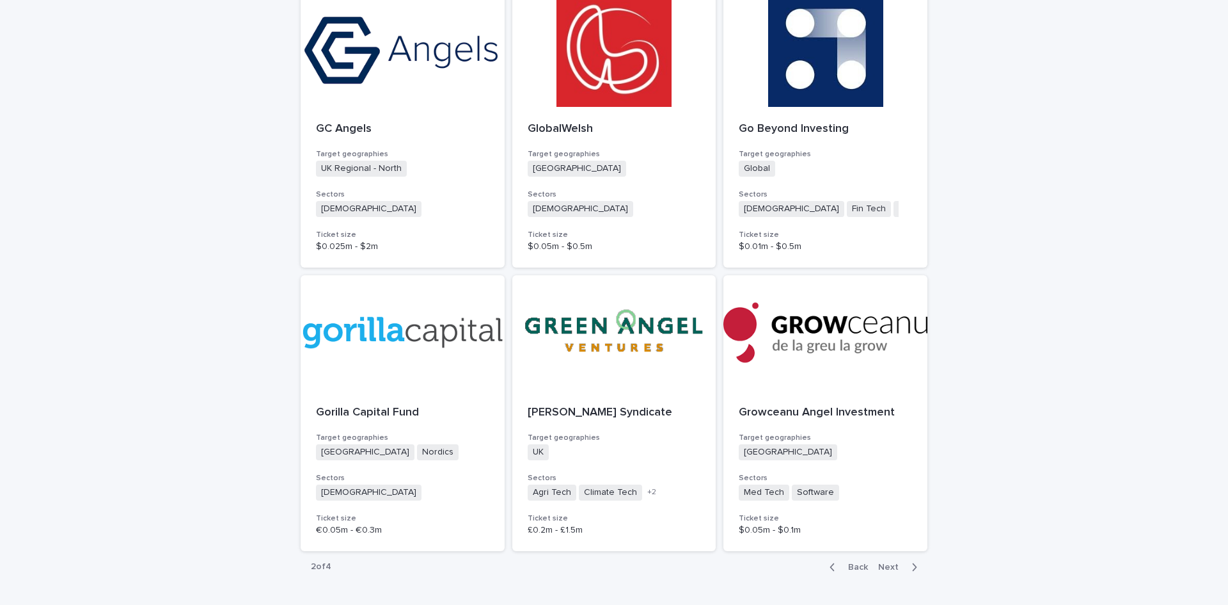
scroll to position [3157, 0]
click at [600, 285] on div at bounding box center [614, 331] width 204 height 115
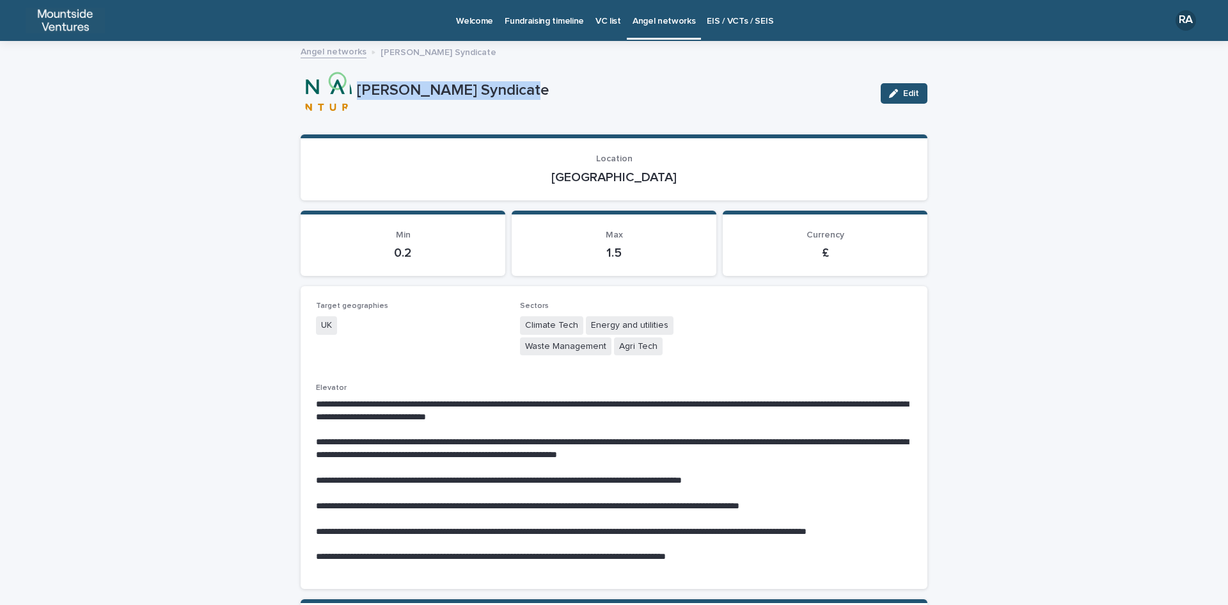
drag, startPoint x: 353, startPoint y: 85, endPoint x: 523, endPoint y: 88, distance: 170.2
click at [521, 88] on p "[PERSON_NAME] Syndicate" at bounding box center [614, 90] width 514 height 19
drag, startPoint x: 588, startPoint y: 175, endPoint x: 658, endPoint y: 181, distance: 70.0
click at [658, 181] on p "[GEOGRAPHIC_DATA]" at bounding box center [614, 177] width 596 height 15
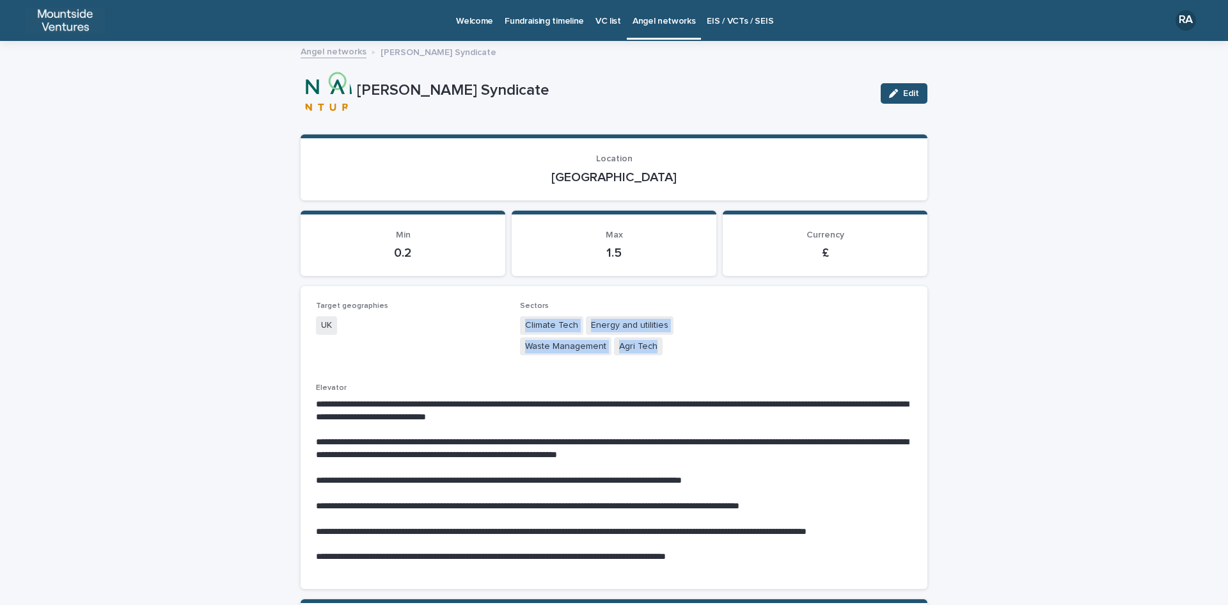
drag, startPoint x: 520, startPoint y: 324, endPoint x: 683, endPoint y: 359, distance: 166.8
click at [683, 359] on div "Sectors Climate Tech Energy and utilities Waste Management Agri Tech" at bounding box center [614, 334] width 189 height 67
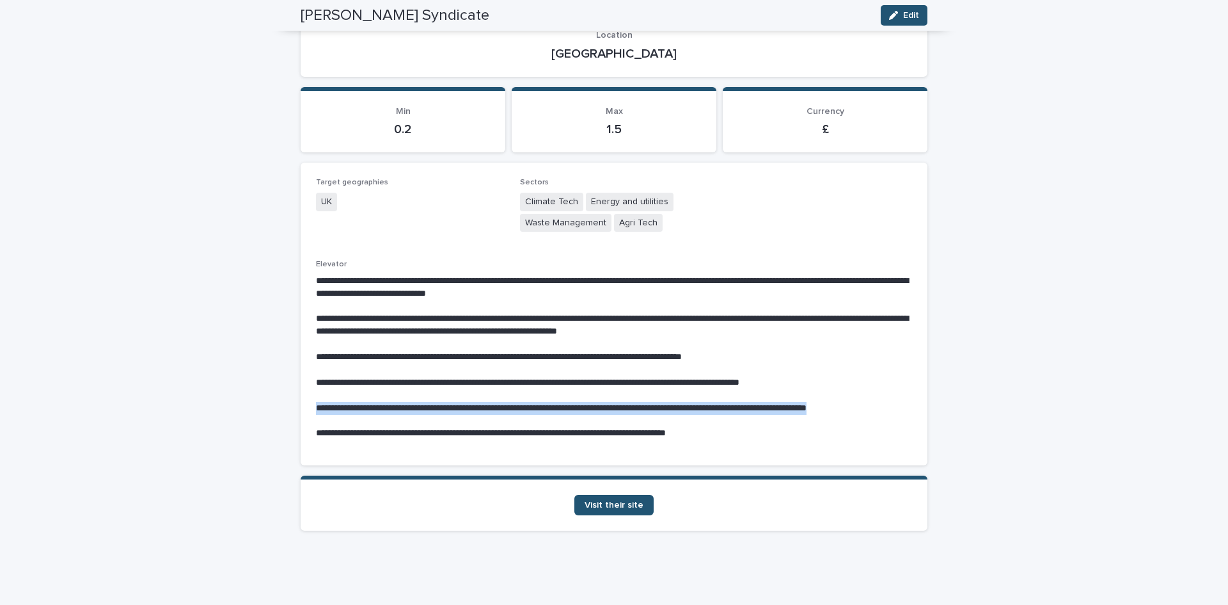
drag, startPoint x: 308, startPoint y: 402, endPoint x: 921, endPoint y: 402, distance: 612.9
click at [921, 402] on div "**********" at bounding box center [614, 314] width 627 height 303
click at [600, 501] on span "Visit their site" at bounding box center [614, 504] width 59 height 9
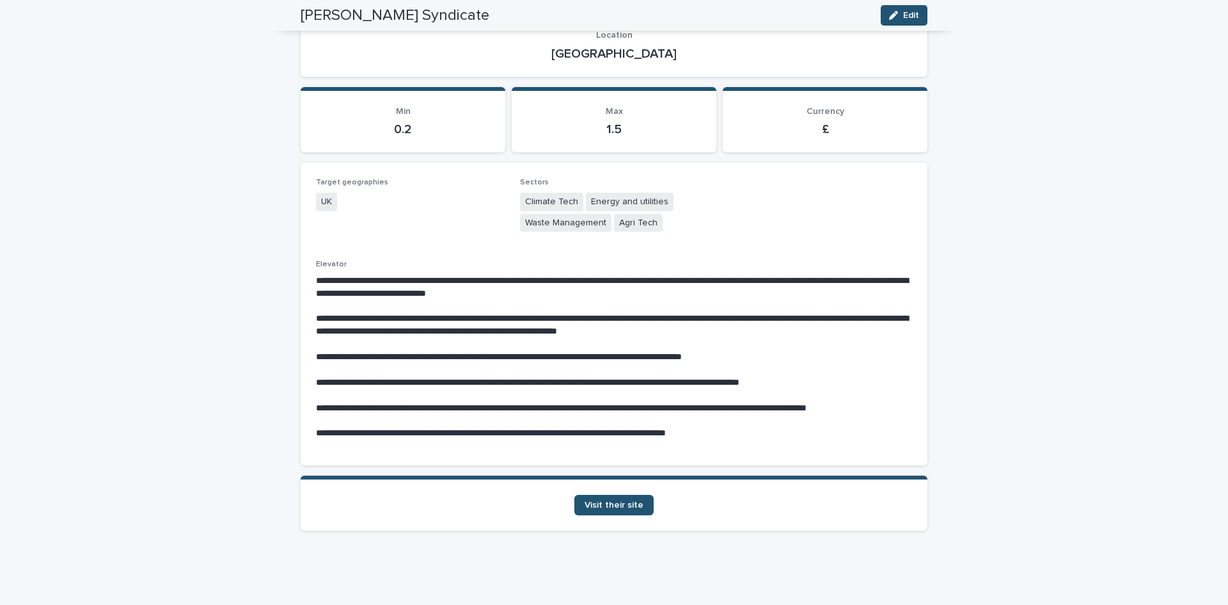
click at [1075, 337] on div "**********" at bounding box center [614, 262] width 1228 height 686
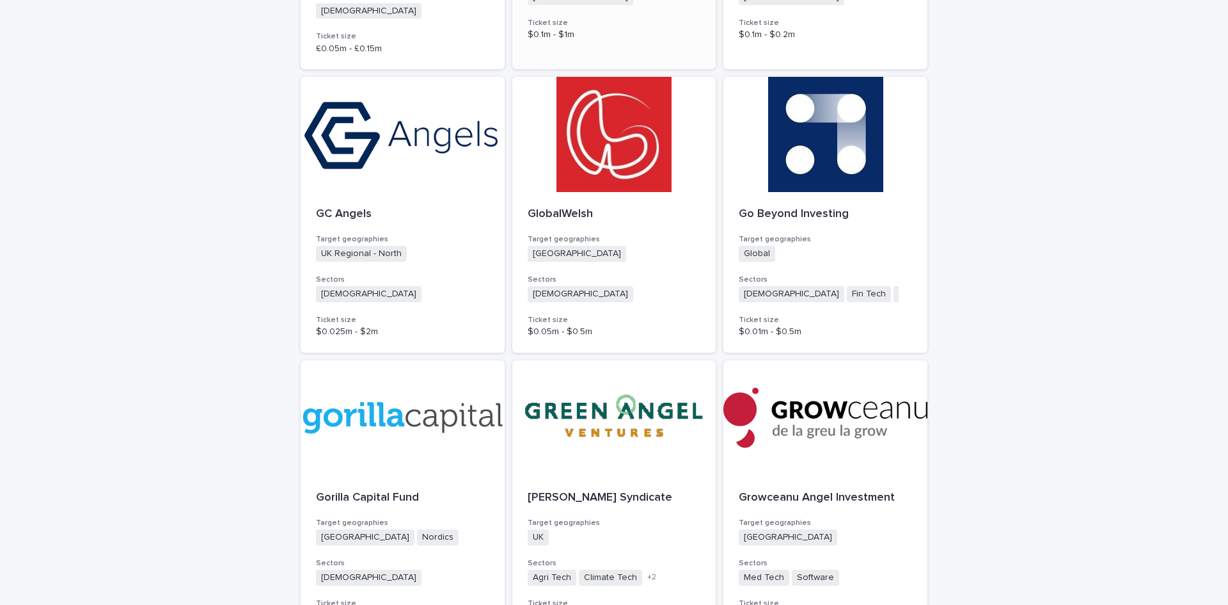
scroll to position [3157, 0]
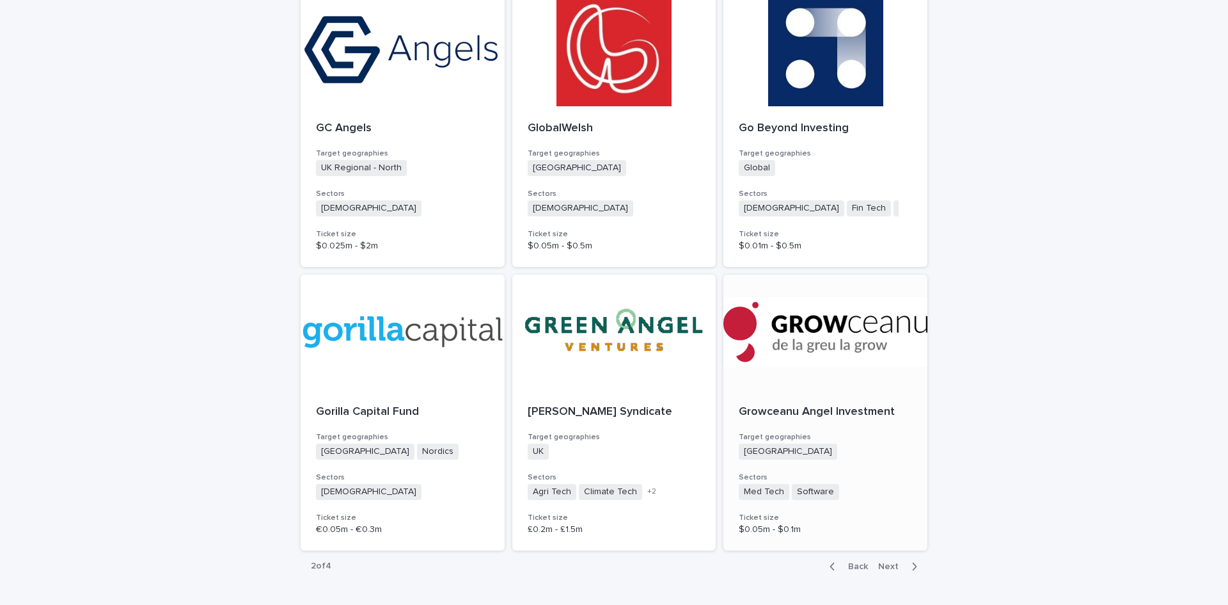
click at [776, 405] on p "Growceanu Angel Investment" at bounding box center [825, 412] width 173 height 14
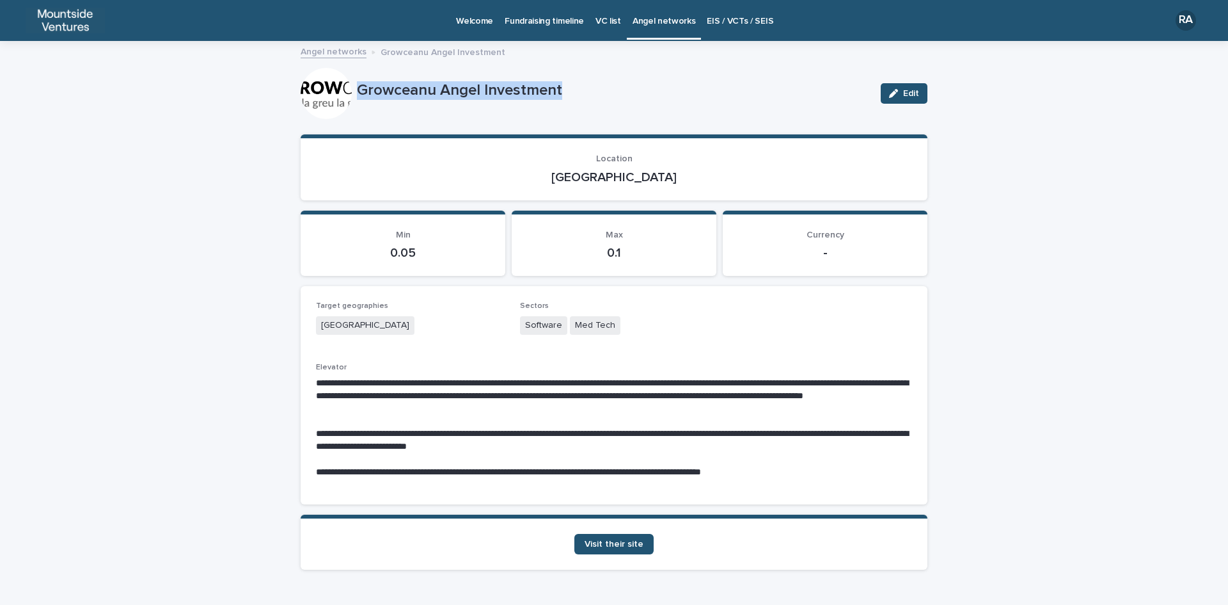
drag, startPoint x: 351, startPoint y: 89, endPoint x: 564, endPoint y: 95, distance: 212.5
click at [563, 95] on div "Growceanu Angel Investment Edit" at bounding box center [614, 93] width 627 height 51
drag, startPoint x: 584, startPoint y: 175, endPoint x: 639, endPoint y: 183, distance: 55.6
click at [639, 183] on p "[GEOGRAPHIC_DATA]" at bounding box center [614, 177] width 596 height 15
drag, startPoint x: 519, startPoint y: 324, endPoint x: 627, endPoint y: 324, distance: 108.1
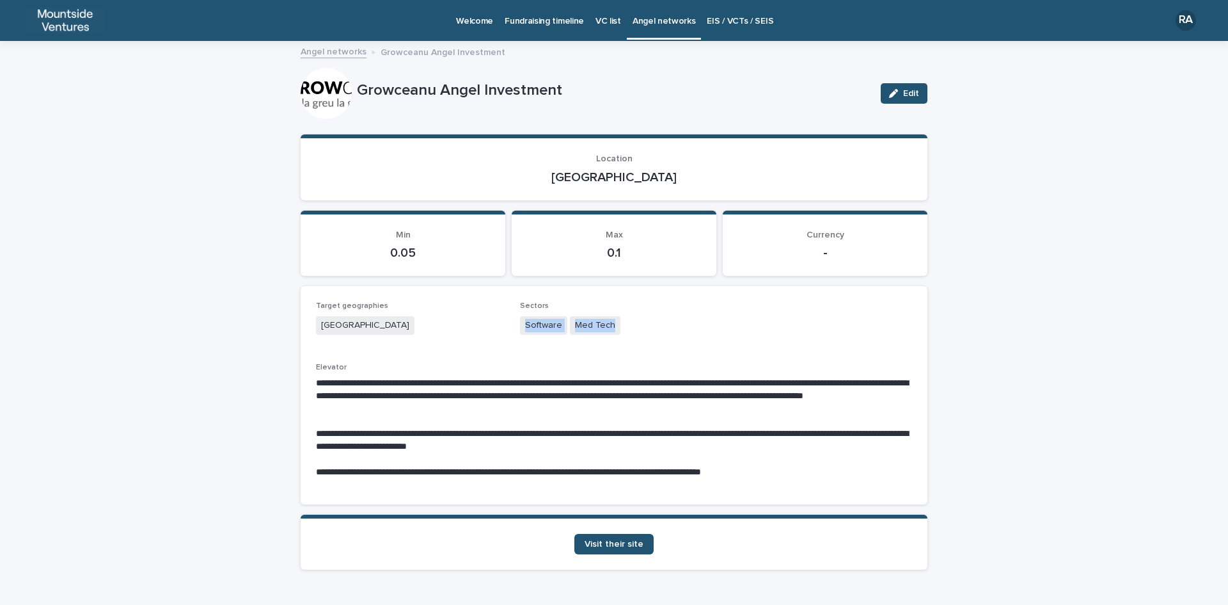
click at [627, 324] on div "Software Med Tech" at bounding box center [614, 326] width 189 height 21
click at [620, 543] on span "Visit their site" at bounding box center [614, 543] width 59 height 9
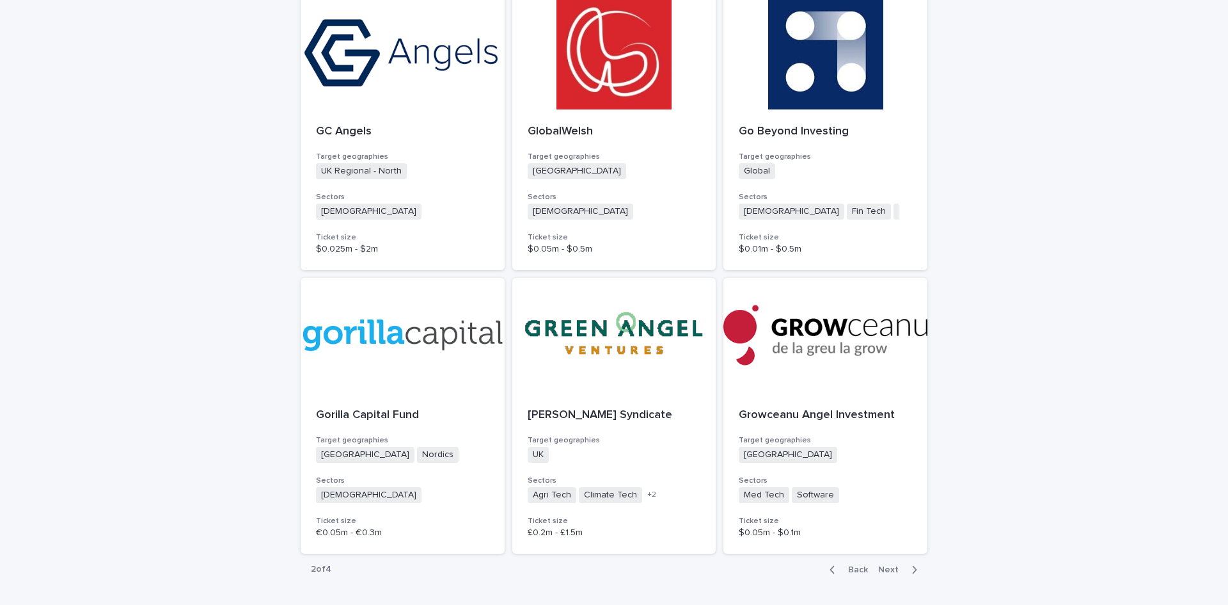
scroll to position [3157, 0]
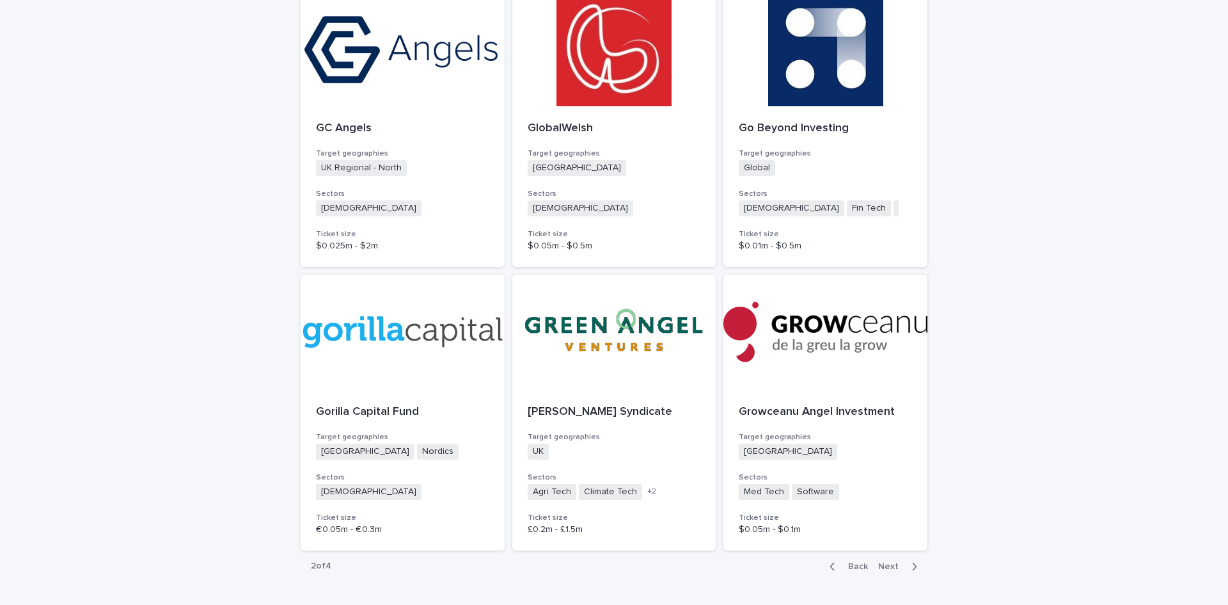
click at [886, 562] on span "Next" at bounding box center [892, 566] width 28 height 9
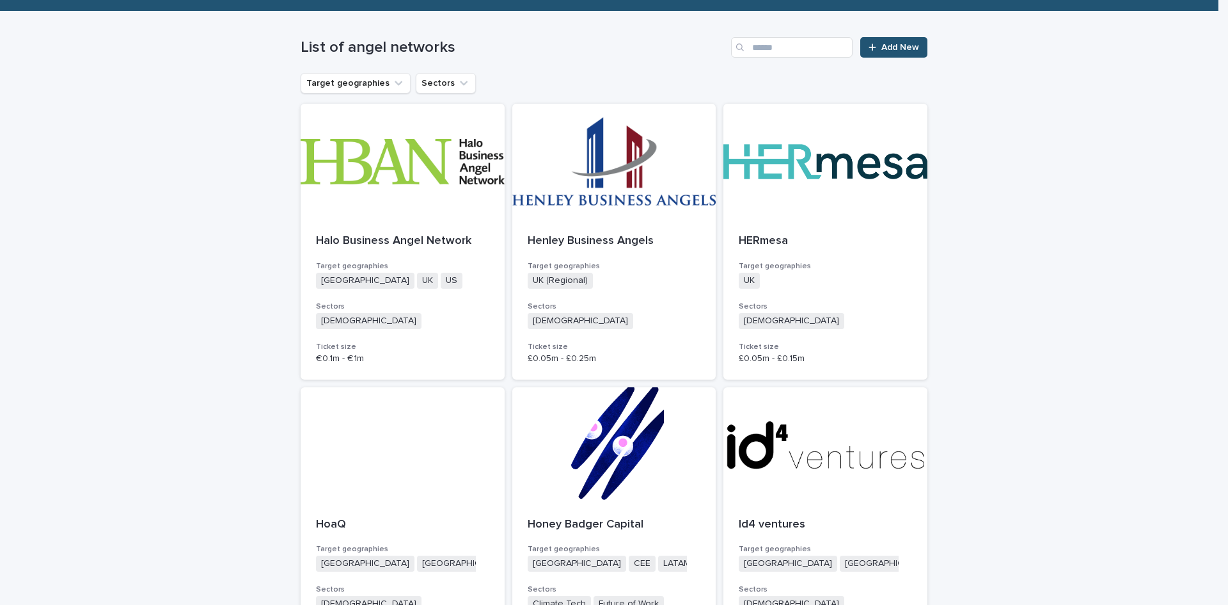
scroll to position [22, 0]
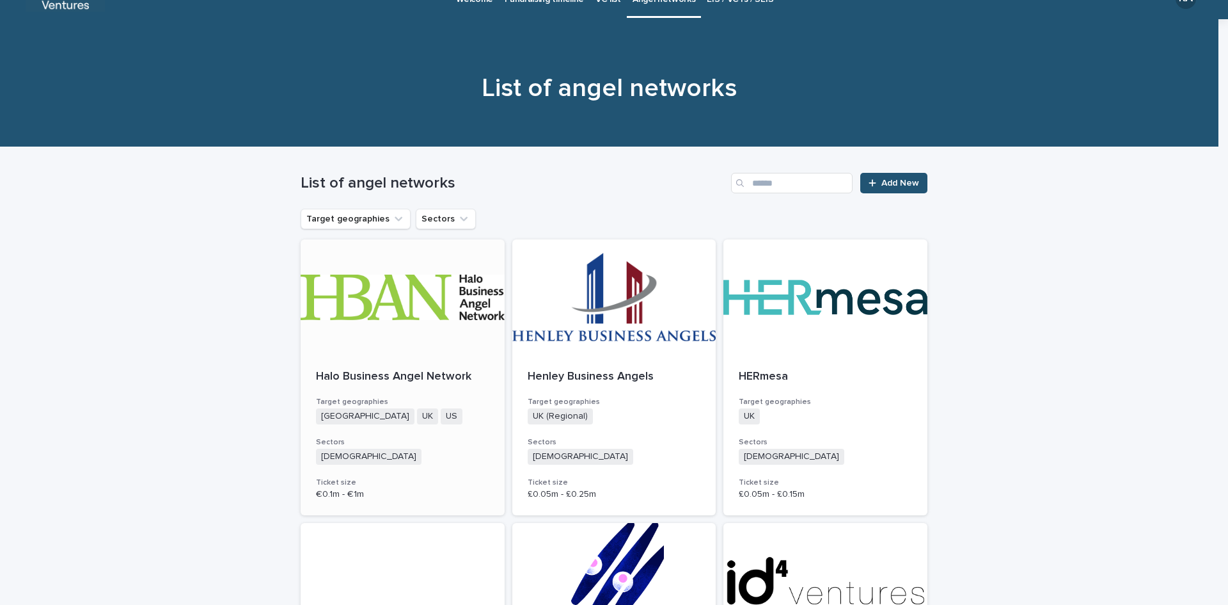
click at [378, 379] on p "Halo Business Angel Network" at bounding box center [402, 377] width 173 height 14
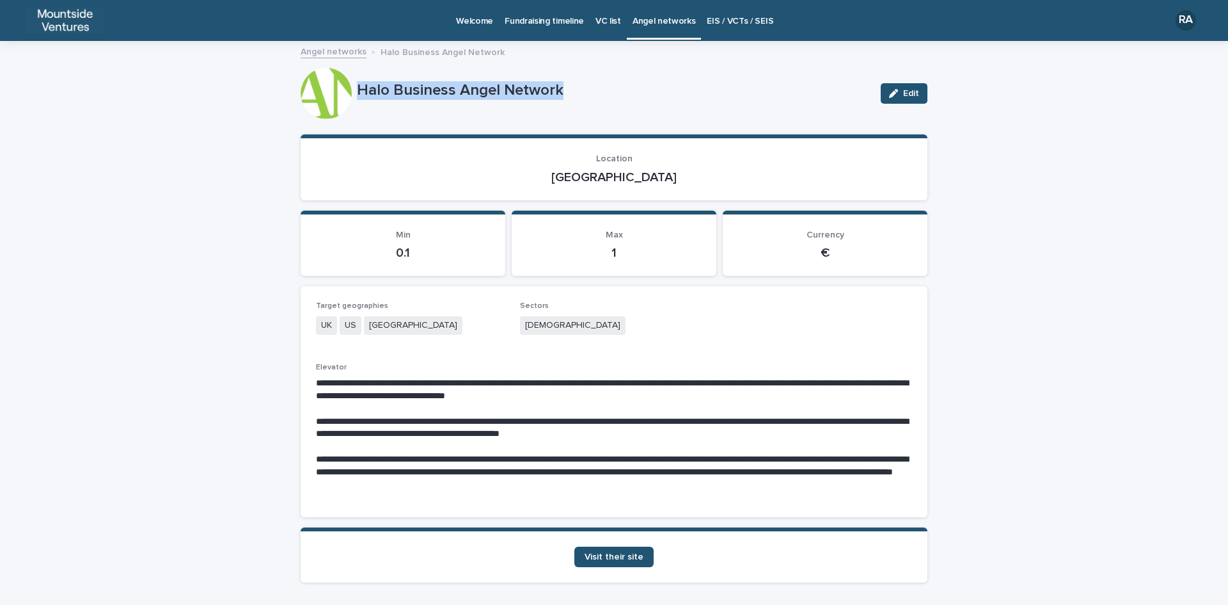
drag, startPoint x: 353, startPoint y: 88, endPoint x: 576, endPoint y: 116, distance: 225.8
click at [576, 116] on div "Halo Business Angel Network Edit" at bounding box center [614, 93] width 627 height 51
drag, startPoint x: 589, startPoint y: 176, endPoint x: 646, endPoint y: 179, distance: 57.0
click at [646, 179] on p "[GEOGRAPHIC_DATA]" at bounding box center [614, 177] width 596 height 15
drag, startPoint x: 520, startPoint y: 322, endPoint x: 566, endPoint y: 322, distance: 46.7
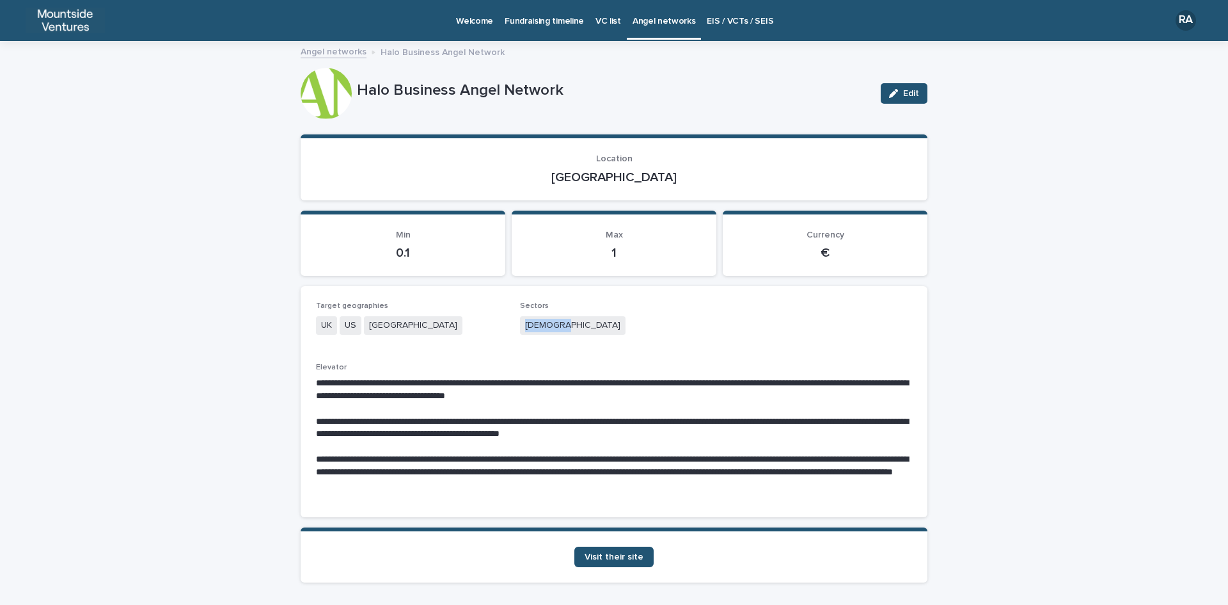
click at [566, 322] on div "[DEMOGRAPHIC_DATA]" at bounding box center [614, 326] width 189 height 21
click at [619, 565] on link "Visit their site" at bounding box center [614, 556] width 79 height 20
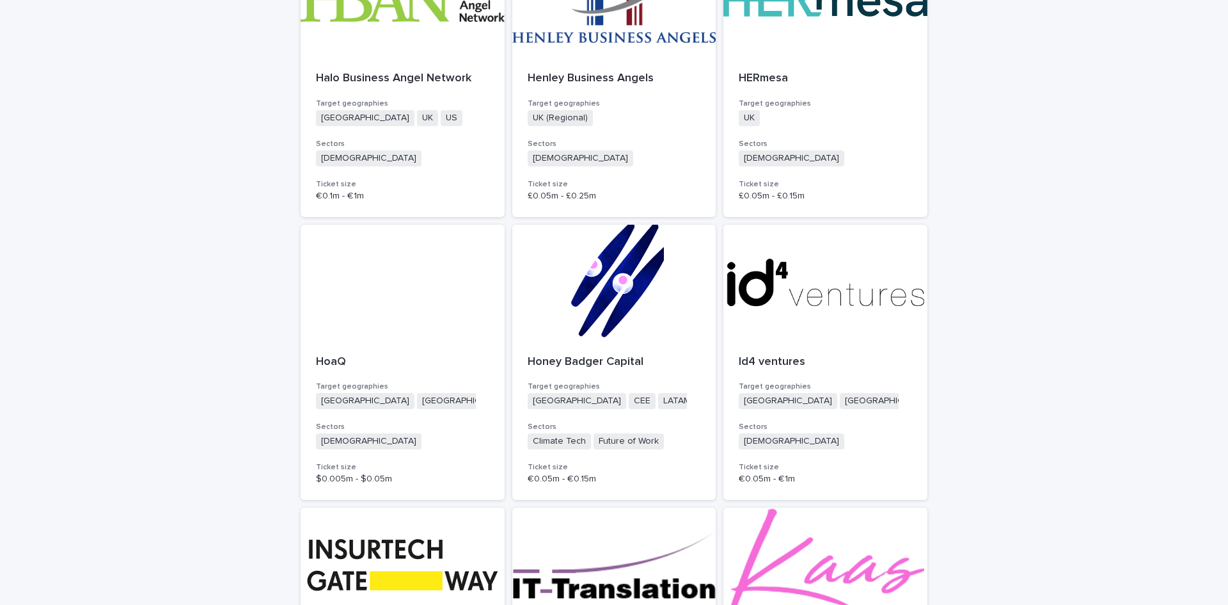
scroll to position [192, 0]
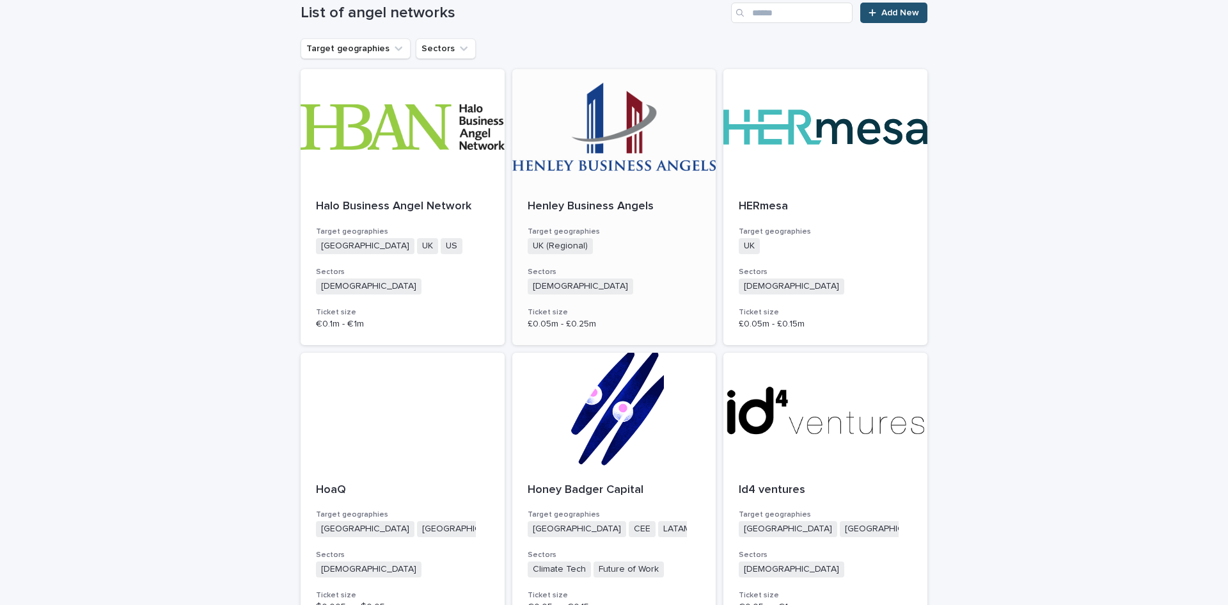
click at [578, 209] on p "Henley Business Angels" at bounding box center [614, 207] width 173 height 14
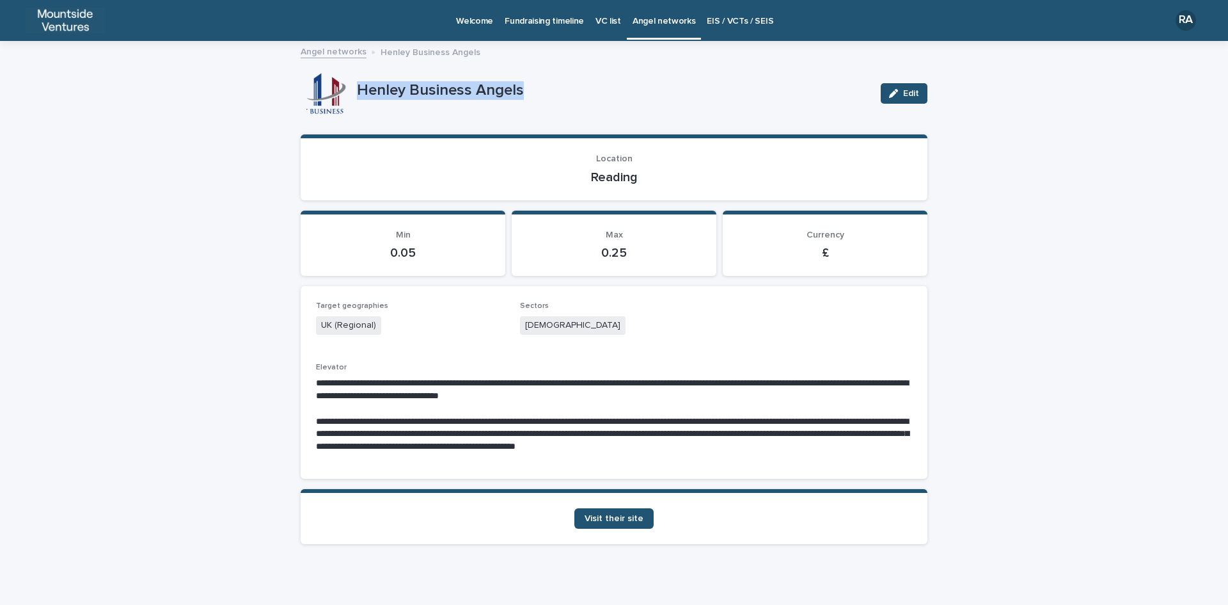
drag, startPoint x: 353, startPoint y: 86, endPoint x: 530, endPoint y: 86, distance: 176.6
click at [530, 86] on p "Henley Business Angels" at bounding box center [614, 90] width 514 height 19
drag, startPoint x: 585, startPoint y: 177, endPoint x: 646, endPoint y: 180, distance: 61.5
click at [646, 180] on p "Reading" at bounding box center [614, 177] width 596 height 15
drag, startPoint x: 521, startPoint y: 323, endPoint x: 573, endPoint y: 327, distance: 52.0
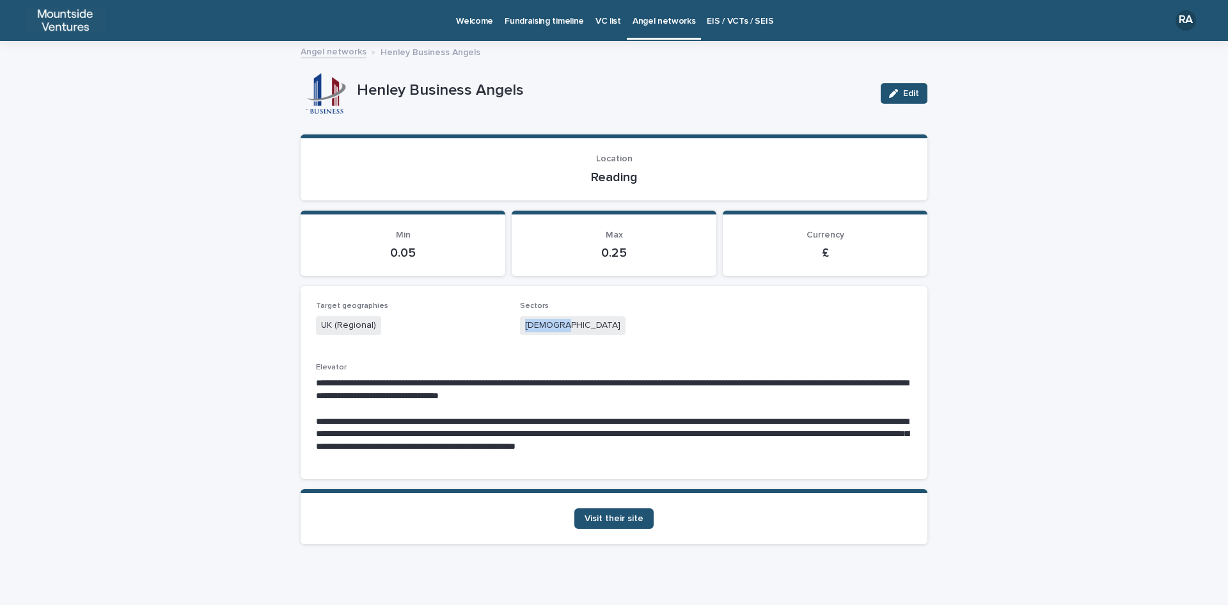
click at [573, 327] on div "[DEMOGRAPHIC_DATA]" at bounding box center [614, 326] width 189 height 21
click at [619, 520] on span "Visit their site" at bounding box center [614, 518] width 59 height 9
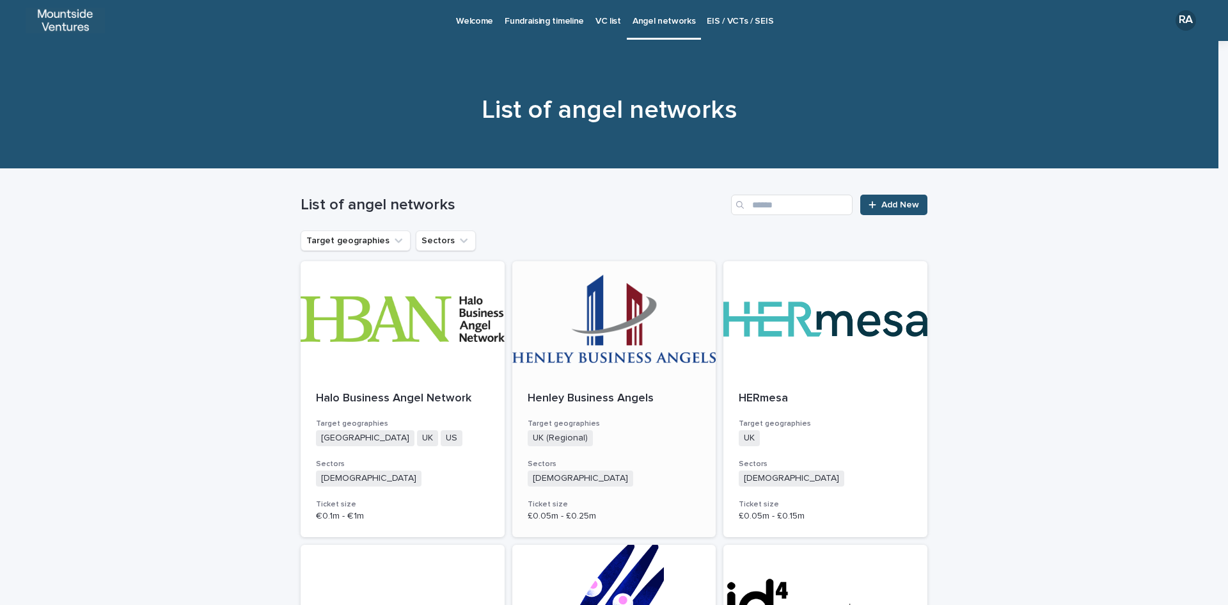
scroll to position [320, 0]
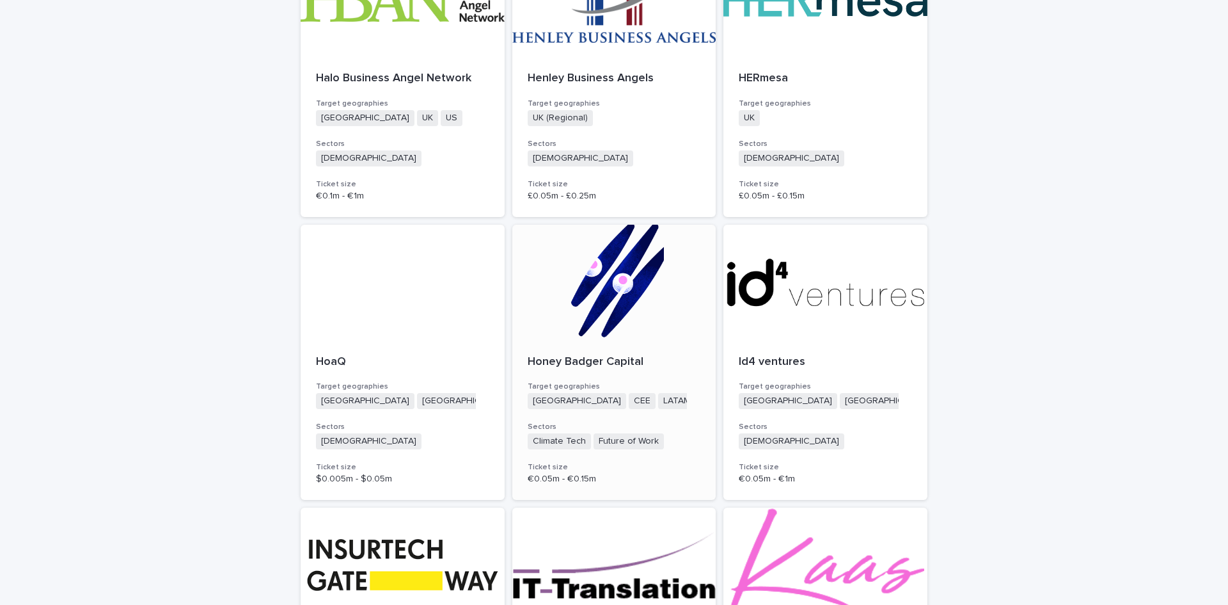
click at [608, 358] on p "Honey Badger Capital" at bounding box center [614, 362] width 173 height 14
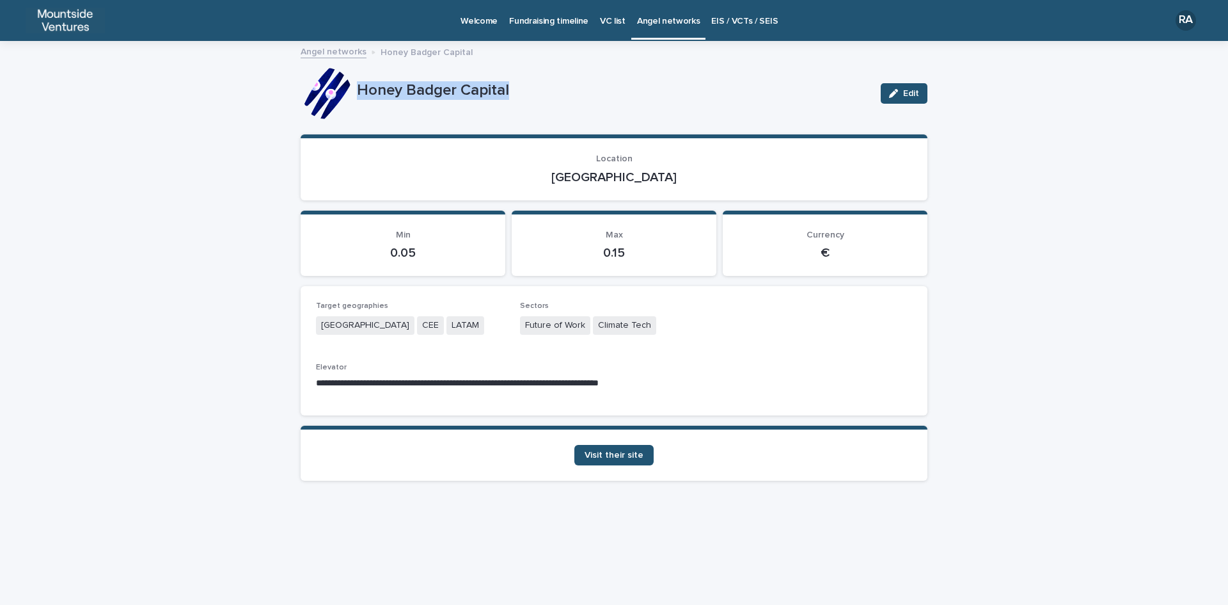
drag, startPoint x: 355, startPoint y: 90, endPoint x: 521, endPoint y: 89, distance: 165.7
click at [521, 89] on div "Honey Badger Capital Edit" at bounding box center [614, 93] width 627 height 51
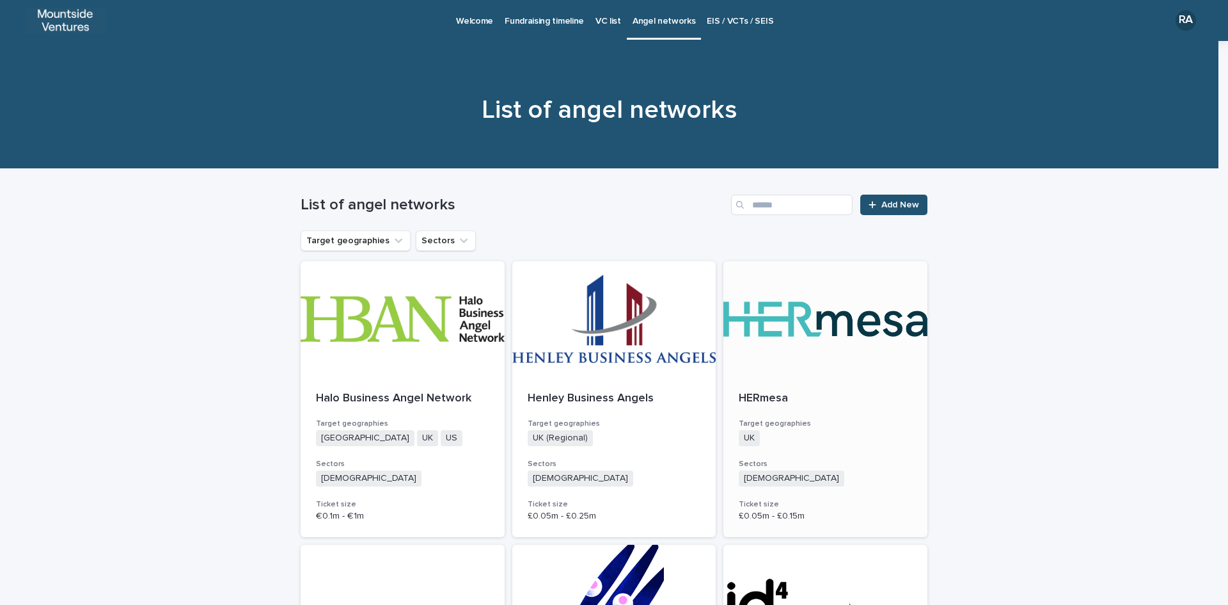
click at [756, 396] on p "HERmesa" at bounding box center [825, 399] width 173 height 14
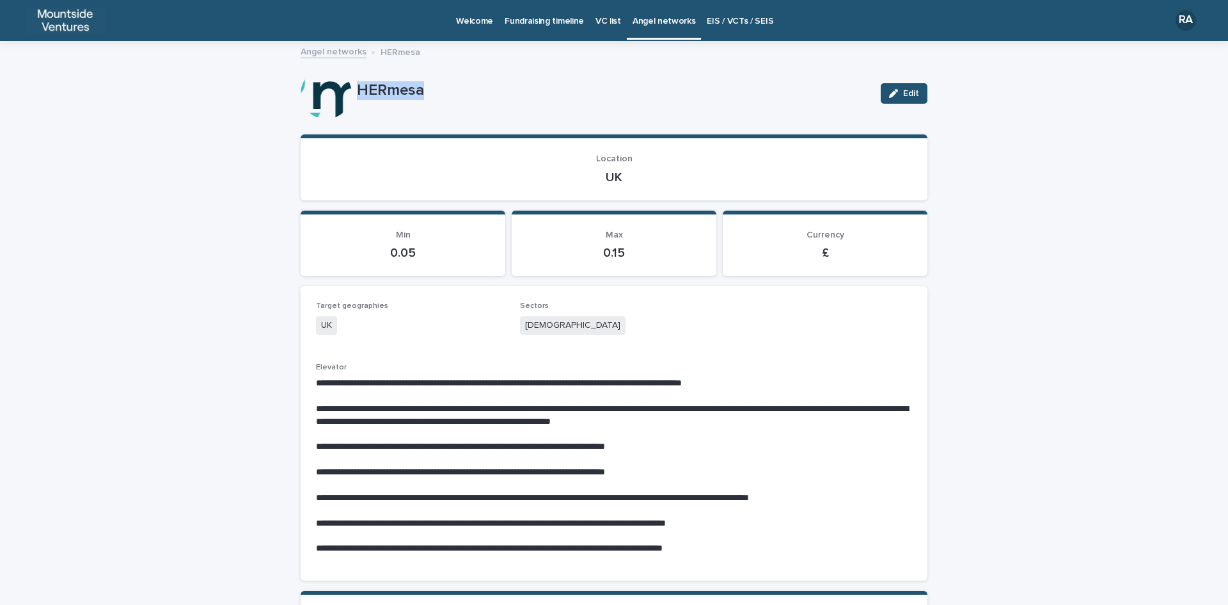
drag, startPoint x: 354, startPoint y: 89, endPoint x: 478, endPoint y: 89, distance: 124.1
click at [478, 89] on p "HERmesa" at bounding box center [614, 90] width 514 height 19
drag, startPoint x: 597, startPoint y: 174, endPoint x: 630, endPoint y: 174, distance: 33.3
click at [630, 174] on p "UK" at bounding box center [614, 177] width 596 height 15
drag, startPoint x: 515, startPoint y: 324, endPoint x: 570, endPoint y: 324, distance: 55.0
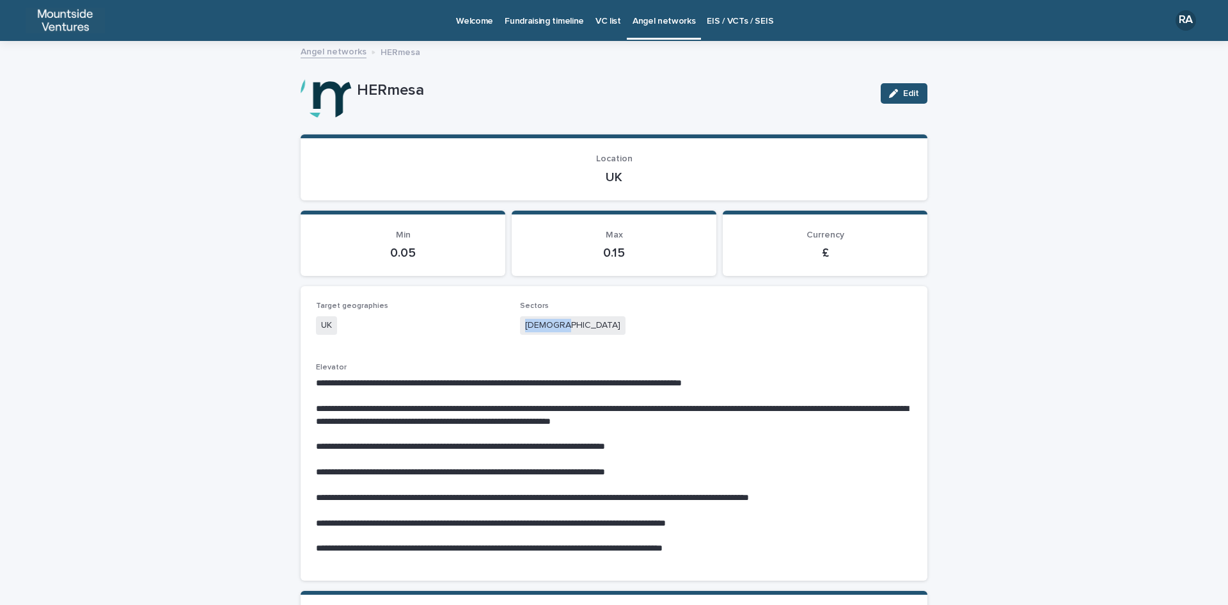
click at [570, 324] on div "[DEMOGRAPHIC_DATA]" at bounding box center [614, 326] width 189 height 21
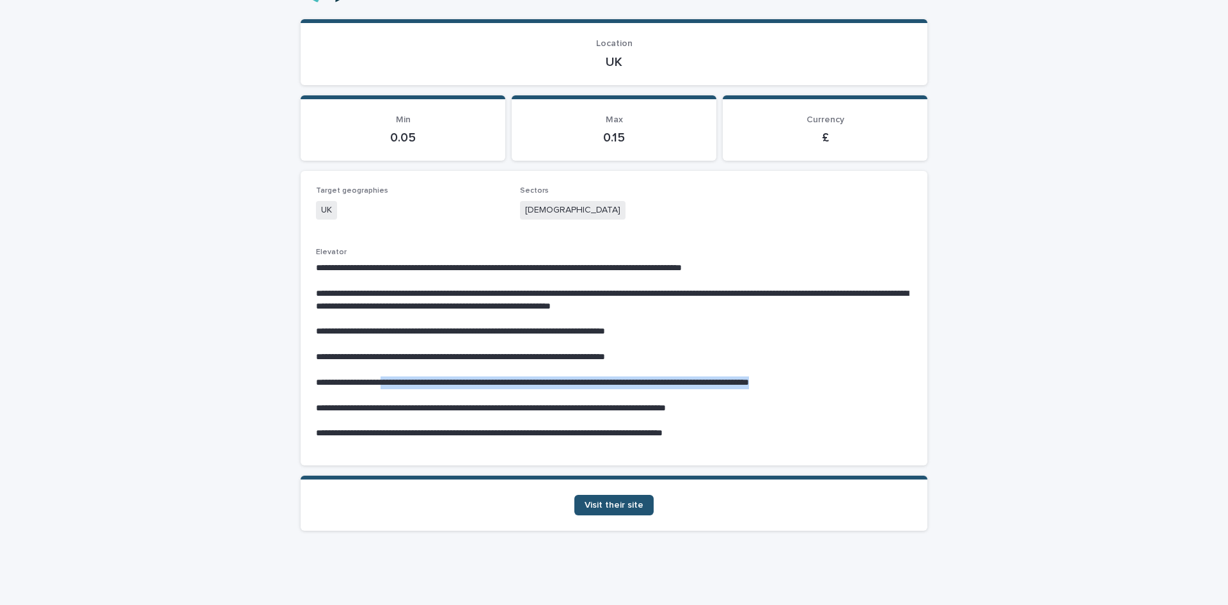
drag, startPoint x: 386, startPoint y: 380, endPoint x: 857, endPoint y: 383, distance: 470.3
click at [857, 383] on p "**********" at bounding box center [614, 382] width 596 height 13
click at [594, 504] on span "Visit their site" at bounding box center [614, 504] width 59 height 9
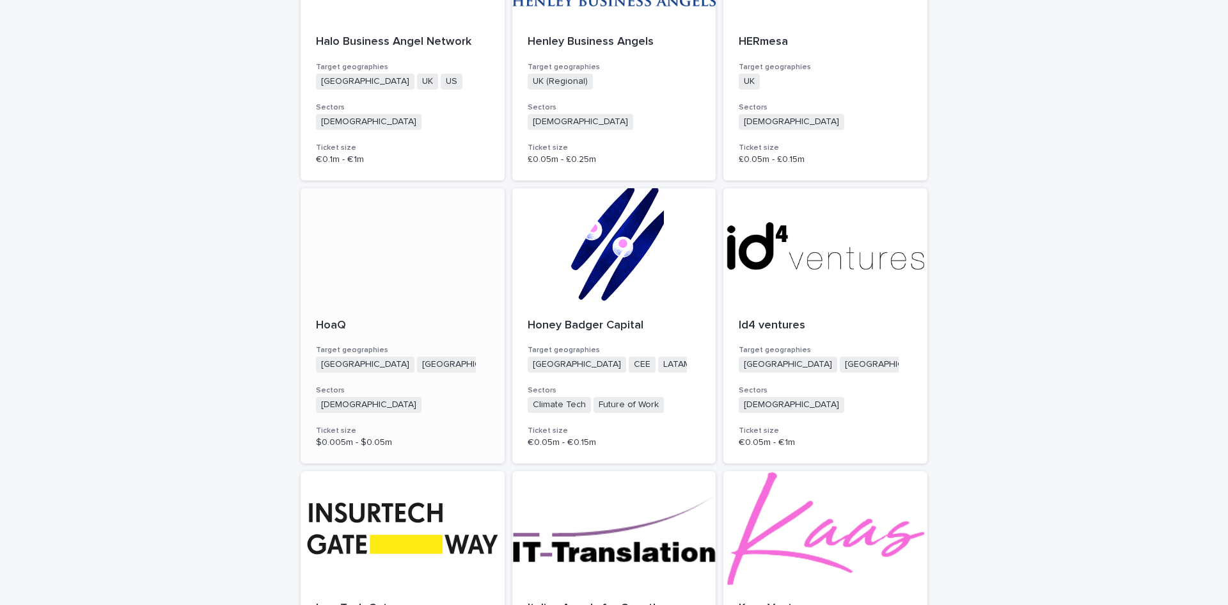
scroll to position [384, 0]
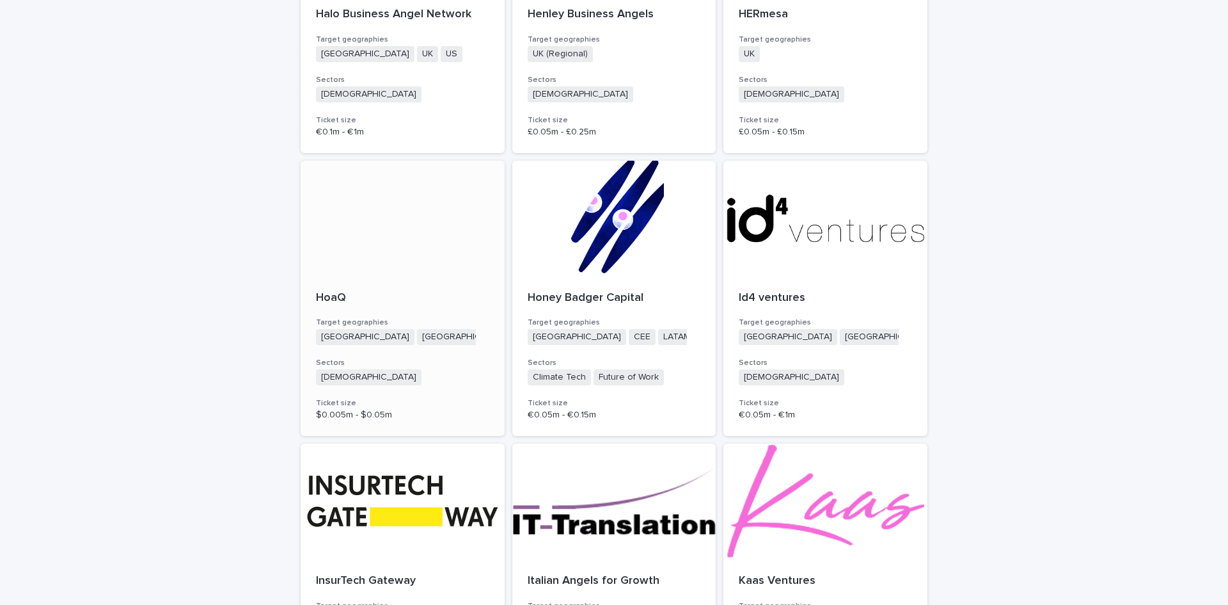
click at [328, 299] on p "HoaQ" at bounding box center [402, 298] width 173 height 14
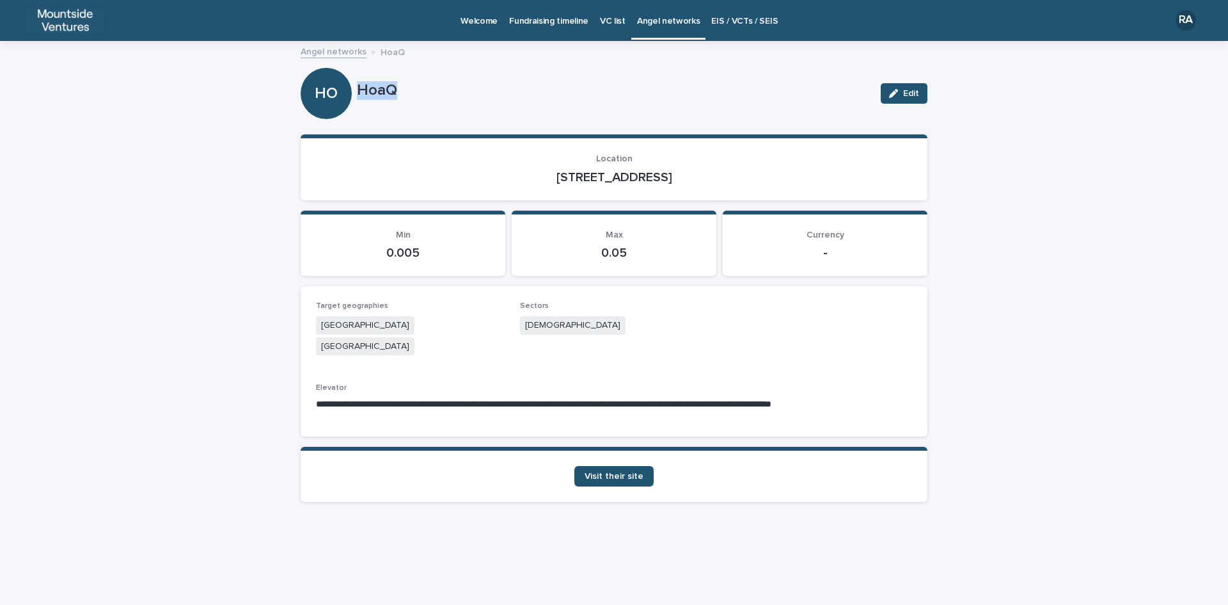
drag, startPoint x: 357, startPoint y: 90, endPoint x: 431, endPoint y: 96, distance: 73.9
click at [431, 96] on p "HoaQ" at bounding box center [614, 90] width 514 height 19
drag, startPoint x: 719, startPoint y: 175, endPoint x: 768, endPoint y: 178, distance: 48.7
click at [768, 178] on p "[STREET_ADDRESS]" at bounding box center [614, 177] width 596 height 15
drag, startPoint x: 527, startPoint y: 321, endPoint x: 581, endPoint y: 324, distance: 53.8
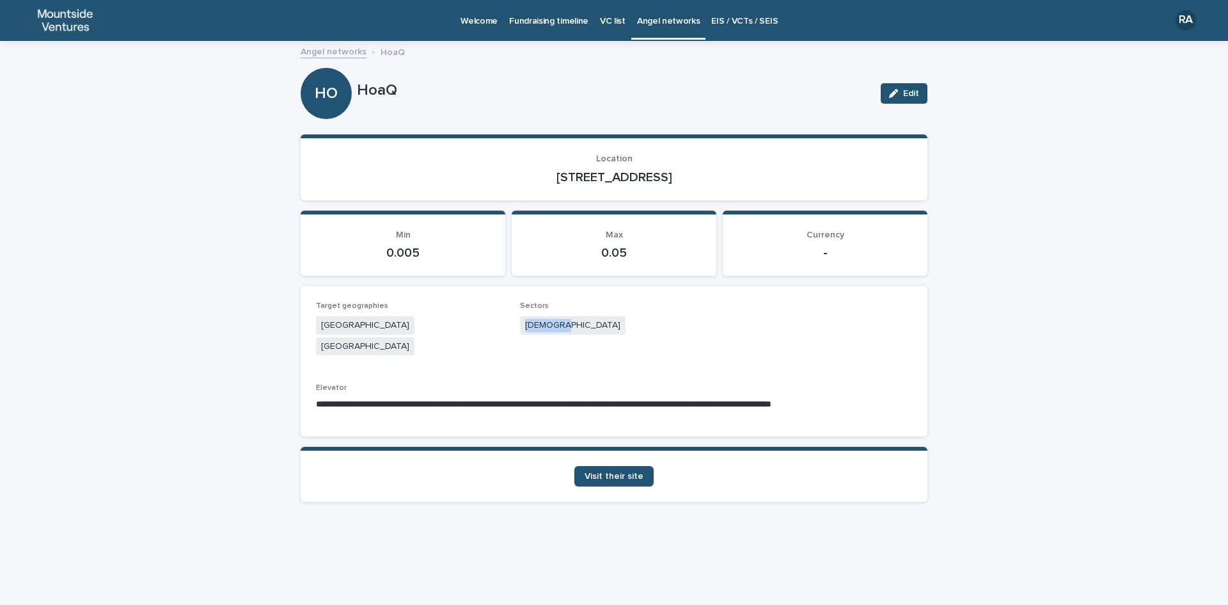
click at [581, 324] on div "[DEMOGRAPHIC_DATA]" at bounding box center [614, 326] width 189 height 21
click at [633, 472] on span "Visit their site" at bounding box center [614, 476] width 59 height 9
click at [630, 472] on span "Visit their site" at bounding box center [614, 476] width 59 height 9
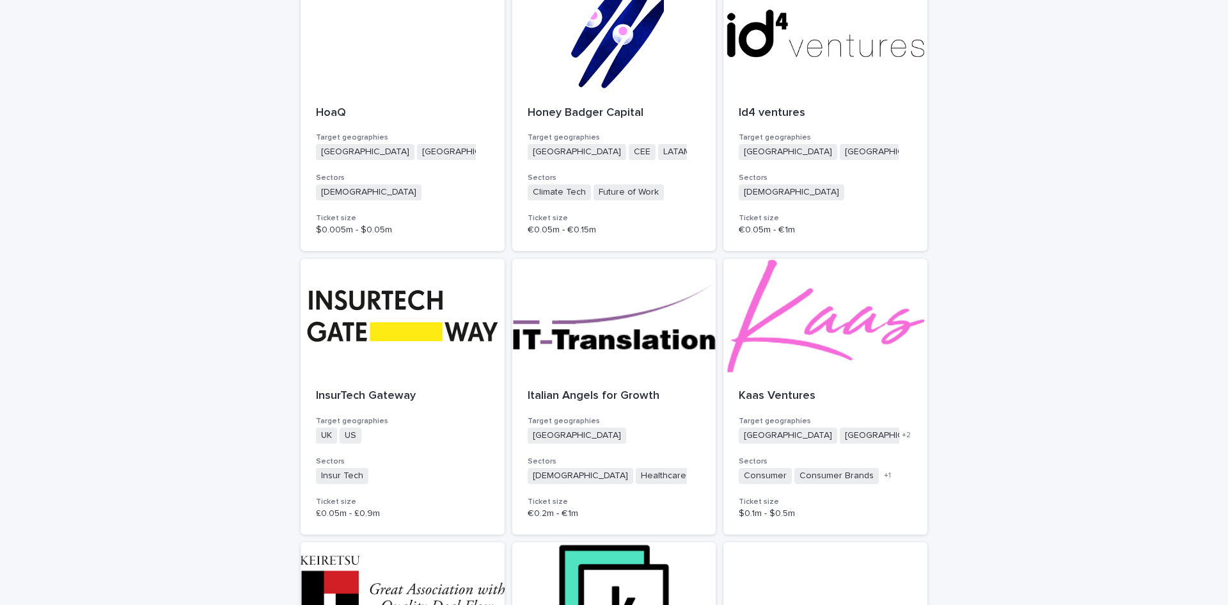
scroll to position [576, 0]
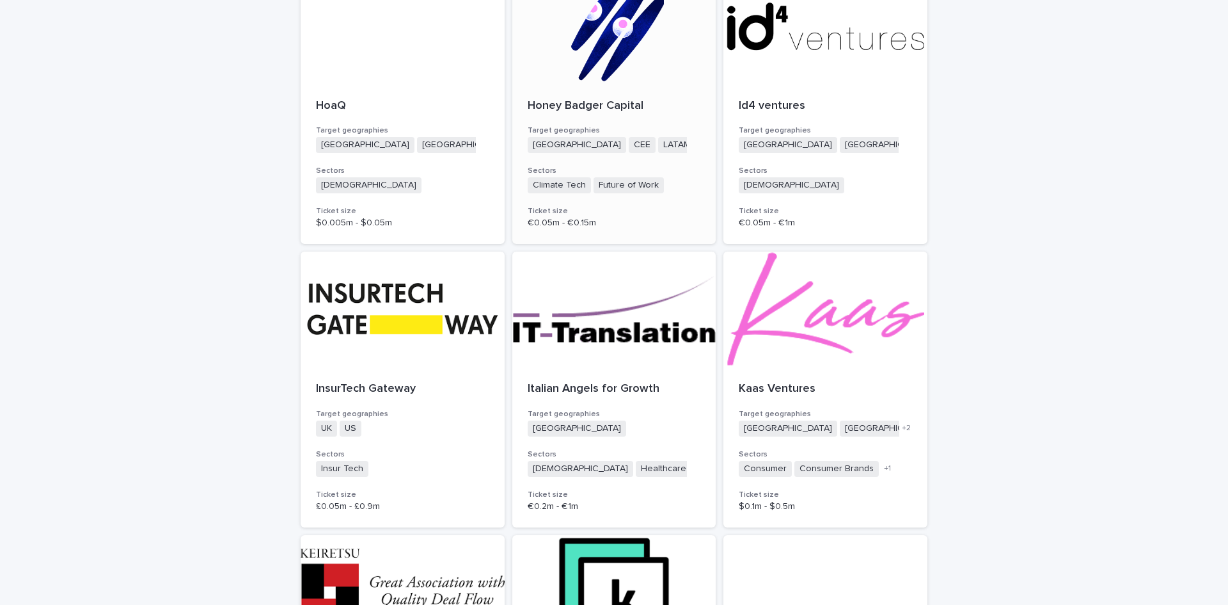
click at [580, 107] on p "Honey Badger Capital" at bounding box center [614, 106] width 173 height 14
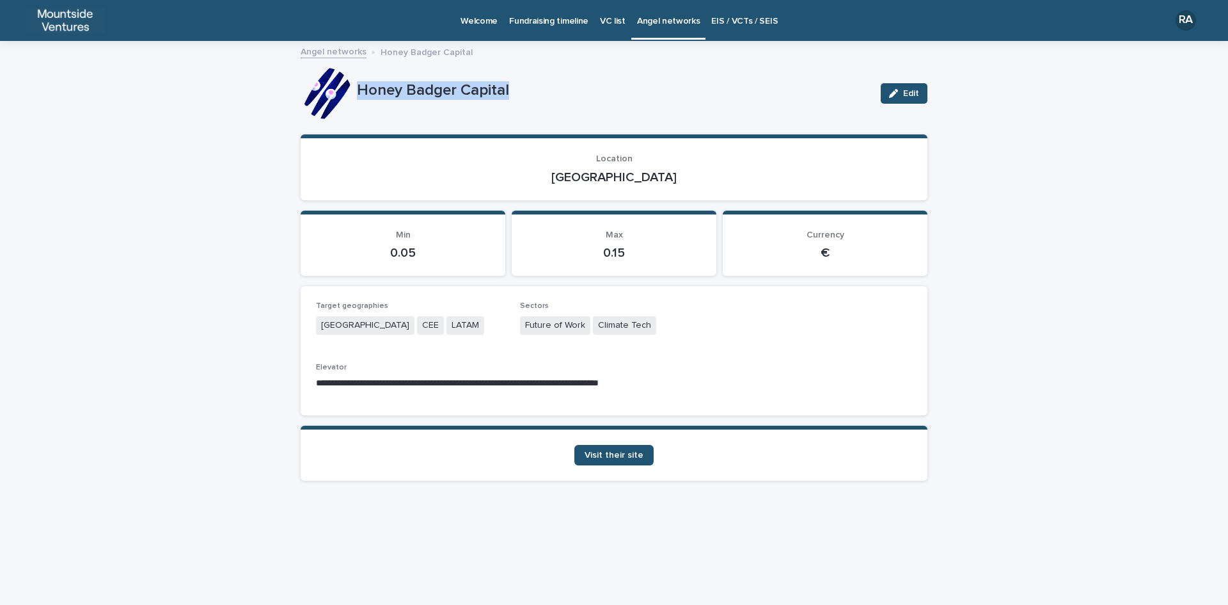
drag, startPoint x: 356, startPoint y: 88, endPoint x: 527, endPoint y: 86, distance: 170.2
click at [526, 86] on div "Honey Badger Capital Edit" at bounding box center [614, 93] width 627 height 51
drag, startPoint x: 591, startPoint y: 173, endPoint x: 653, endPoint y: 173, distance: 61.4
click at [653, 173] on p "[GEOGRAPHIC_DATA]" at bounding box center [614, 177] width 596 height 15
drag, startPoint x: 524, startPoint y: 322, endPoint x: 674, endPoint y: 322, distance: 149.7
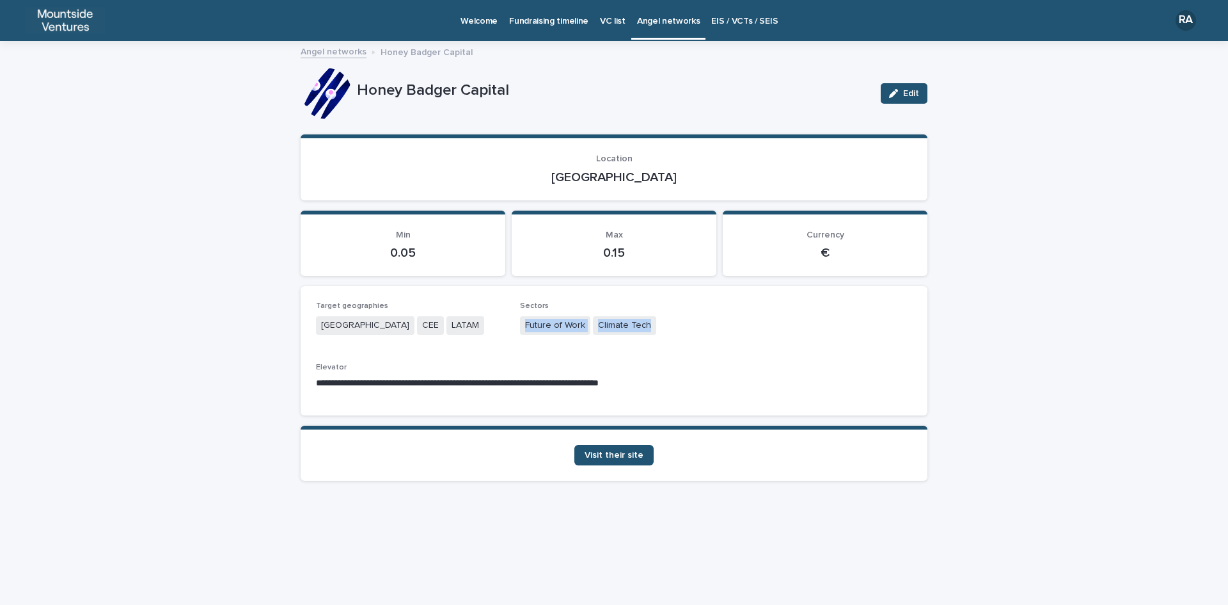
click at [674, 322] on div "Future of Work Climate Tech" at bounding box center [614, 326] width 189 height 21
click at [627, 454] on span "Visit their site" at bounding box center [614, 454] width 59 height 9
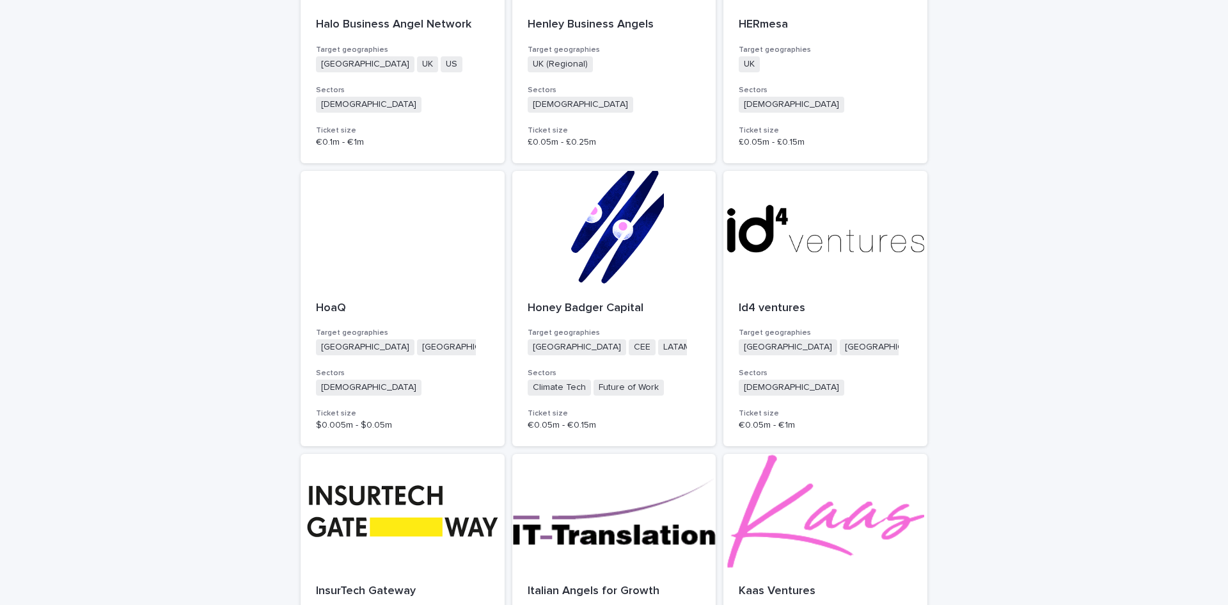
scroll to position [512, 0]
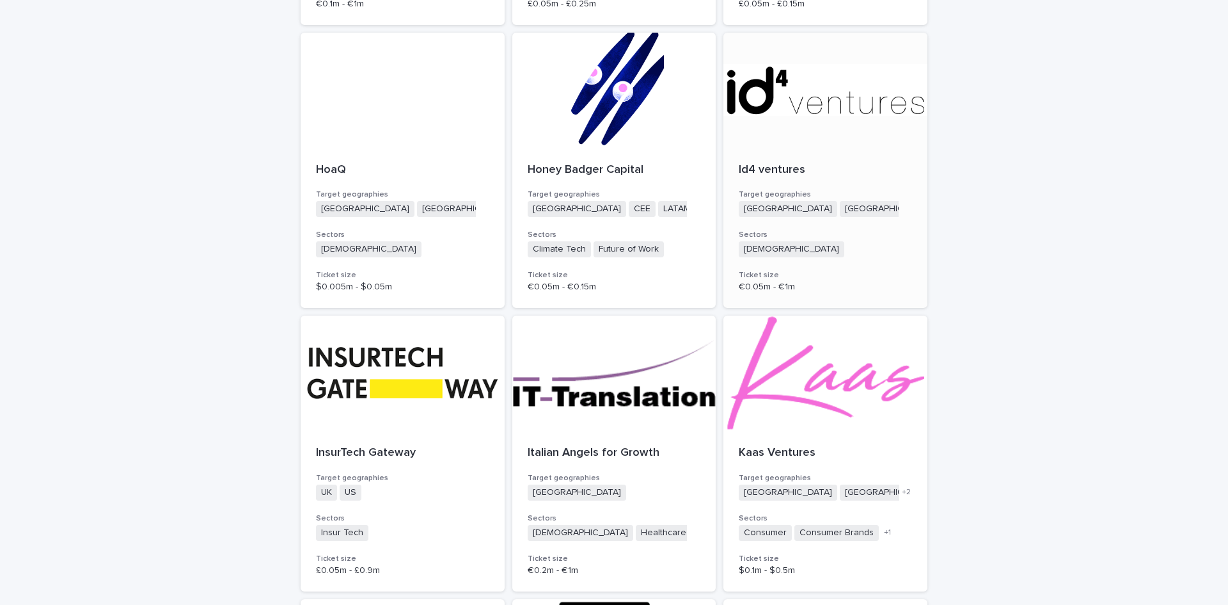
click at [733, 170] on div "Id4 ventures Target geographies [GEOGRAPHIC_DATA] [GEOGRAPHIC_DATA] + 0 Sectors…" at bounding box center [826, 228] width 204 height 161
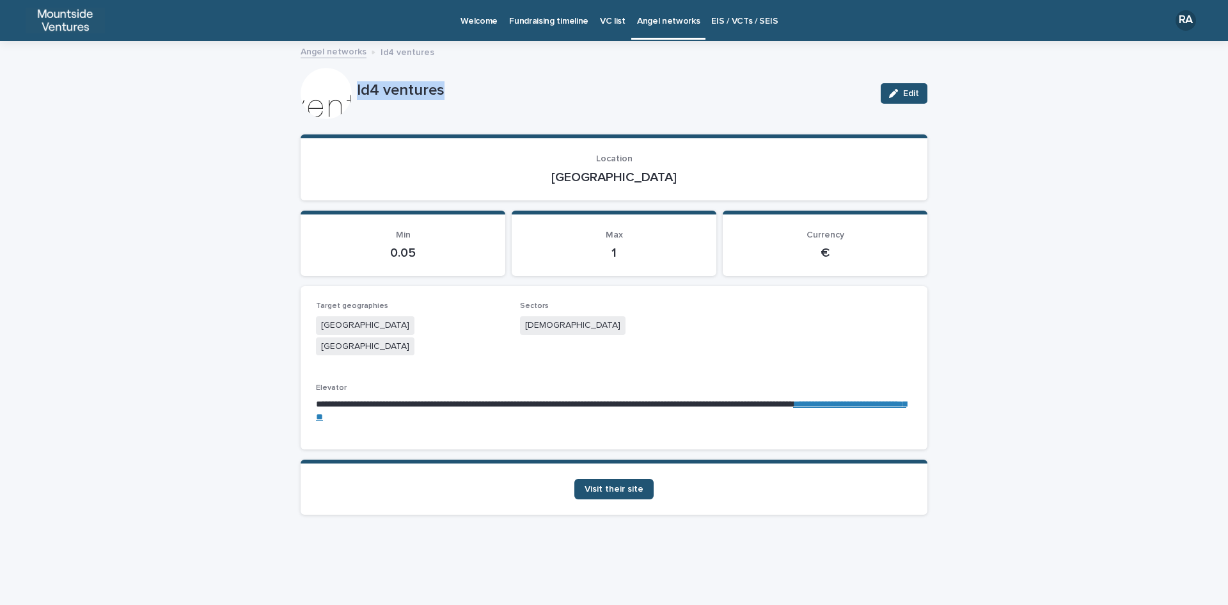
drag, startPoint x: 356, startPoint y: 89, endPoint x: 456, endPoint y: 104, distance: 101.0
click at [456, 104] on div "Id4 ventures Edit" at bounding box center [614, 93] width 627 height 51
drag, startPoint x: 596, startPoint y: 174, endPoint x: 644, endPoint y: 174, distance: 47.3
click at [644, 174] on p "[GEOGRAPHIC_DATA]" at bounding box center [614, 177] width 596 height 15
drag, startPoint x: 523, startPoint y: 321, endPoint x: 569, endPoint y: 324, distance: 46.1
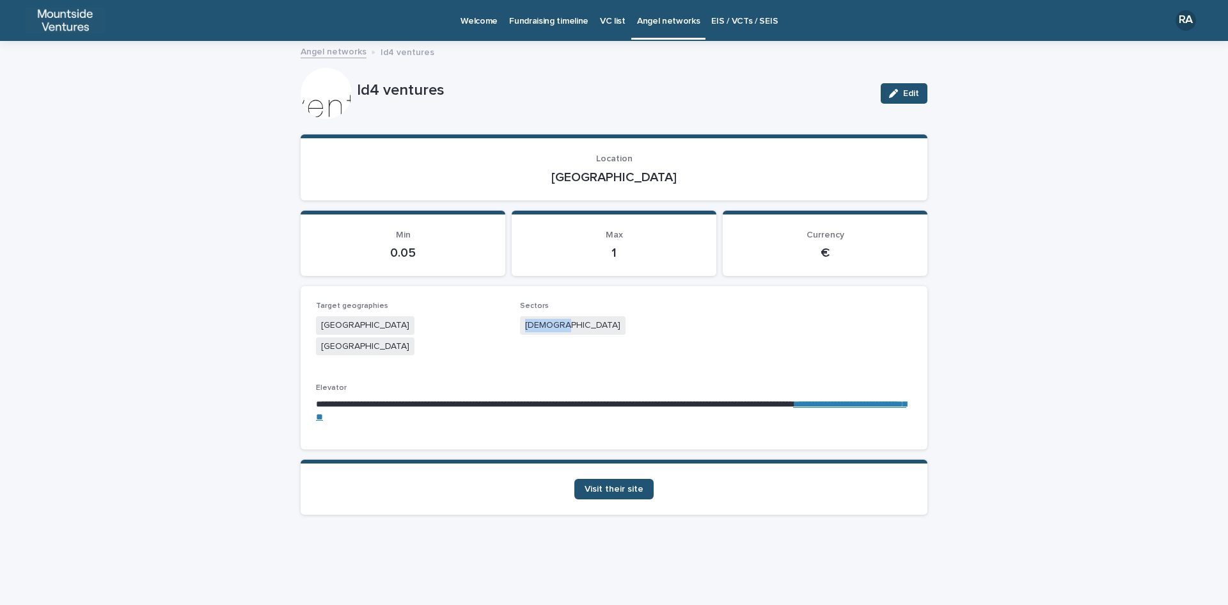
click at [569, 324] on div "[DEMOGRAPHIC_DATA]" at bounding box center [614, 326] width 189 height 21
click at [633, 484] on span "Visit their site" at bounding box center [614, 488] width 59 height 9
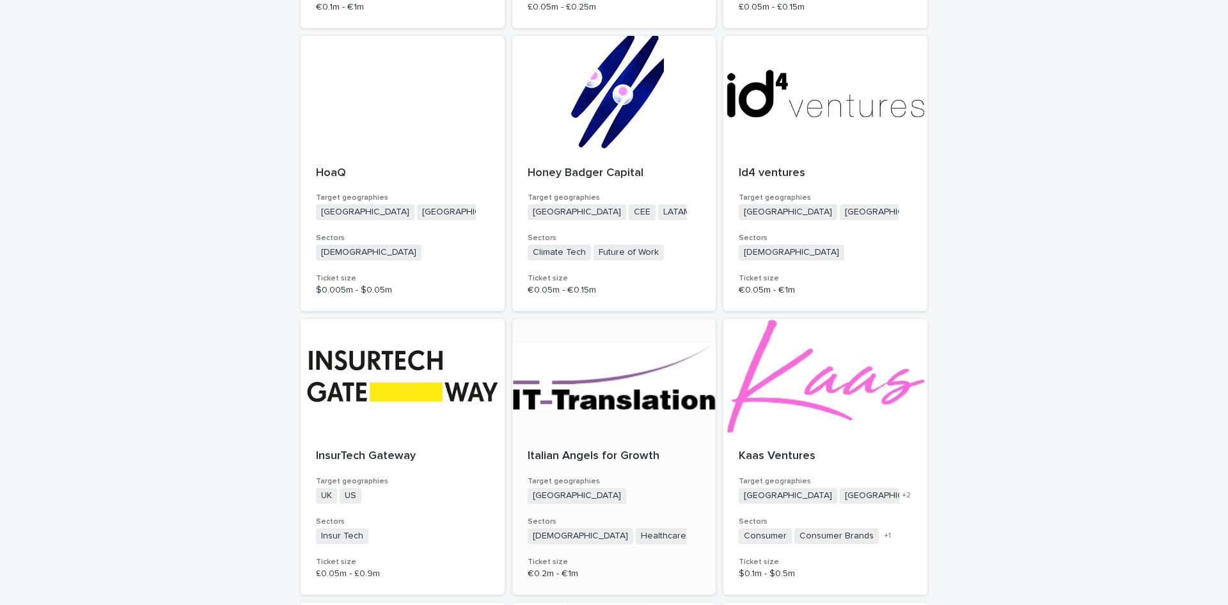
scroll to position [704, 0]
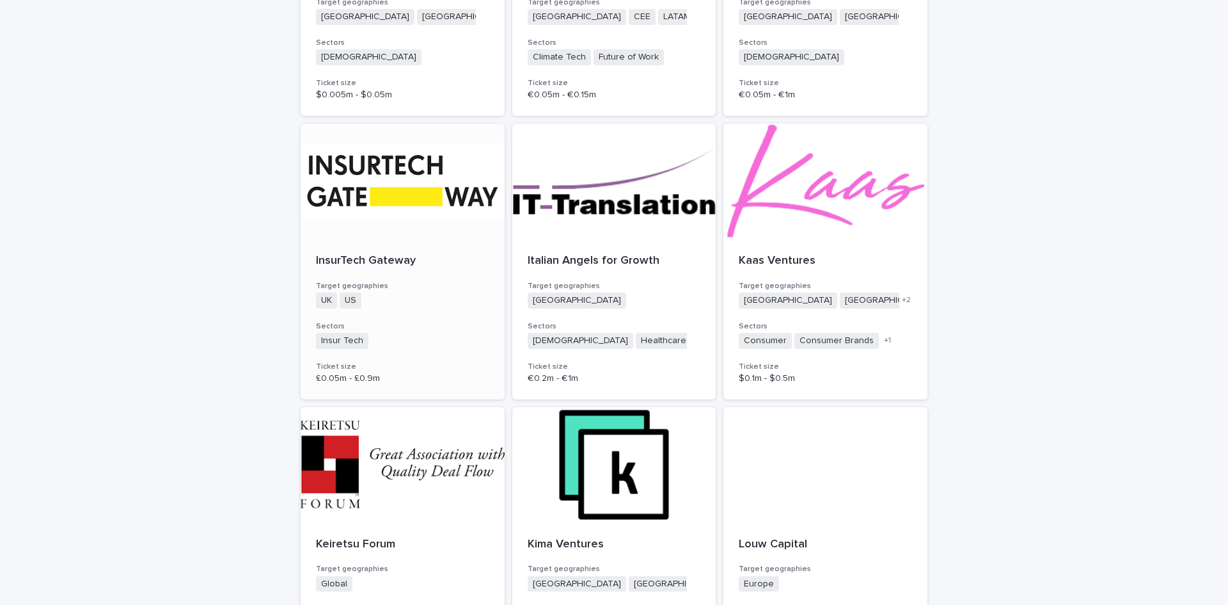
click at [377, 262] on p "InsurTech Gateway" at bounding box center [402, 261] width 173 height 14
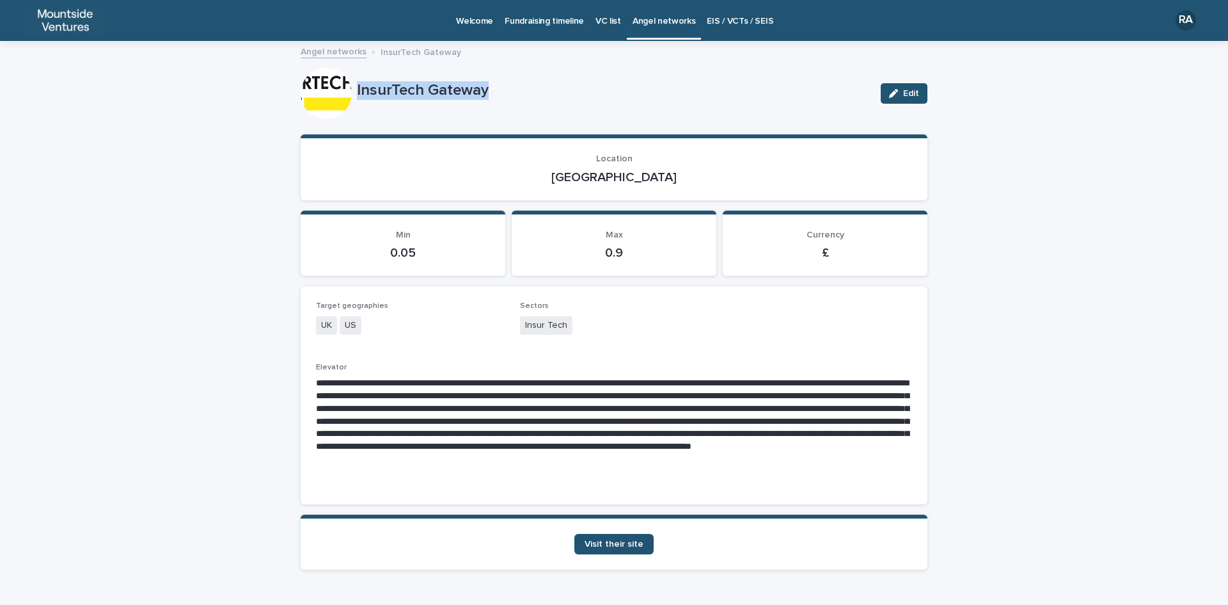
drag, startPoint x: 353, startPoint y: 85, endPoint x: 495, endPoint y: 102, distance: 143.6
click at [495, 102] on div "InsurTech Gateway" at bounding box center [614, 93] width 514 height 24
drag, startPoint x: 586, startPoint y: 175, endPoint x: 662, endPoint y: 181, distance: 75.8
click at [662, 181] on p "[GEOGRAPHIC_DATA]" at bounding box center [614, 177] width 596 height 15
drag, startPoint x: 519, startPoint y: 322, endPoint x: 608, endPoint y: 323, distance: 89.6
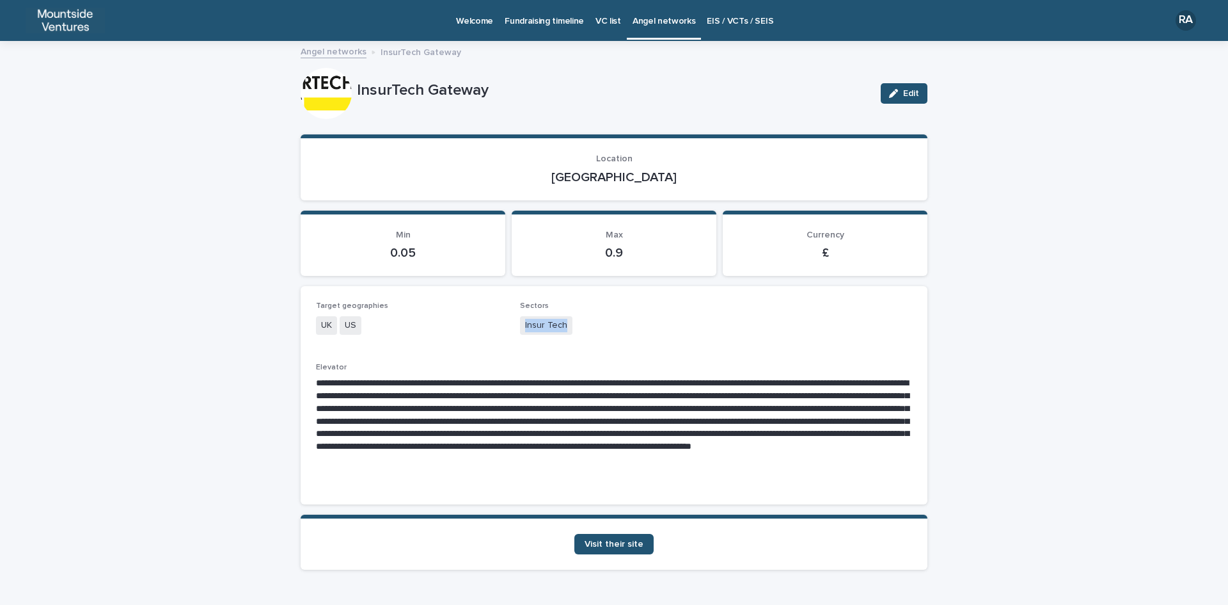
click at [608, 323] on div "Insur Tech" at bounding box center [614, 326] width 189 height 21
click at [612, 541] on span "Visit their site" at bounding box center [614, 543] width 59 height 9
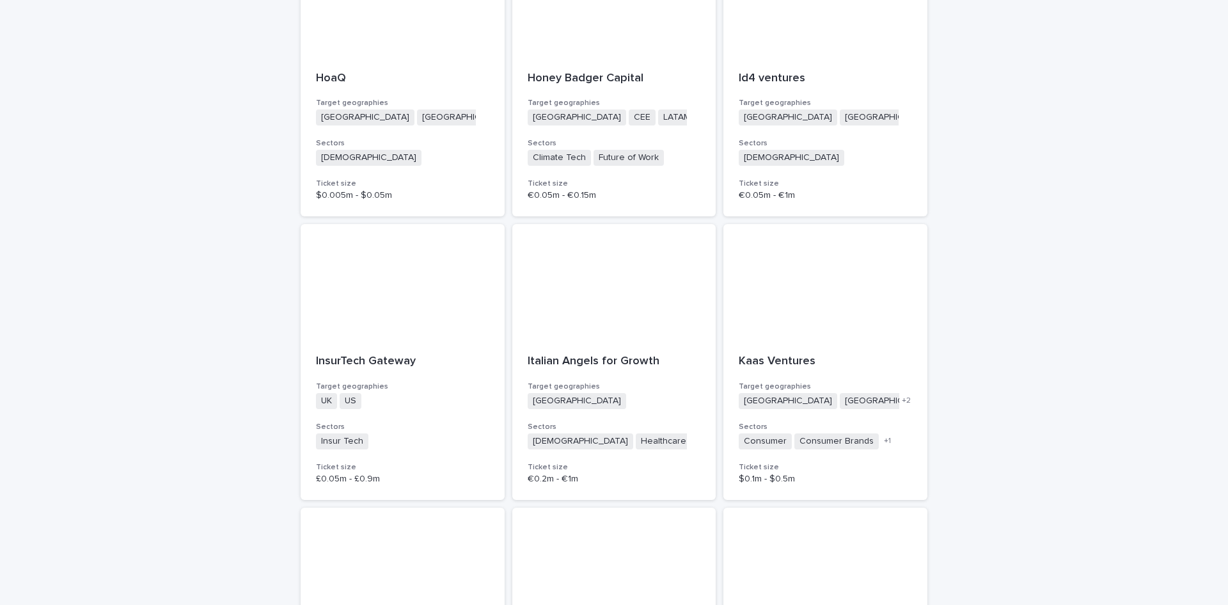
scroll to position [768, 0]
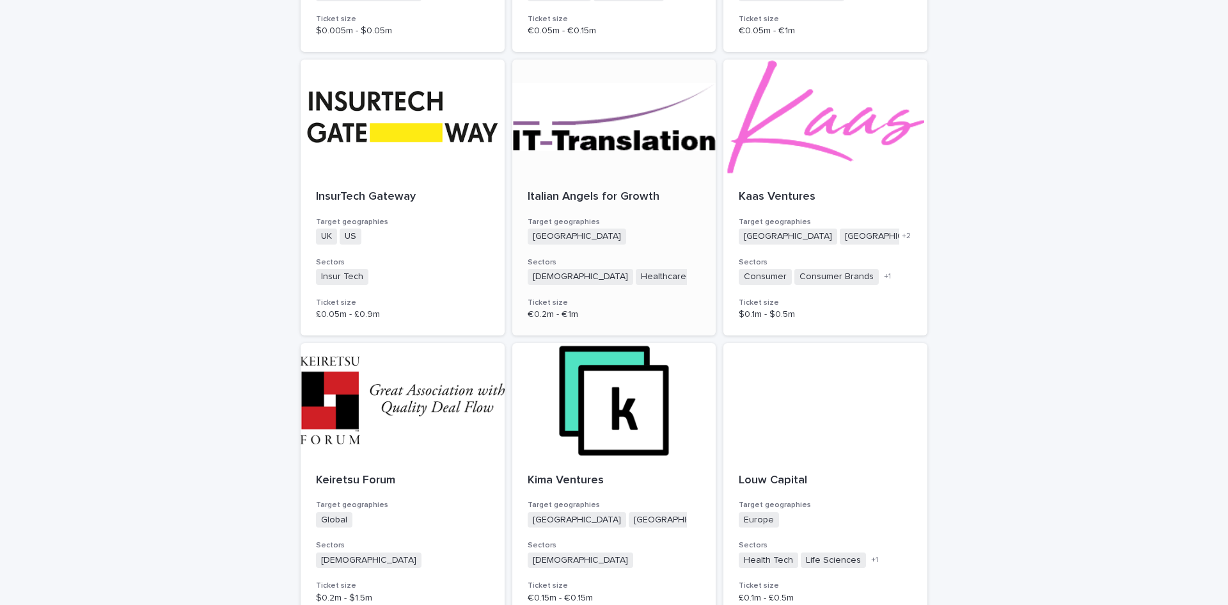
click at [575, 194] on p "Italian Angels for Growth" at bounding box center [614, 197] width 173 height 14
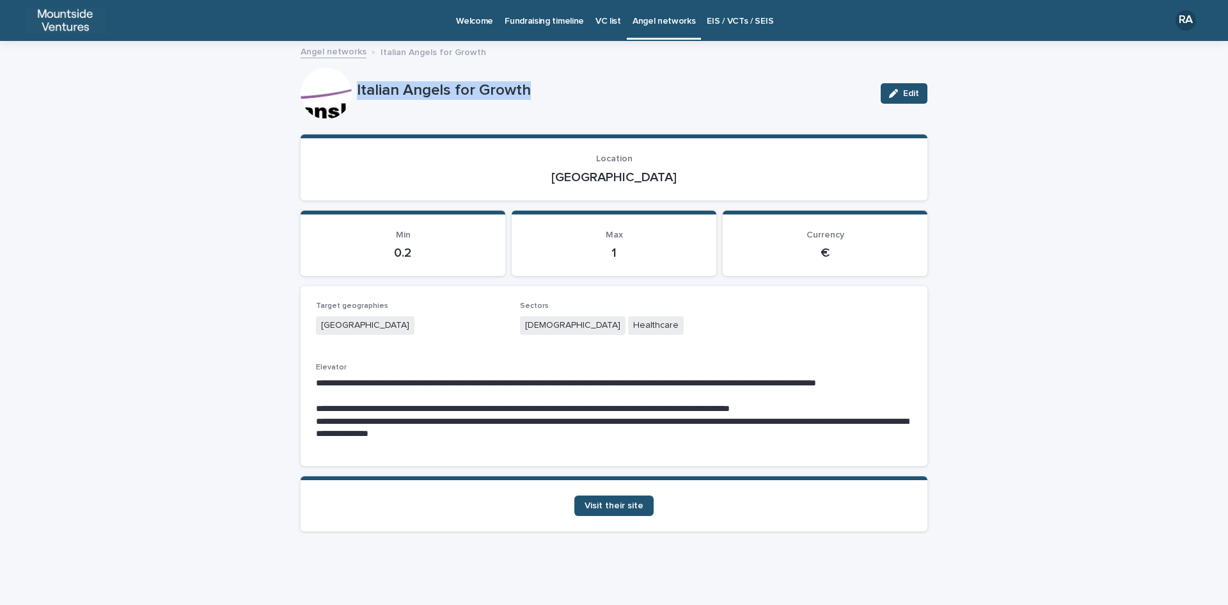
drag, startPoint x: 352, startPoint y: 90, endPoint x: 529, endPoint y: 93, distance: 177.2
click at [529, 93] on p "Italian Angels for Growth" at bounding box center [614, 90] width 514 height 19
drag, startPoint x: 592, startPoint y: 177, endPoint x: 635, endPoint y: 177, distance: 42.9
click at [635, 177] on p "[GEOGRAPHIC_DATA]" at bounding box center [614, 177] width 596 height 15
drag, startPoint x: 520, startPoint y: 325, endPoint x: 632, endPoint y: 317, distance: 112.2
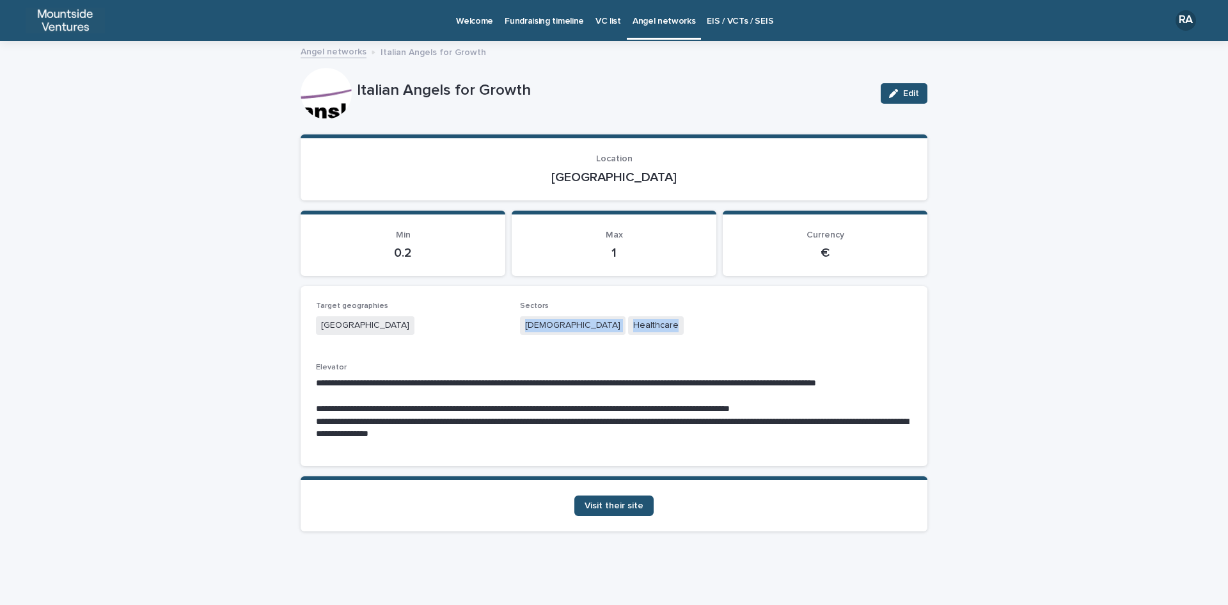
click at [632, 317] on div "Agnostic Healthcare" at bounding box center [614, 326] width 189 height 21
click at [677, 328] on div "Agnostic Healthcare" at bounding box center [614, 326] width 189 height 21
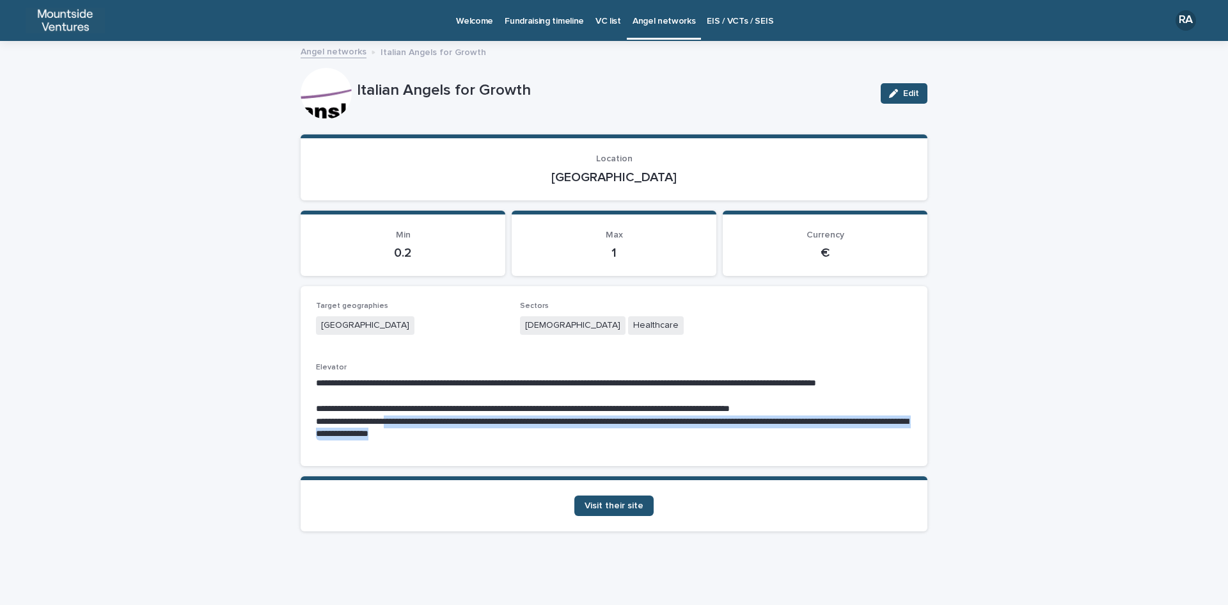
drag, startPoint x: 402, startPoint y: 418, endPoint x: 912, endPoint y: 437, distance: 510.3
click at [912, 437] on div "**********" at bounding box center [614, 376] width 627 height 180
click at [617, 509] on span "Visit their site" at bounding box center [614, 505] width 59 height 9
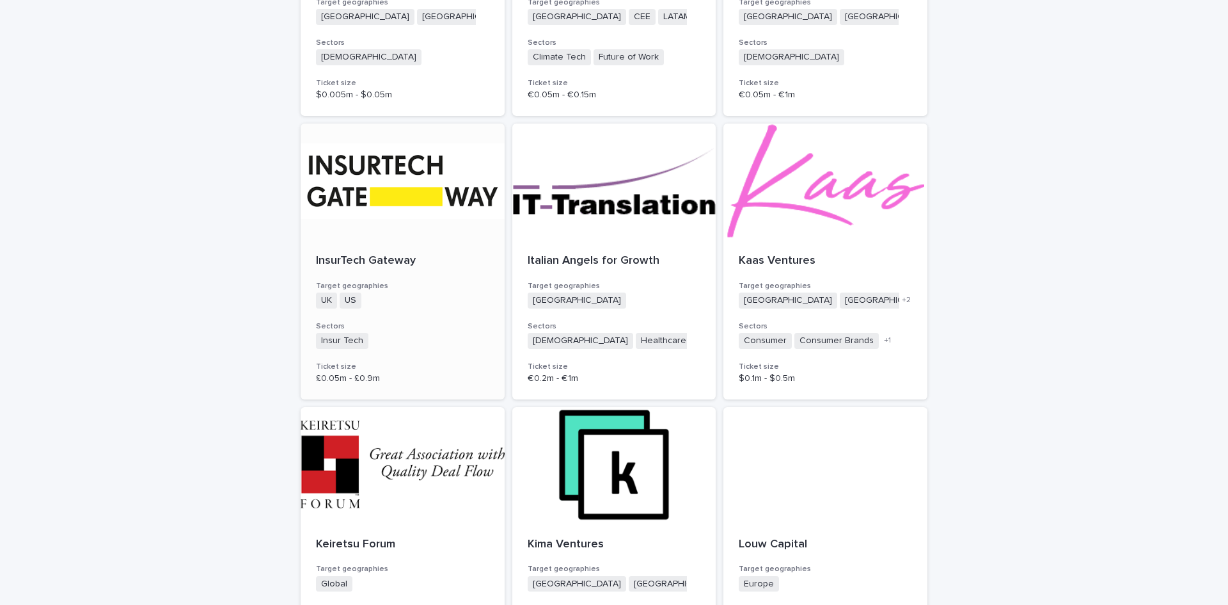
scroll to position [576, 0]
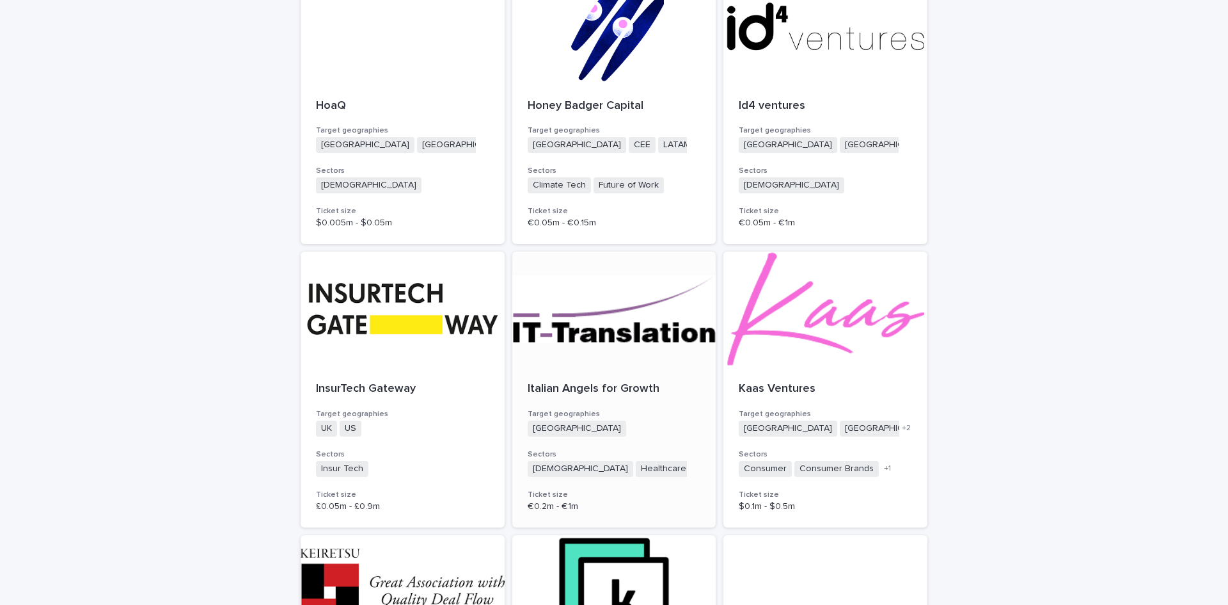
click at [541, 388] on p "Italian Angels for Growth" at bounding box center [614, 389] width 173 height 14
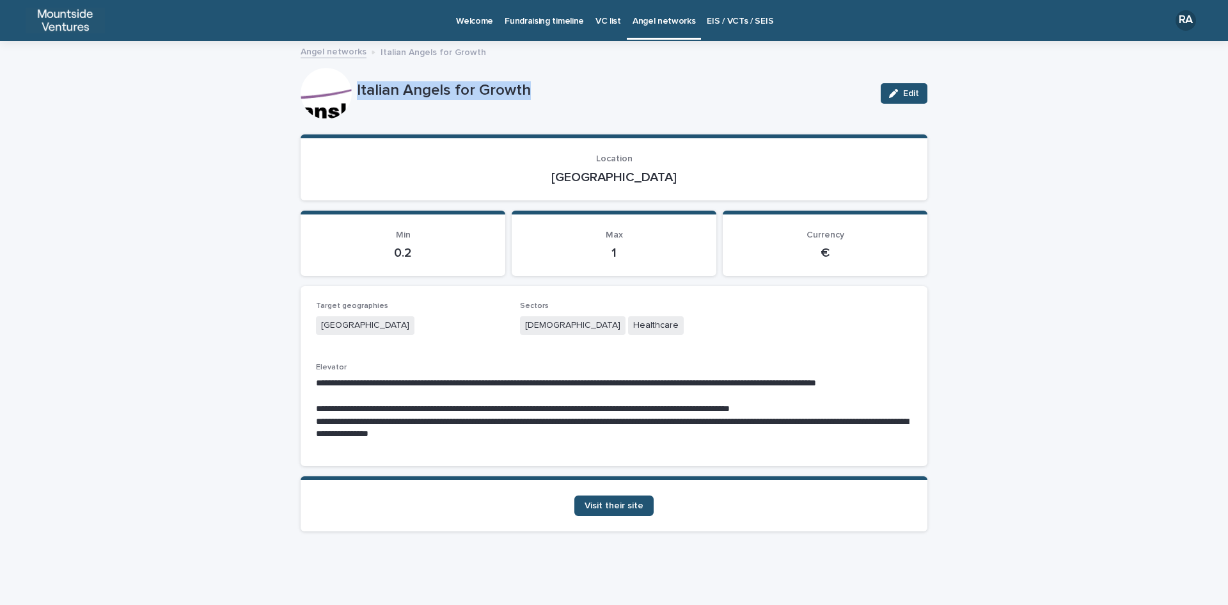
drag, startPoint x: 352, startPoint y: 88, endPoint x: 554, endPoint y: 96, distance: 202.3
click at [554, 96] on p "Italian Angels for Growth" at bounding box center [614, 90] width 514 height 19
click at [625, 507] on span "Visit their site" at bounding box center [614, 505] width 59 height 9
click at [610, 507] on span "Visit their site" at bounding box center [614, 505] width 59 height 9
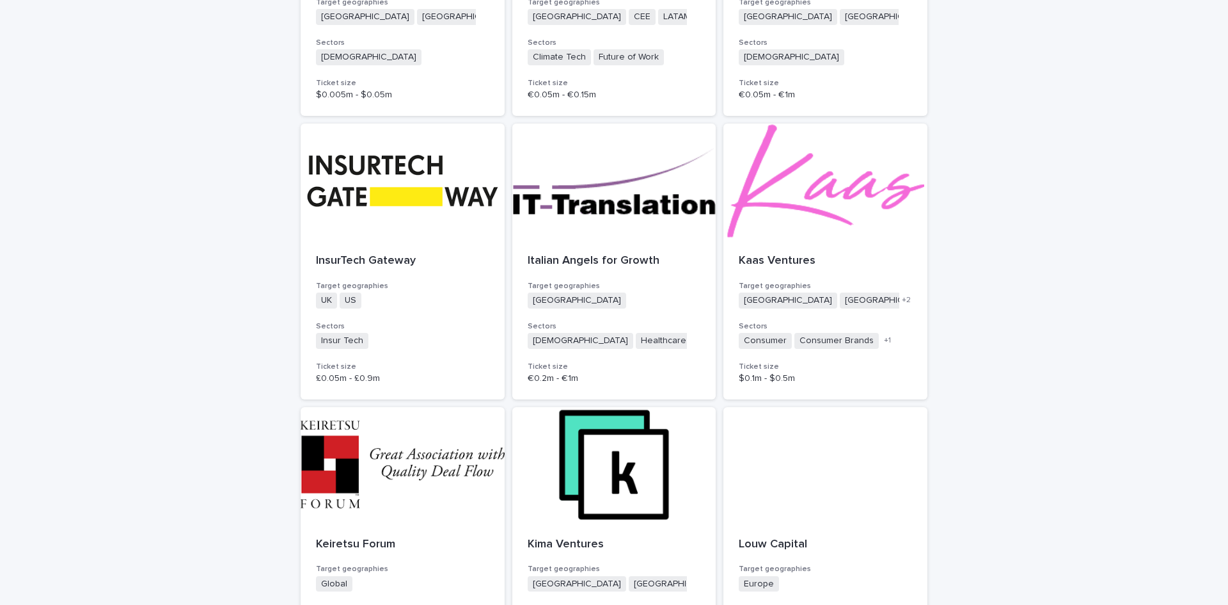
scroll to position [896, 0]
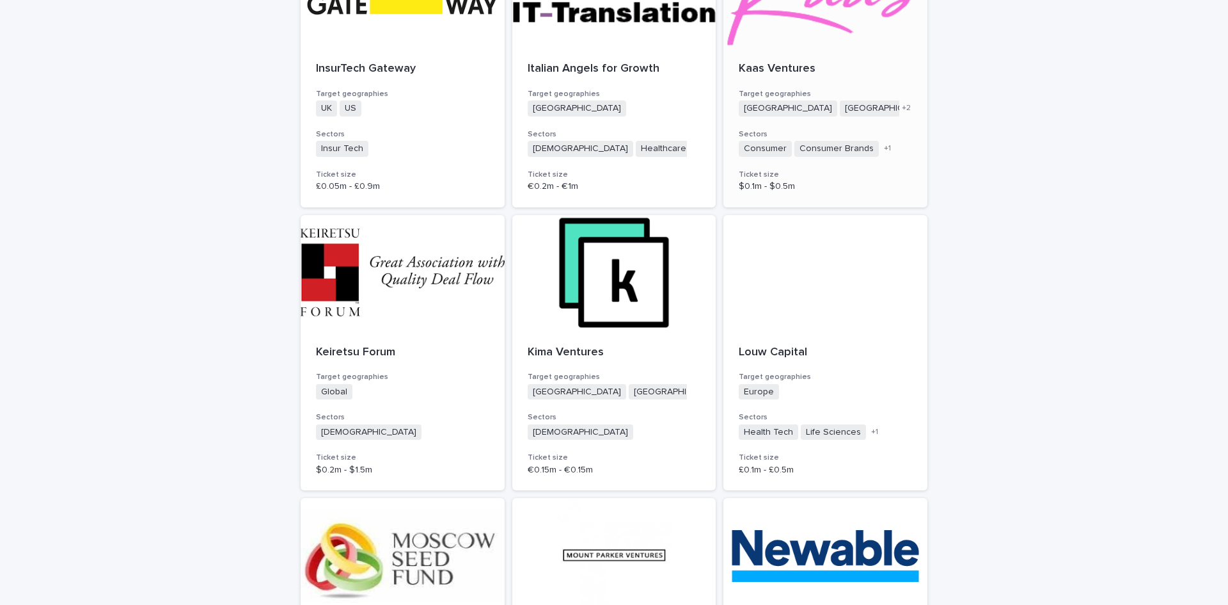
click at [765, 64] on p "Kaas Ventures" at bounding box center [825, 69] width 173 height 14
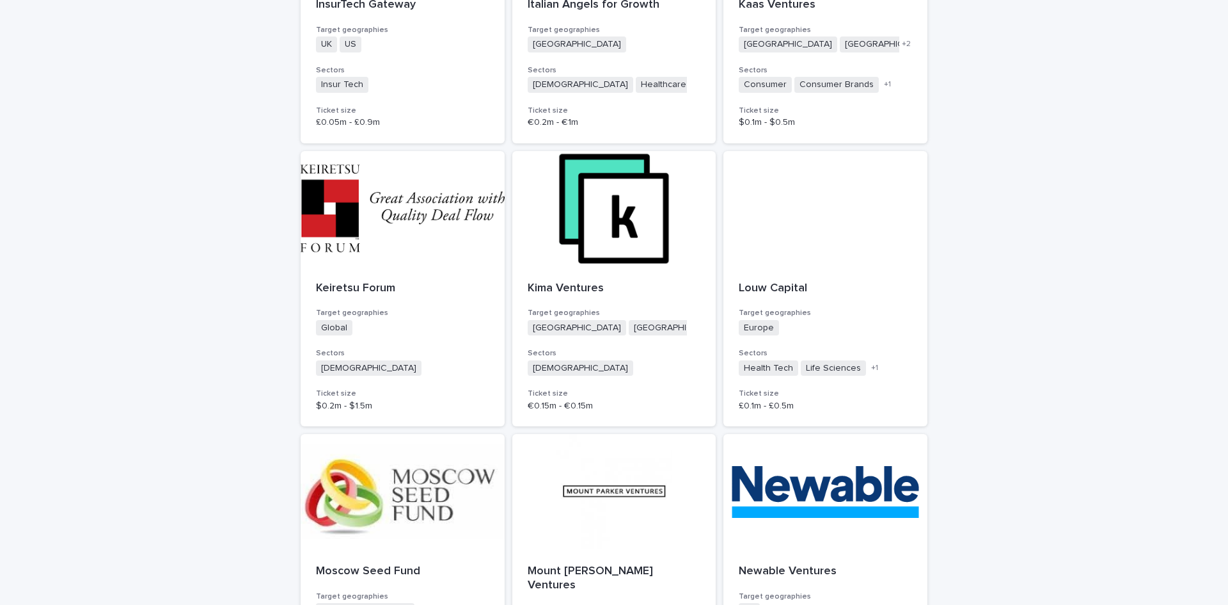
scroll to position [832, 0]
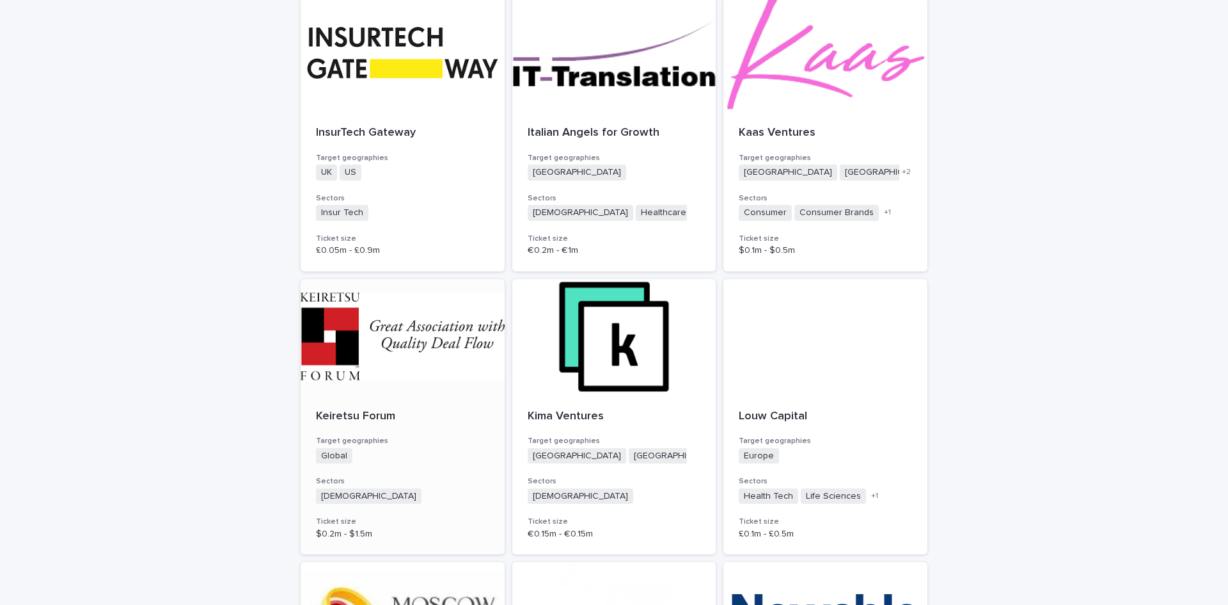
click at [452, 349] on div at bounding box center [403, 336] width 204 height 115
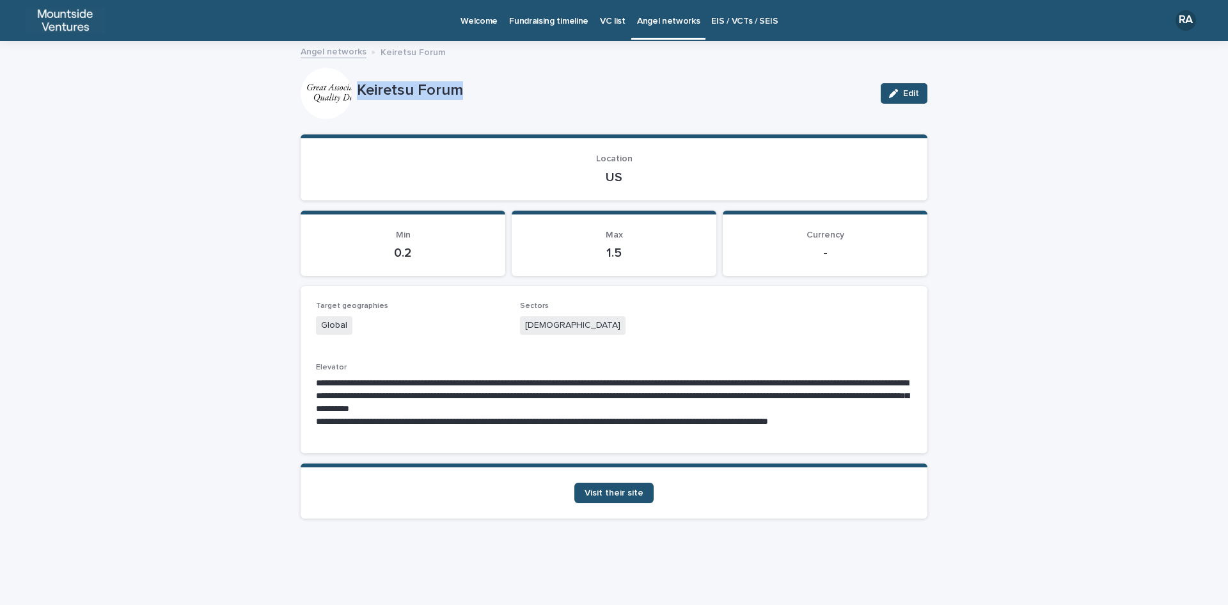
drag, startPoint x: 359, startPoint y: 86, endPoint x: 466, endPoint y: 65, distance: 108.9
click at [466, 65] on div "**********" at bounding box center [614, 285] width 627 height 487
drag, startPoint x: 604, startPoint y: 174, endPoint x: 629, endPoint y: 173, distance: 25.0
click at [629, 173] on p "US" at bounding box center [614, 177] width 596 height 15
drag, startPoint x: 521, startPoint y: 323, endPoint x: 576, endPoint y: 324, distance: 54.4
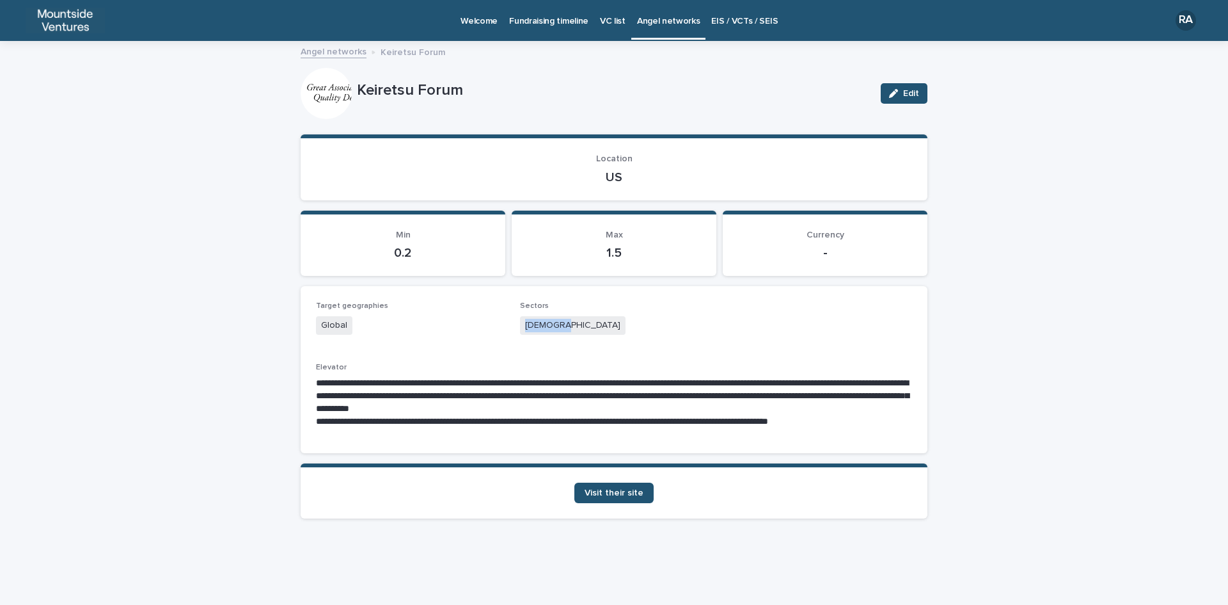
click at [576, 324] on div "[DEMOGRAPHIC_DATA]" at bounding box center [614, 326] width 189 height 21
click at [633, 495] on span "Visit their site" at bounding box center [614, 492] width 59 height 9
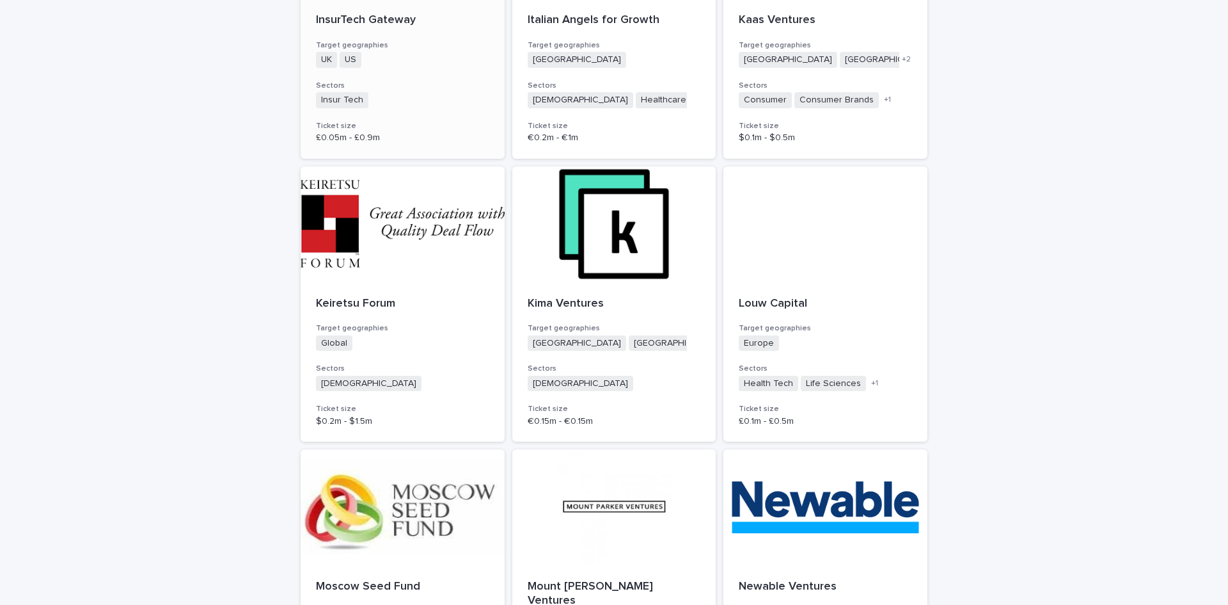
scroll to position [1024, 0]
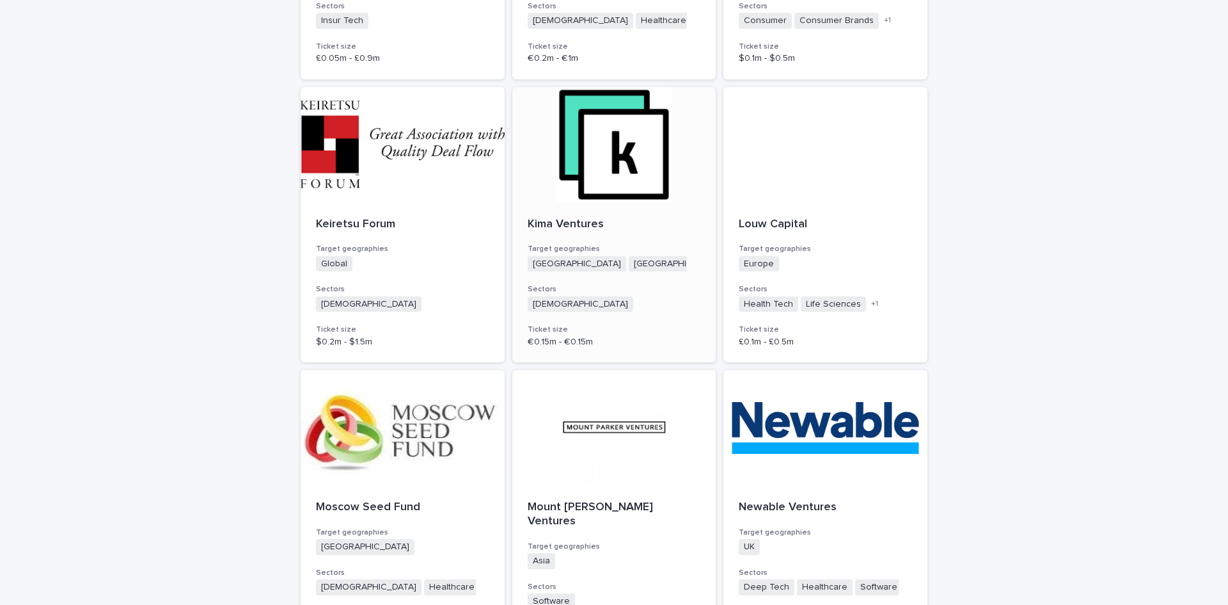
click at [582, 222] on p "Kima Ventures" at bounding box center [614, 225] width 173 height 14
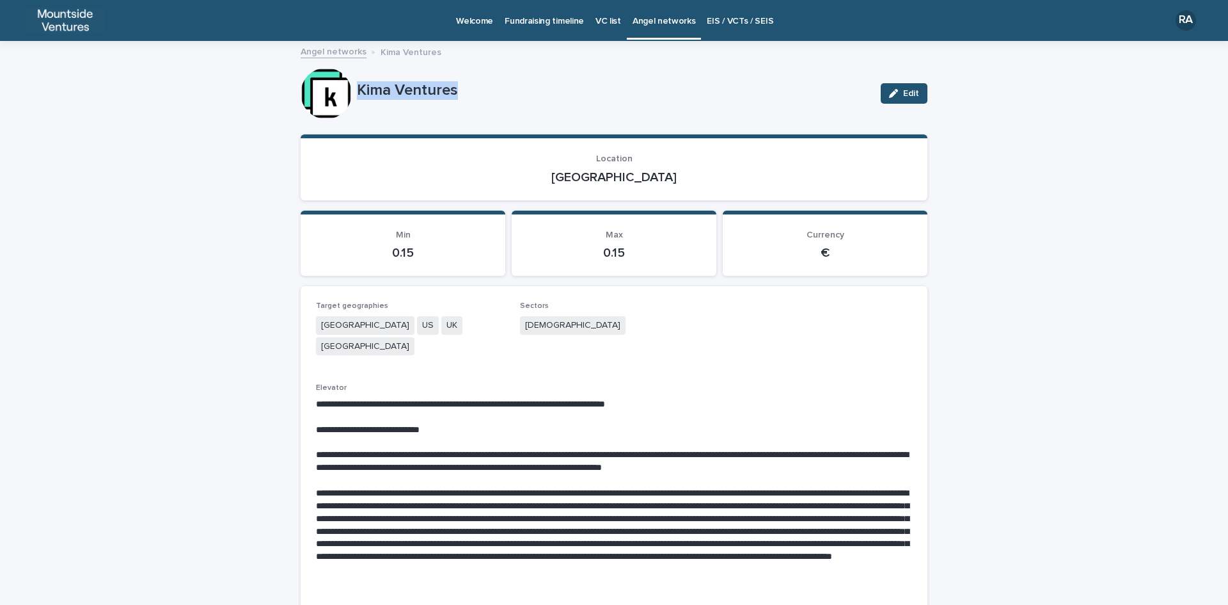
drag, startPoint x: 352, startPoint y: 87, endPoint x: 464, endPoint y: 84, distance: 112.0
click at [464, 84] on p "Kima Ventures" at bounding box center [614, 90] width 514 height 19
drag, startPoint x: 588, startPoint y: 175, endPoint x: 637, endPoint y: 175, distance: 48.6
click at [637, 175] on p "[GEOGRAPHIC_DATA]" at bounding box center [614, 177] width 596 height 15
drag, startPoint x: 518, startPoint y: 322, endPoint x: 577, endPoint y: 322, distance: 59.5
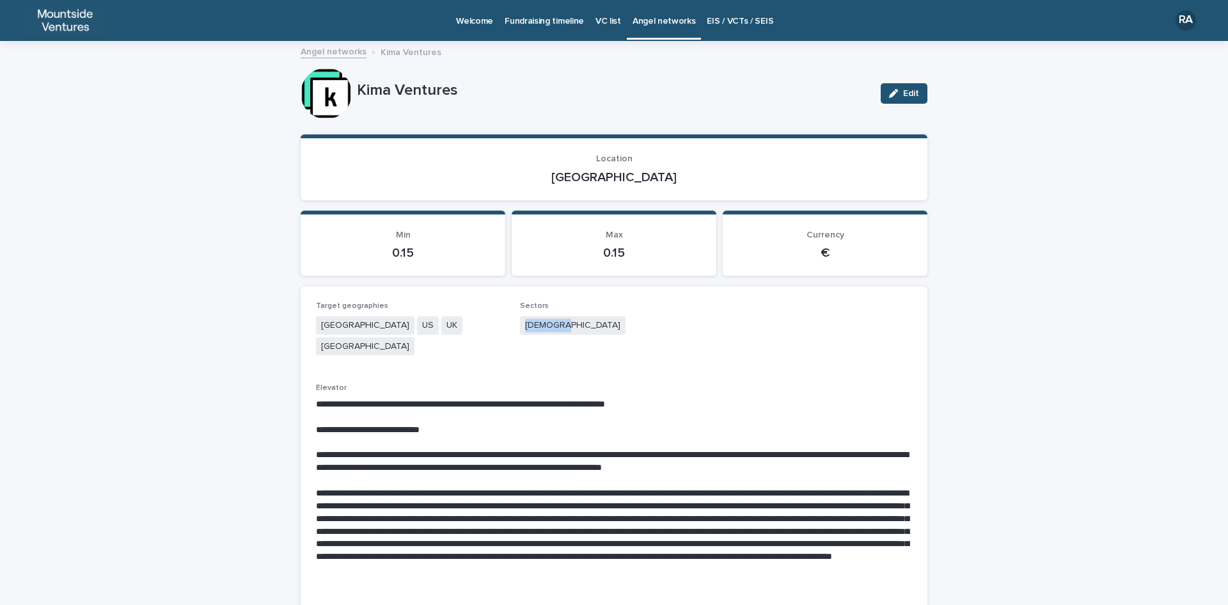
click at [577, 322] on div "[DEMOGRAPHIC_DATA]" at bounding box center [614, 326] width 189 height 21
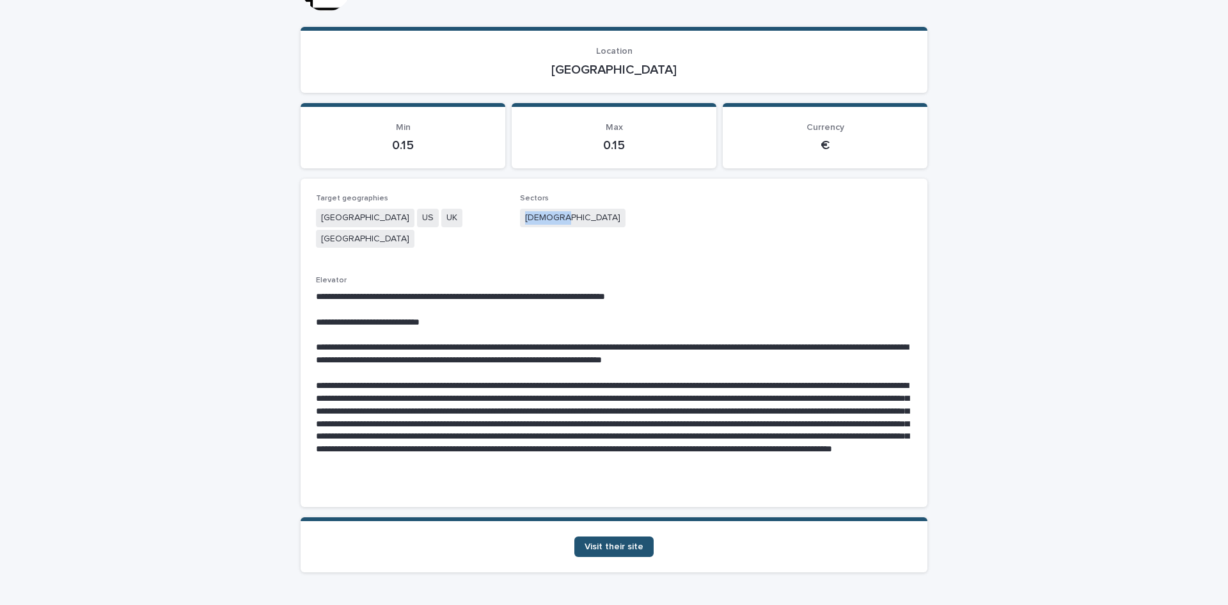
scroll to position [128, 0]
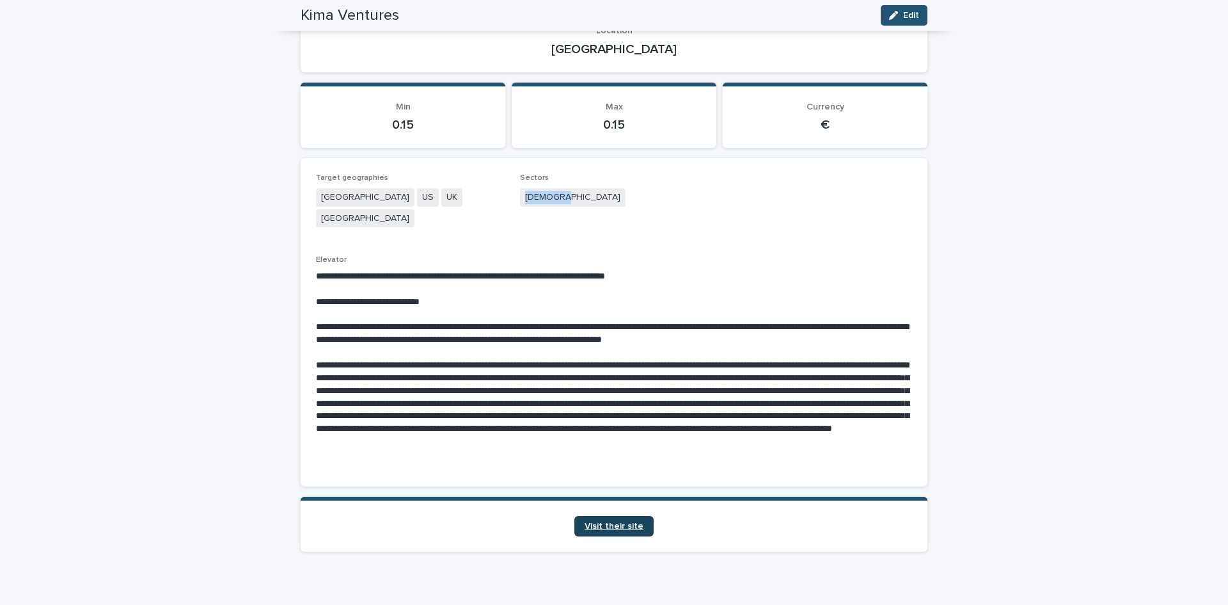
click at [602, 516] on link "Visit their site" at bounding box center [614, 526] width 79 height 20
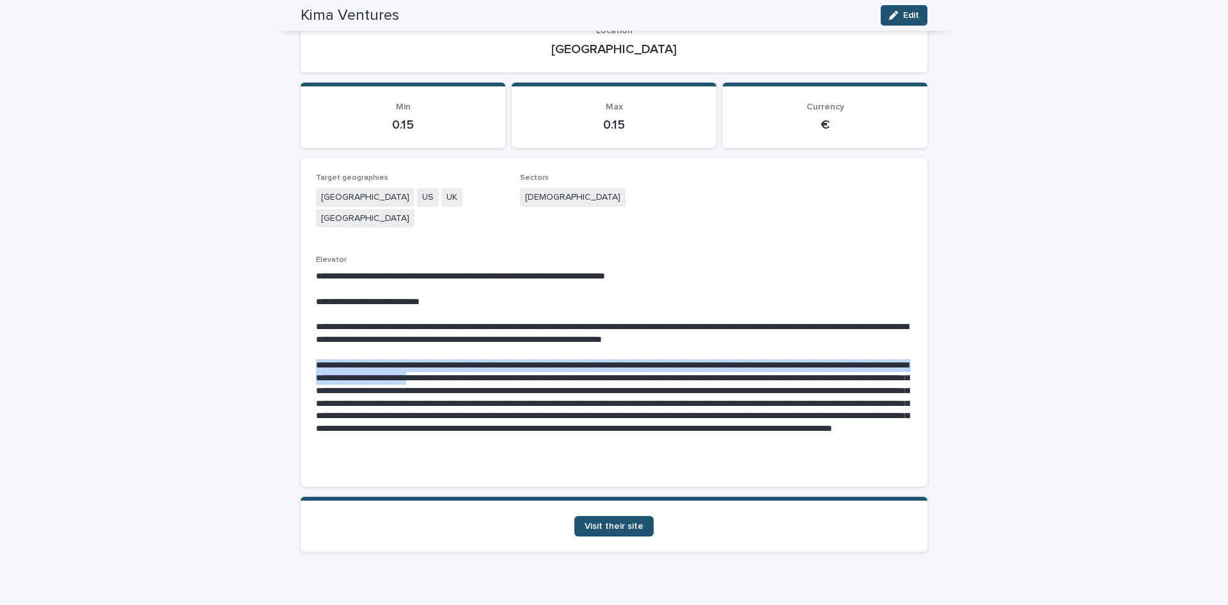
drag, startPoint x: 311, startPoint y: 340, endPoint x: 564, endPoint y: 355, distance: 253.8
click at [564, 359] on p at bounding box center [614, 410] width 596 height 102
click at [601, 521] on span "Visit their site" at bounding box center [614, 525] width 59 height 9
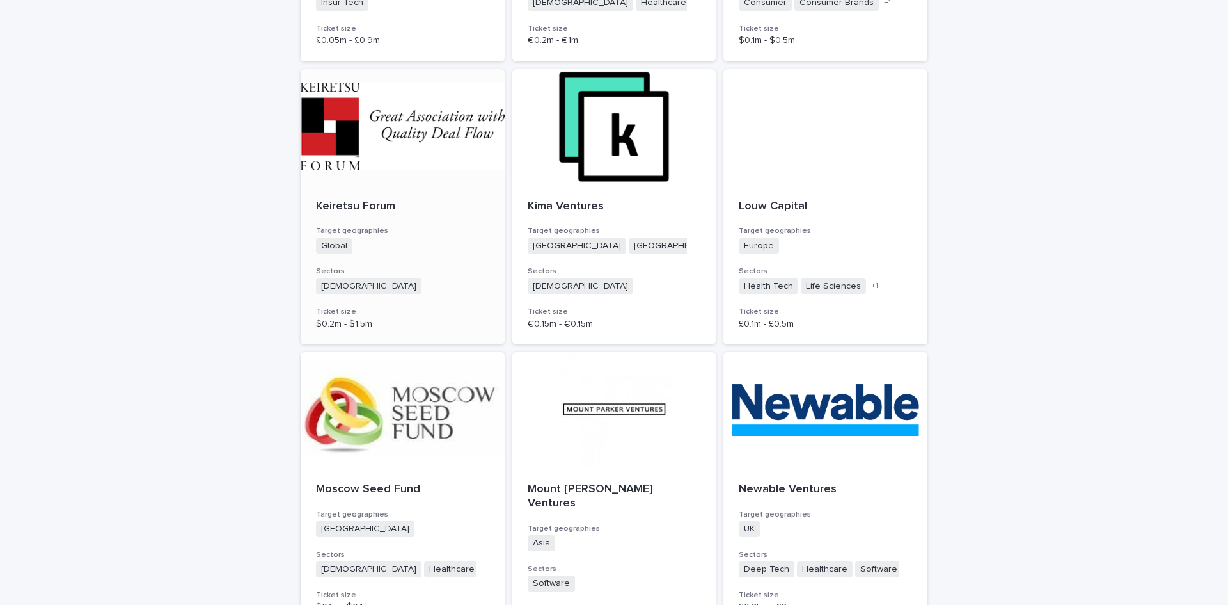
scroll to position [1152, 0]
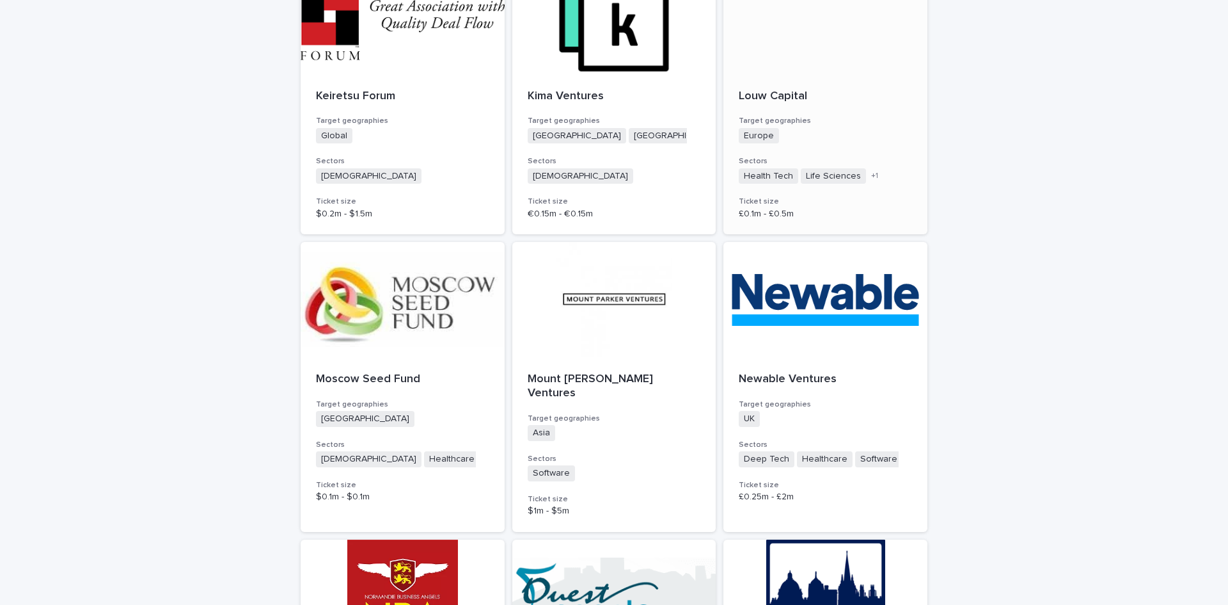
click at [761, 97] on p "Louw Capital" at bounding box center [825, 97] width 173 height 14
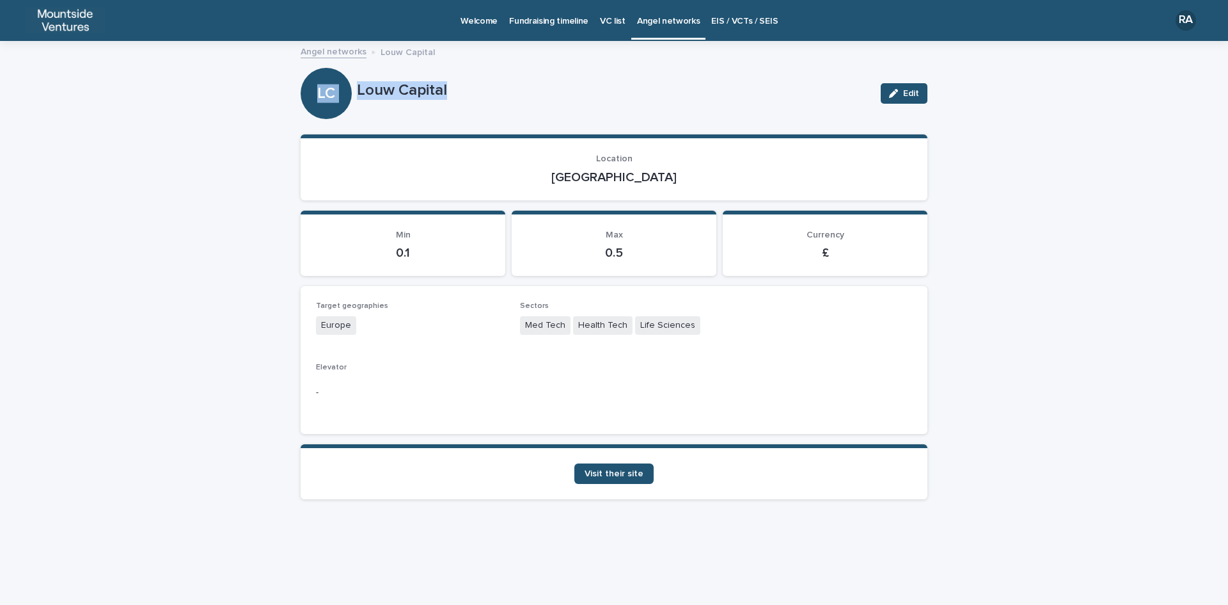
drag, startPoint x: 356, startPoint y: 90, endPoint x: 446, endPoint y: 90, distance: 89.6
click at [446, 90] on div "[PERSON_NAME] Capital Edit" at bounding box center [614, 93] width 627 height 51
drag, startPoint x: 593, startPoint y: 176, endPoint x: 662, endPoint y: 170, distance: 69.3
click at [662, 170] on p "[GEOGRAPHIC_DATA]" at bounding box center [614, 177] width 596 height 15
drag, startPoint x: 522, startPoint y: 321, endPoint x: 702, endPoint y: 329, distance: 180.0
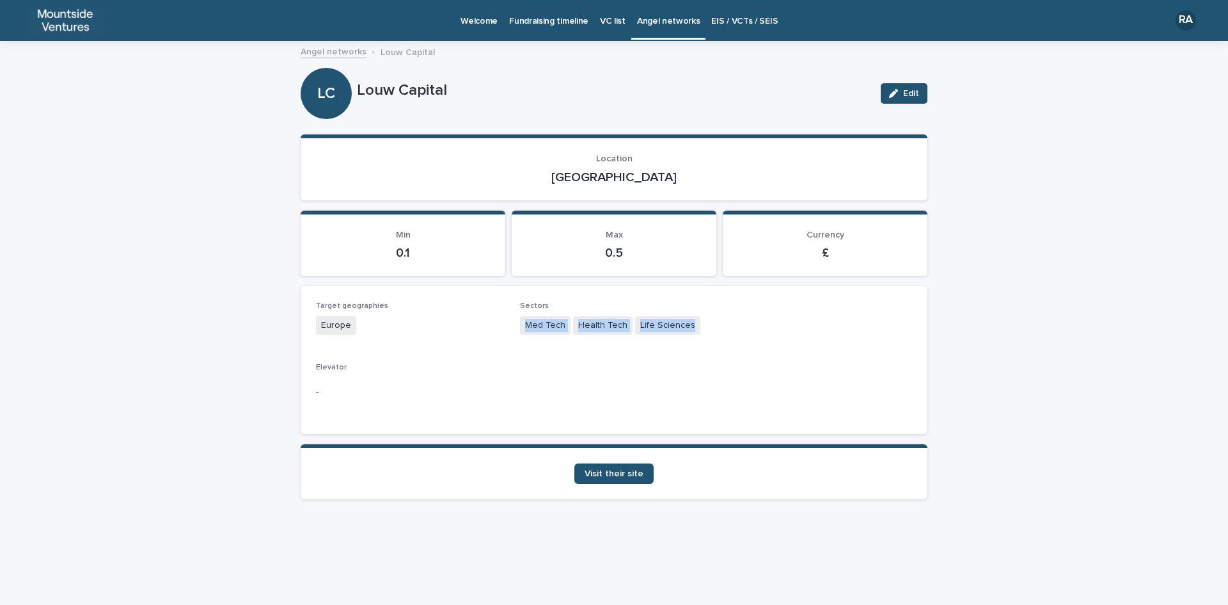
click at [702, 329] on div "Med Tech Health Tech Life Sciences" at bounding box center [614, 326] width 189 height 21
click at [622, 470] on span "Visit their site" at bounding box center [614, 473] width 59 height 9
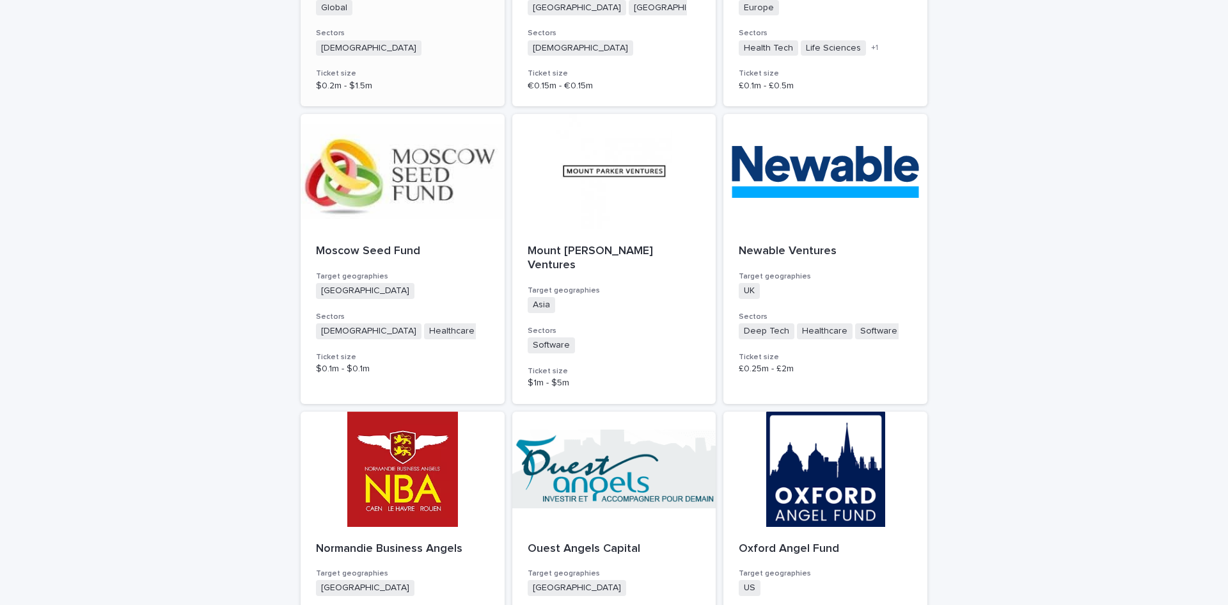
scroll to position [1152, 0]
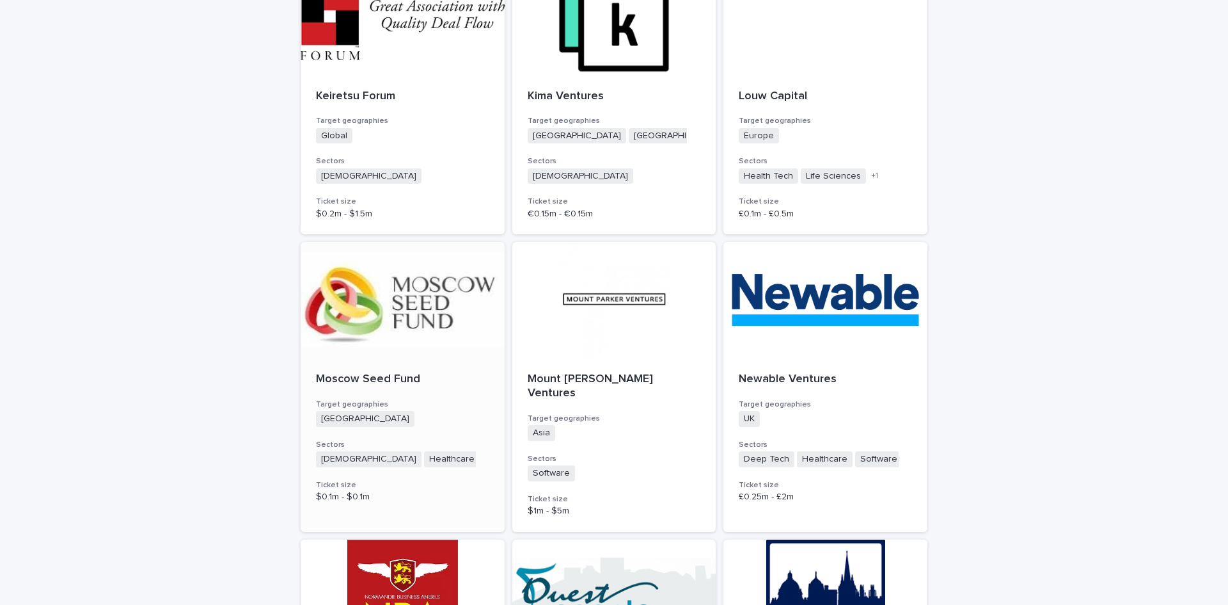
click at [372, 378] on p "Moscow Seed Fund" at bounding box center [402, 379] width 173 height 14
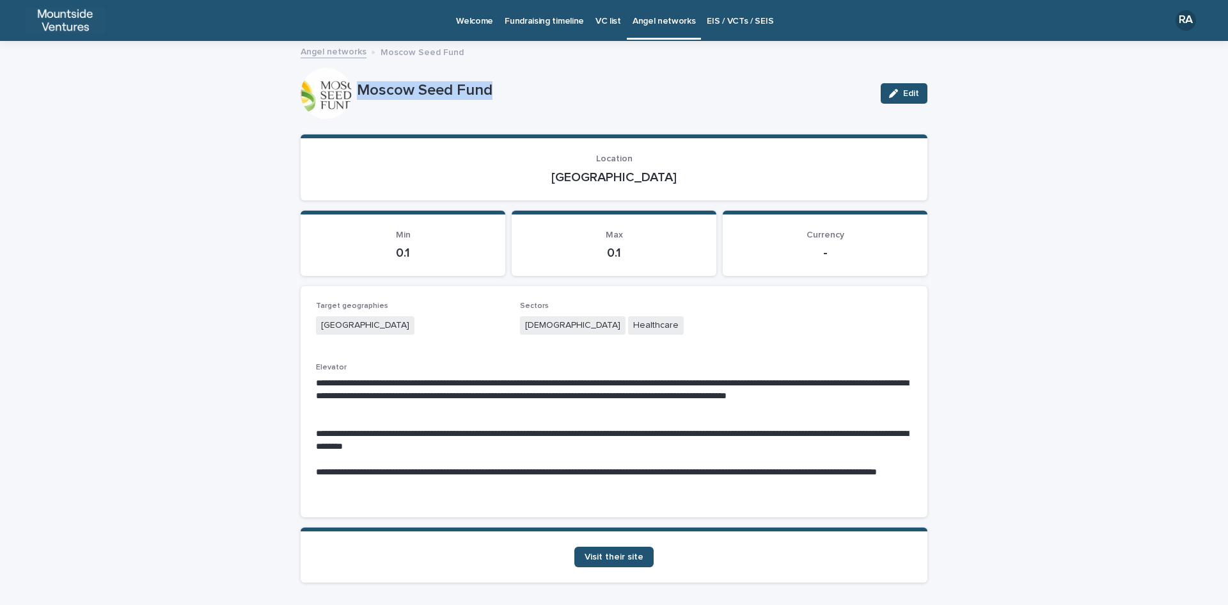
drag, startPoint x: 354, startPoint y: 90, endPoint x: 505, endPoint y: 90, distance: 151.6
click at [505, 90] on p "Moscow Seed Fund" at bounding box center [614, 90] width 514 height 19
drag, startPoint x: 584, startPoint y: 175, endPoint x: 638, endPoint y: 175, distance: 53.7
click at [638, 175] on p "[GEOGRAPHIC_DATA]" at bounding box center [614, 177] width 596 height 15
drag, startPoint x: 519, startPoint y: 322, endPoint x: 624, endPoint y: 321, distance: 104.9
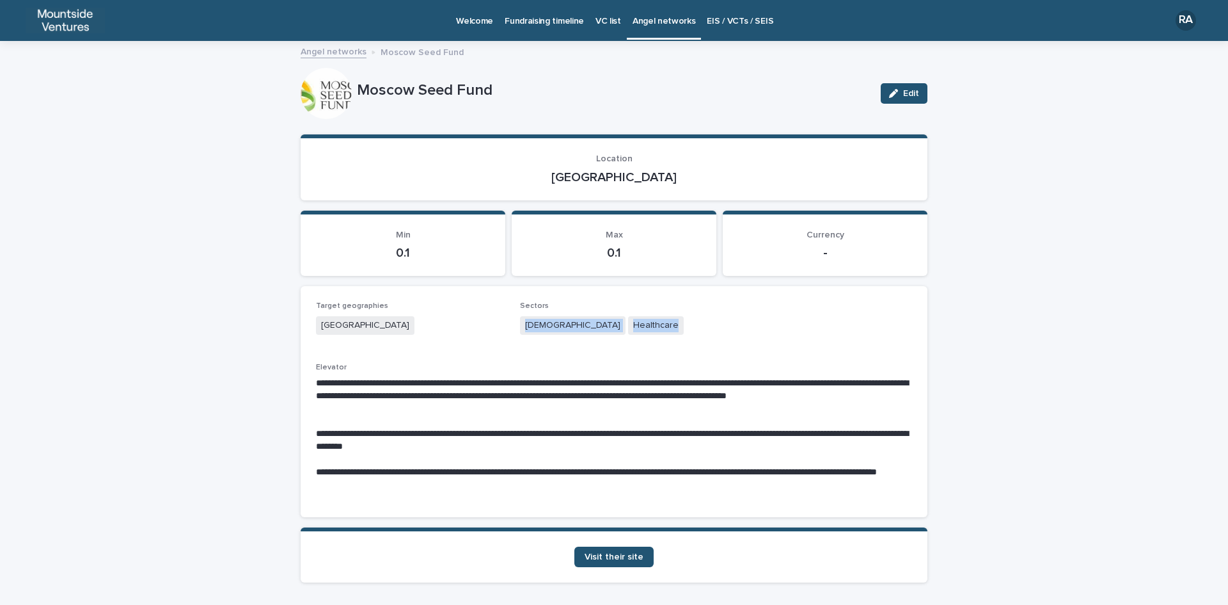
click at [624, 321] on div "Agnostic Healthcare" at bounding box center [614, 326] width 189 height 21
click at [610, 557] on span "Visit their site" at bounding box center [614, 556] width 59 height 9
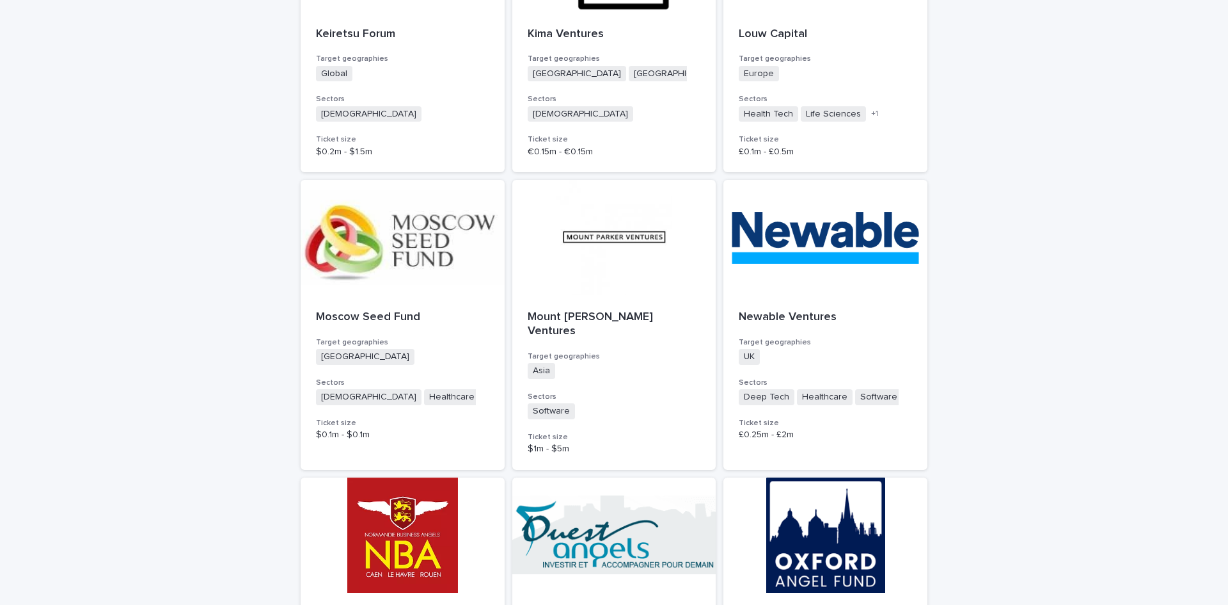
scroll to position [1216, 0]
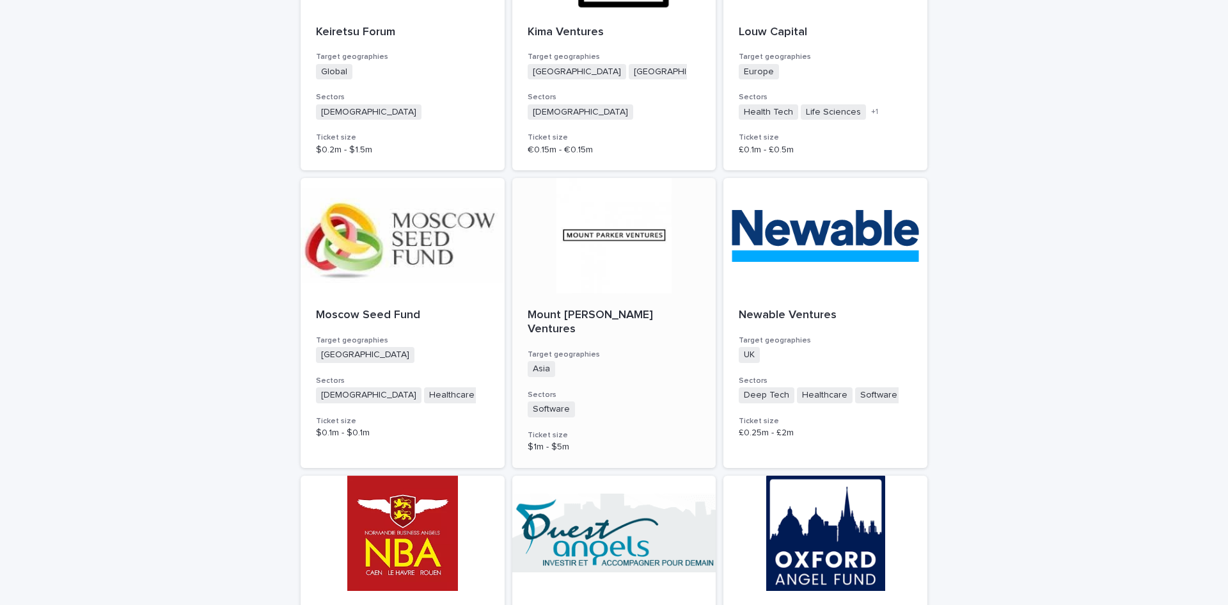
click at [595, 316] on p "Mount [PERSON_NAME] Ventures" at bounding box center [614, 322] width 173 height 28
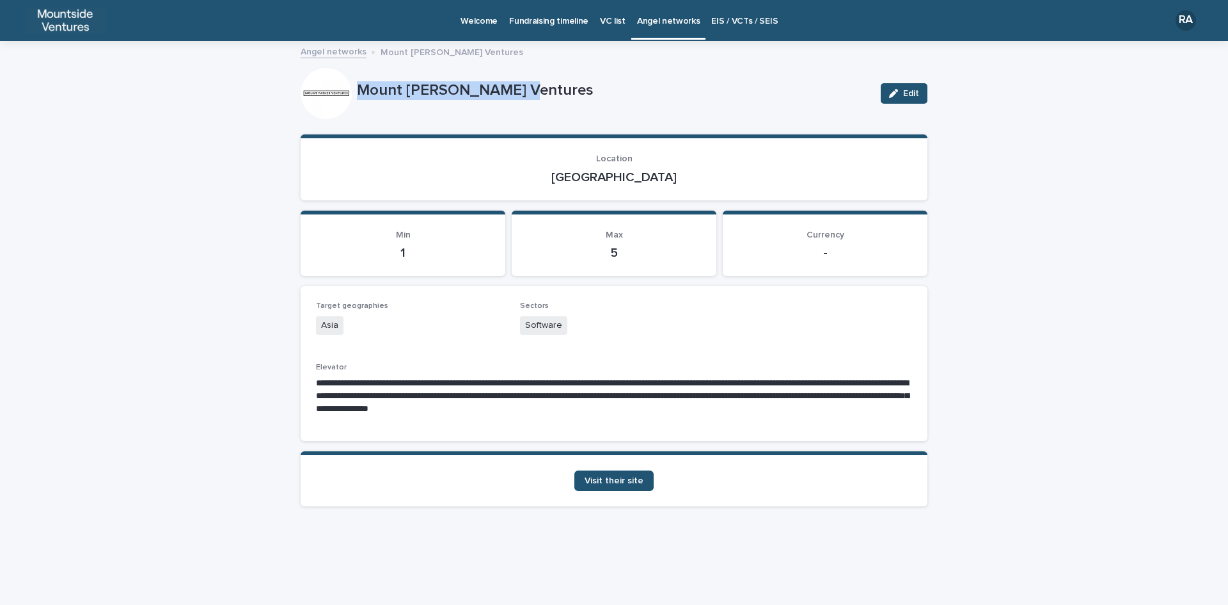
drag, startPoint x: 354, startPoint y: 85, endPoint x: 527, endPoint y: 81, distance: 172.2
click at [527, 81] on div "Mount [PERSON_NAME] Ventures Edit" at bounding box center [614, 93] width 627 height 51
drag, startPoint x: 579, startPoint y: 178, endPoint x: 674, endPoint y: 178, distance: 95.3
click at [674, 178] on p "[GEOGRAPHIC_DATA]" at bounding box center [614, 177] width 596 height 15
drag, startPoint x: 526, startPoint y: 324, endPoint x: 585, endPoint y: 324, distance: 59.5
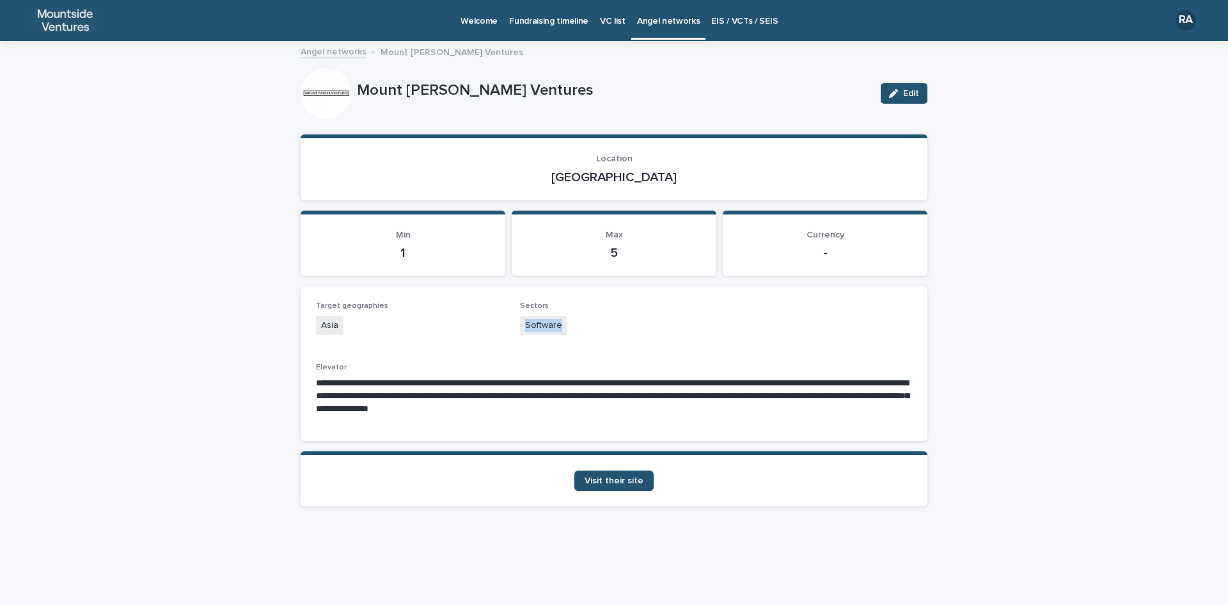
click at [585, 324] on div "Software" at bounding box center [614, 326] width 189 height 21
click at [612, 480] on span "Visit their site" at bounding box center [614, 480] width 59 height 9
